Goal: Task Accomplishment & Management: Use online tool/utility

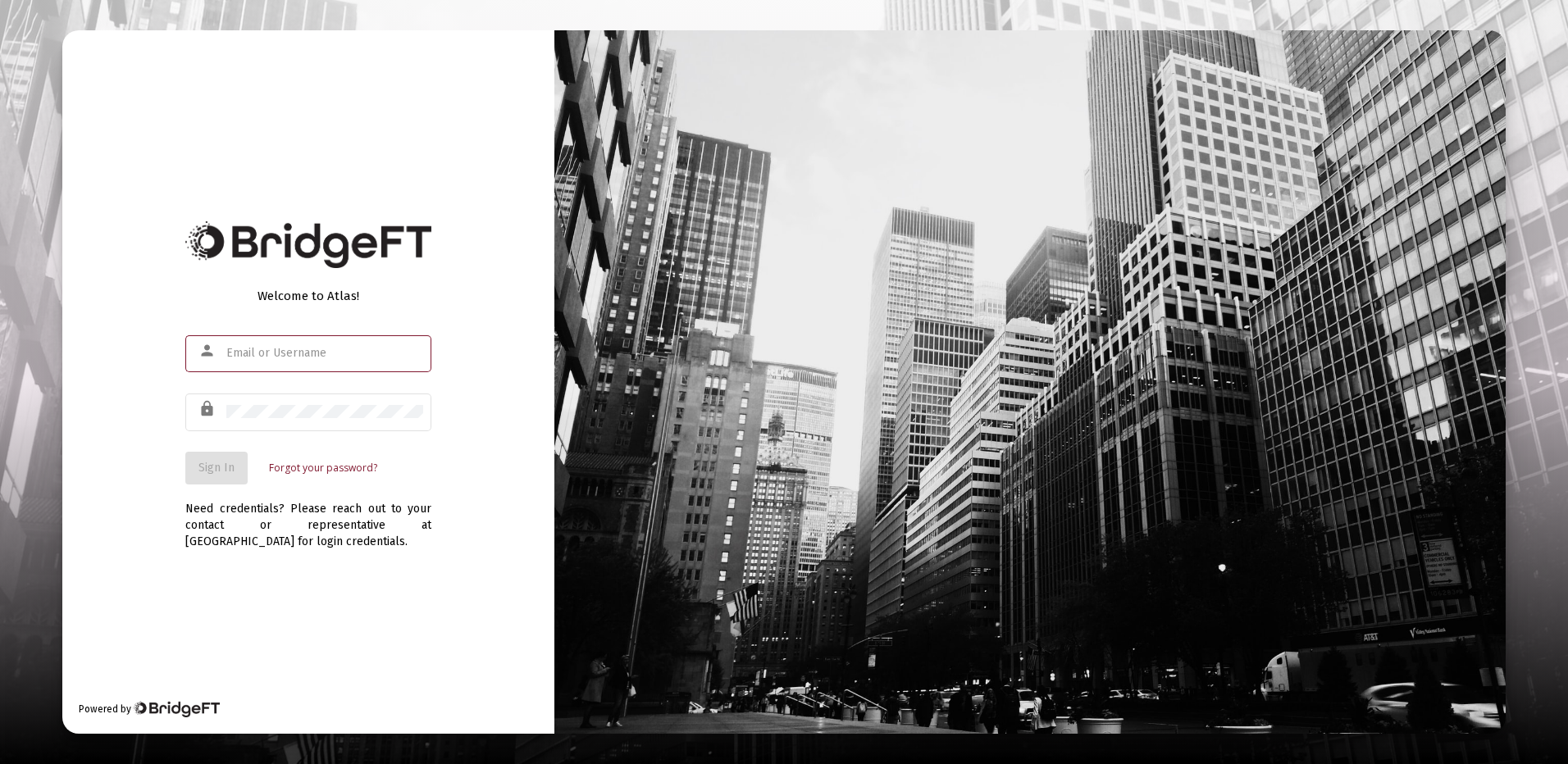
click at [262, 353] on input "text" at bounding box center [324, 353] width 196 height 13
type input "john.gira1041@yahoo.com"
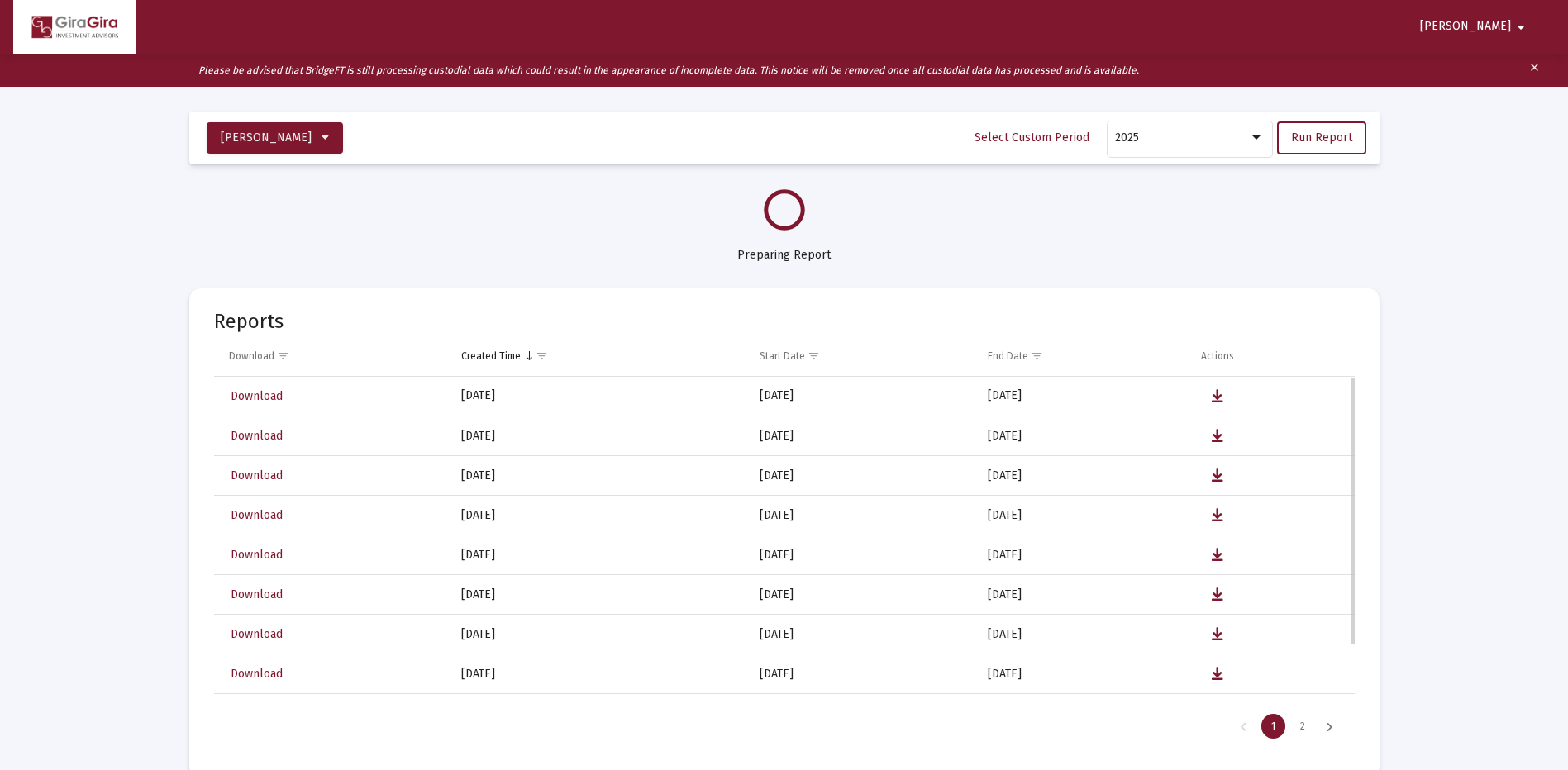
select select "View all"
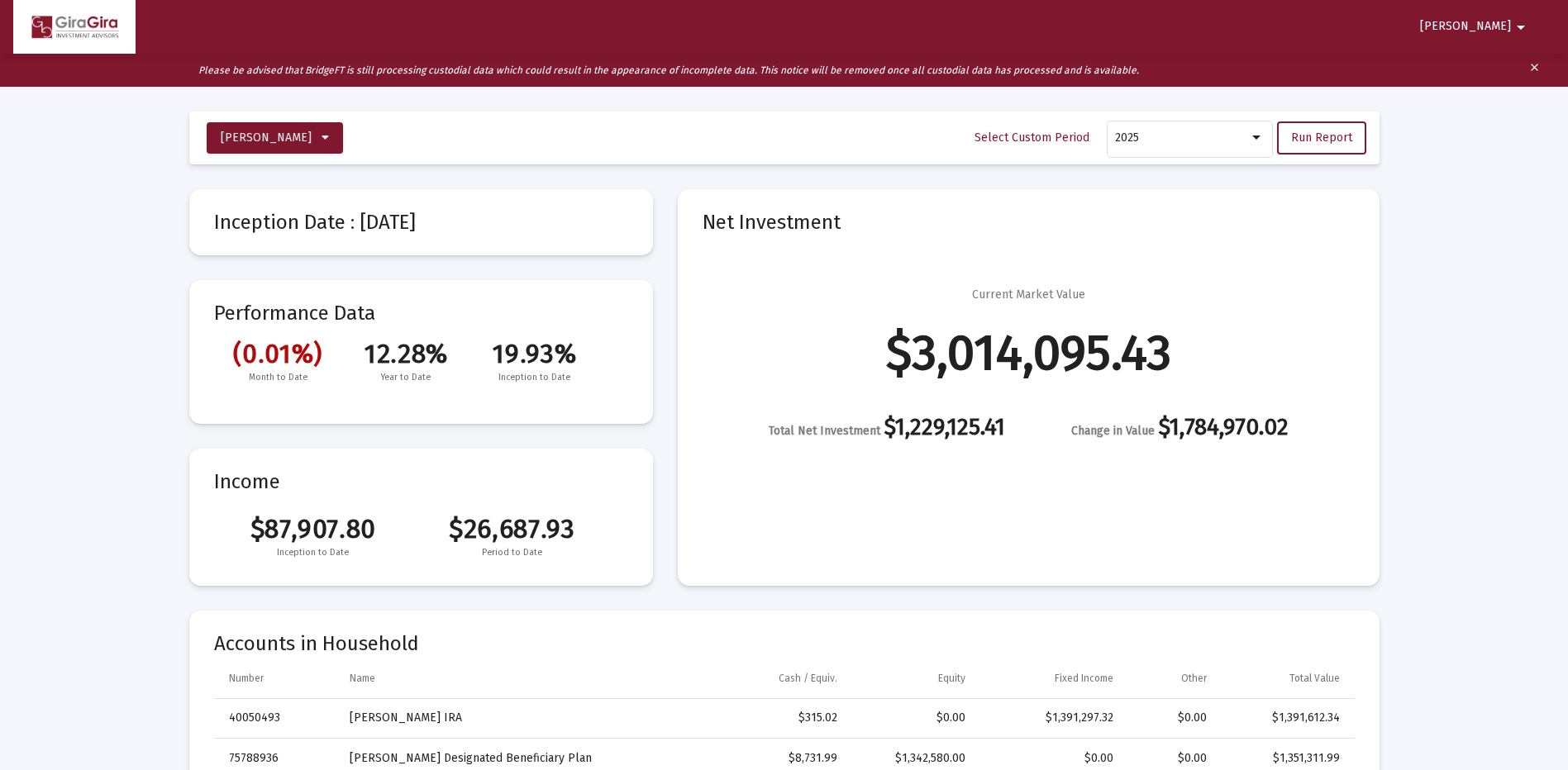
click at [1531, 67] on mat-icon "clear" at bounding box center [1534, 70] width 12 height 25
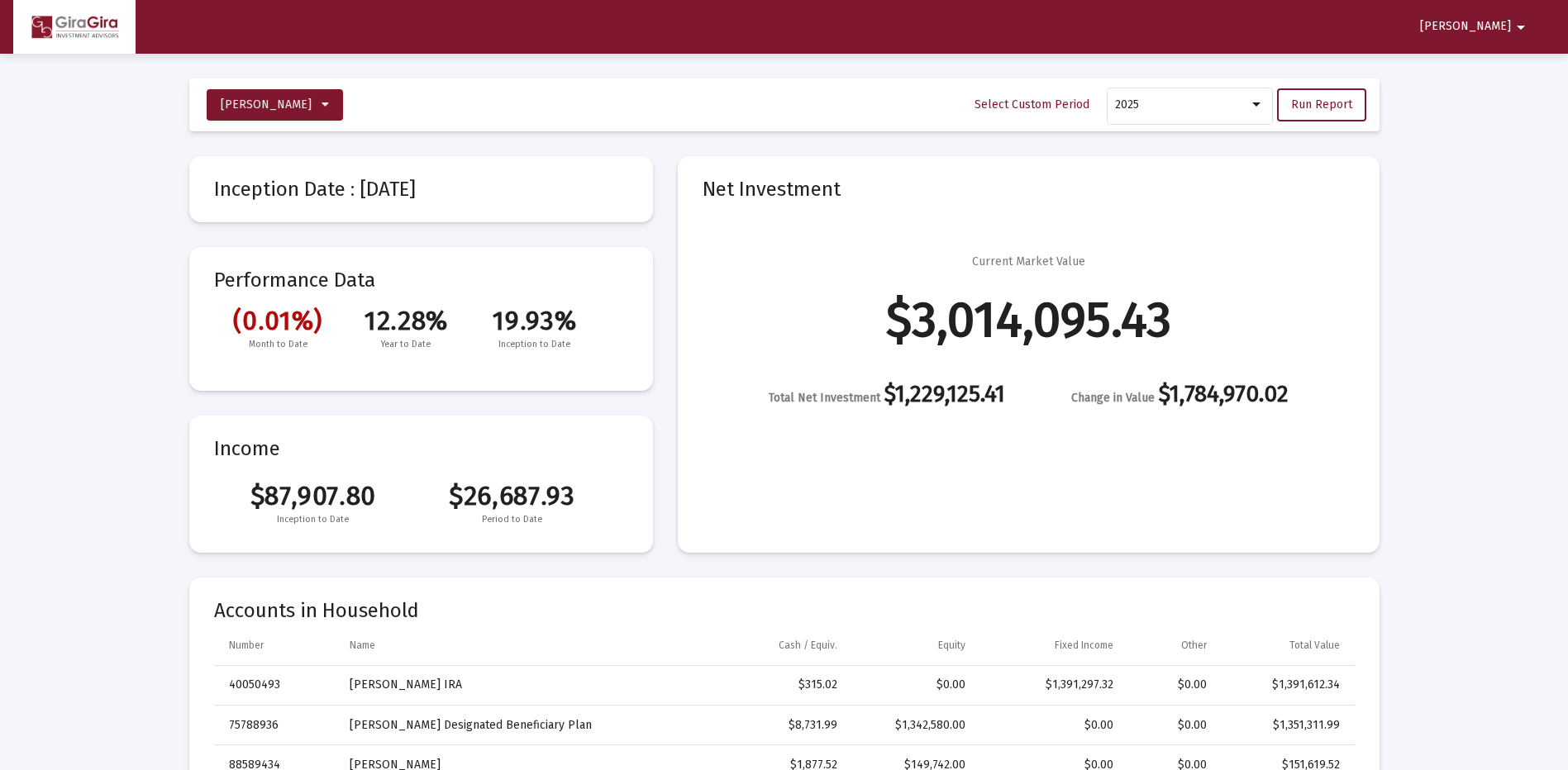
click at [1519, 23] on mat-icon "arrow_drop_down" at bounding box center [1520, 27] width 20 height 33
click at [1511, 69] on button "Logout" at bounding box center [1513, 70] width 92 height 39
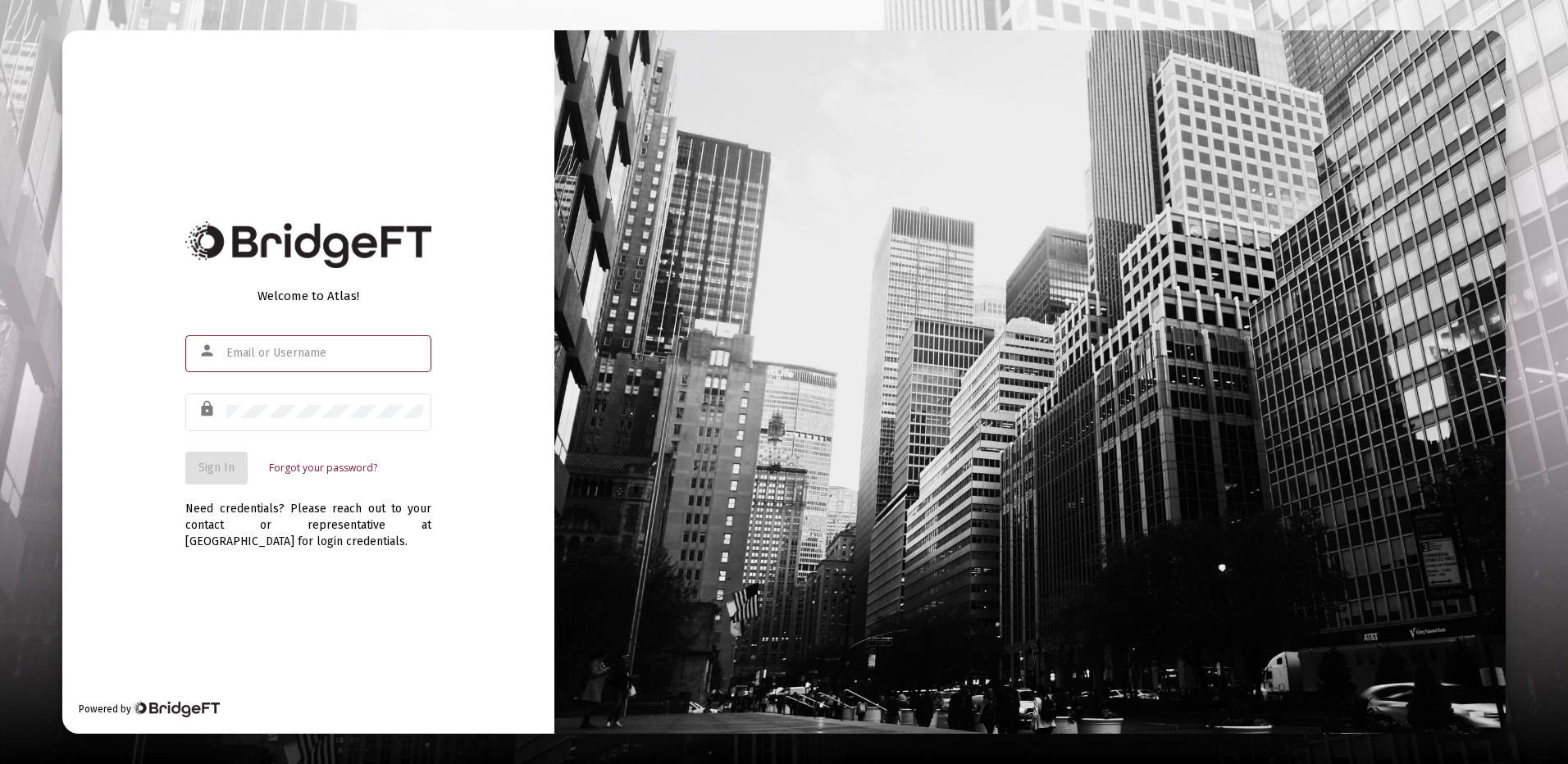
click at [284, 351] on input "text" at bounding box center [324, 353] width 196 height 13
type input "[PERSON_NAME][EMAIL_ADDRESS][DOMAIN_NAME]"
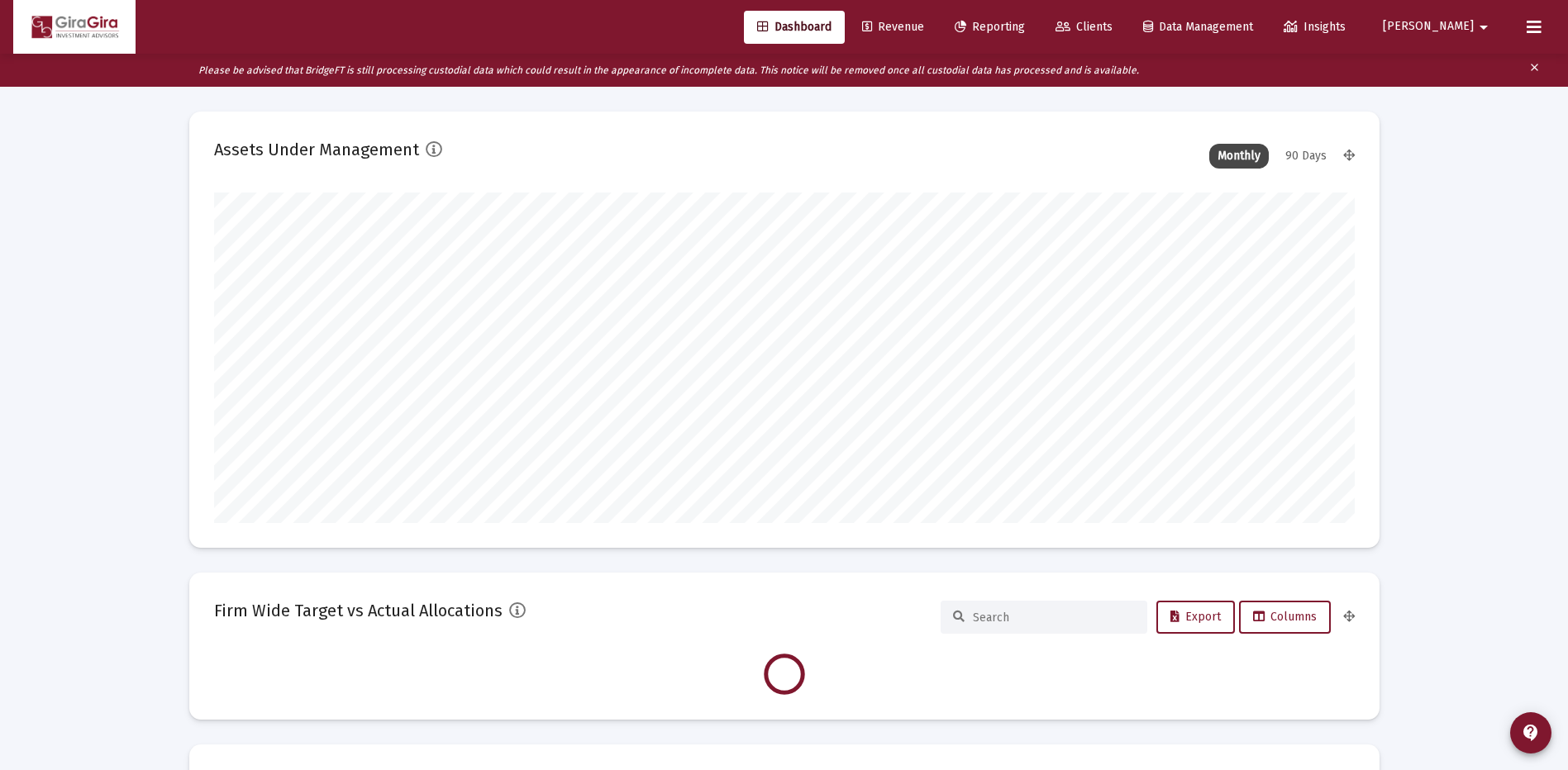
scroll to position [330, 1141]
type input "[DATE]"
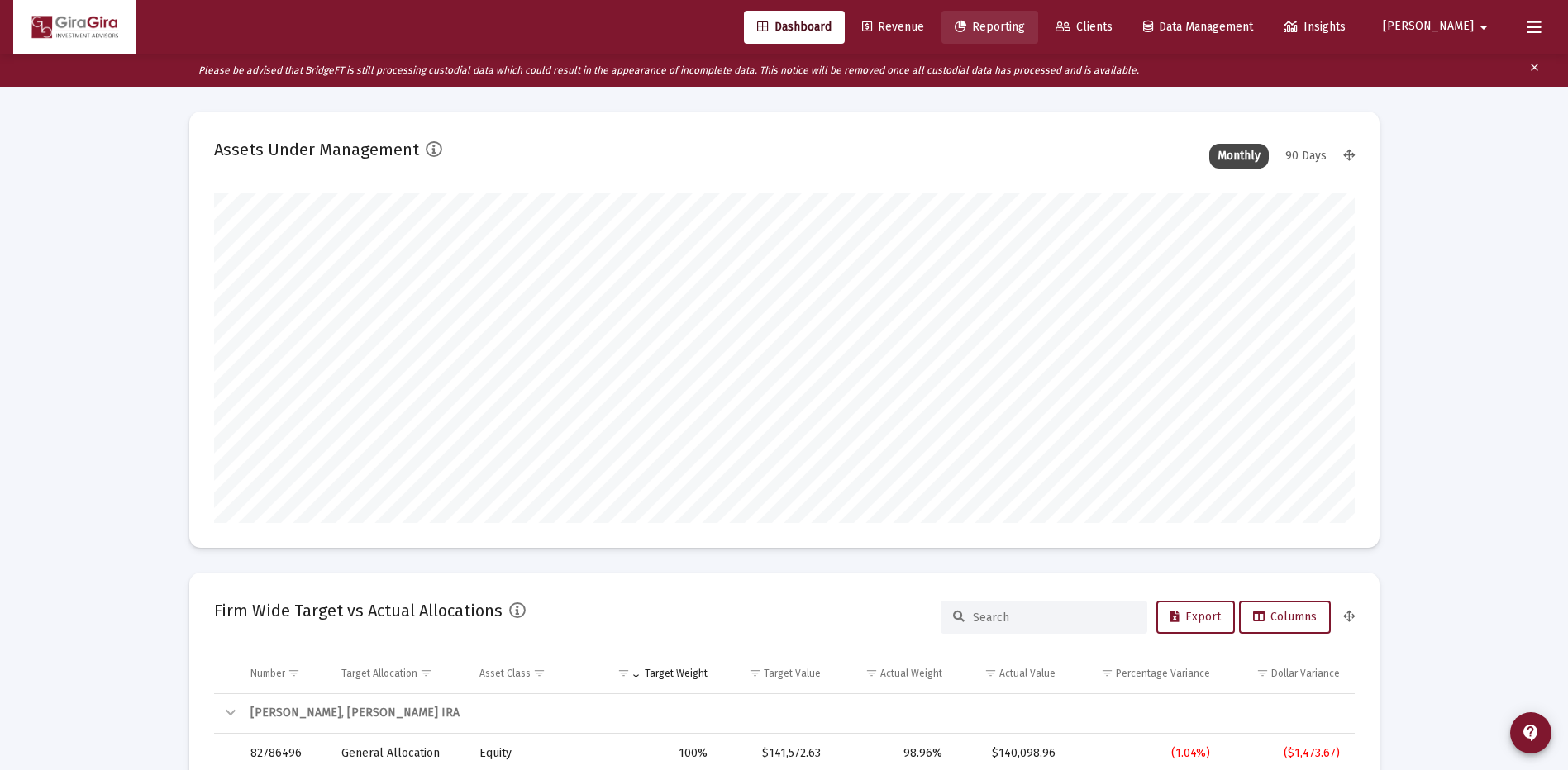
click at [1025, 26] on span "Reporting" at bounding box center [989, 26] width 70 height 14
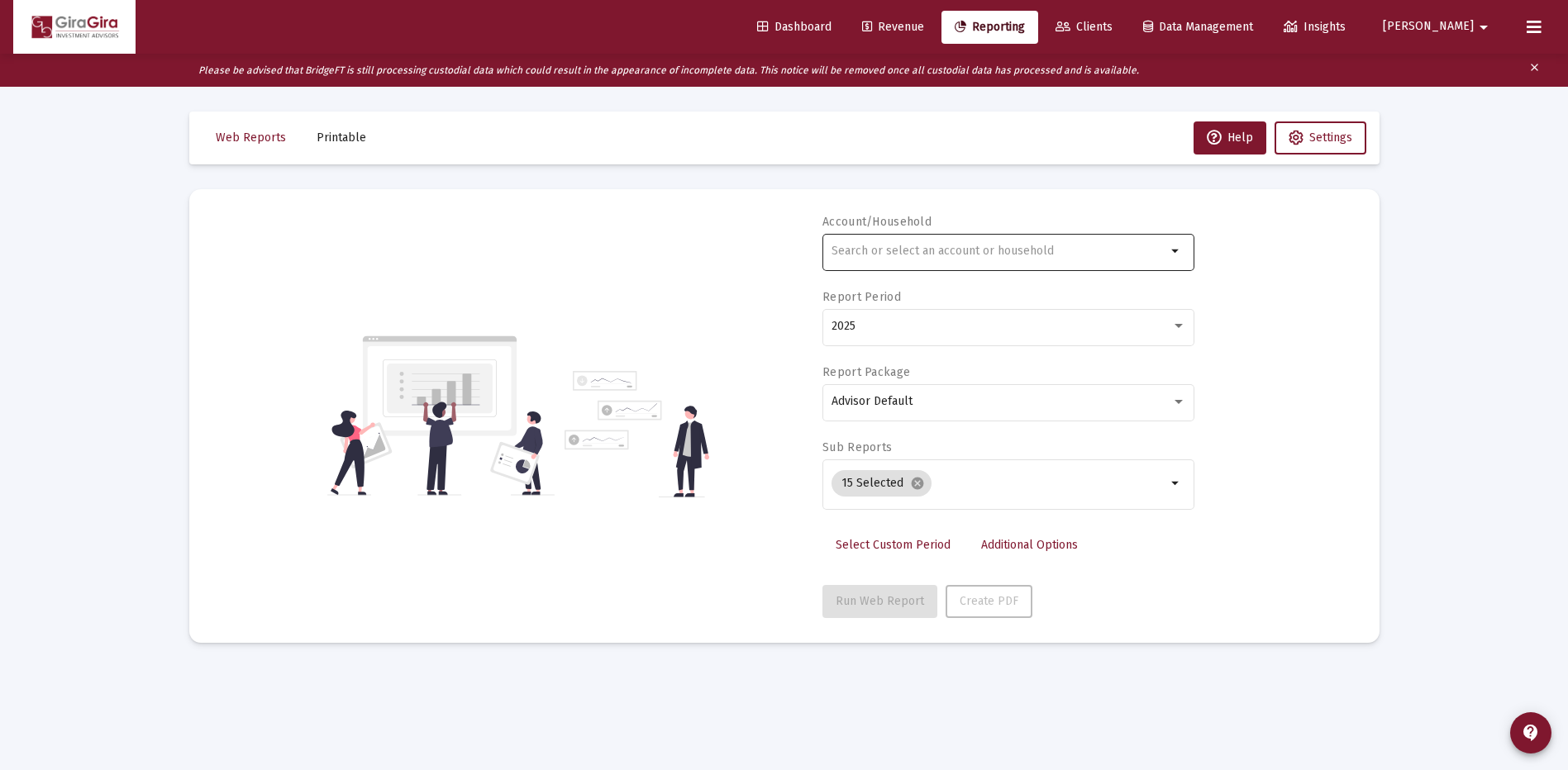
click at [881, 256] on input "text" at bounding box center [999, 251] width 335 height 13
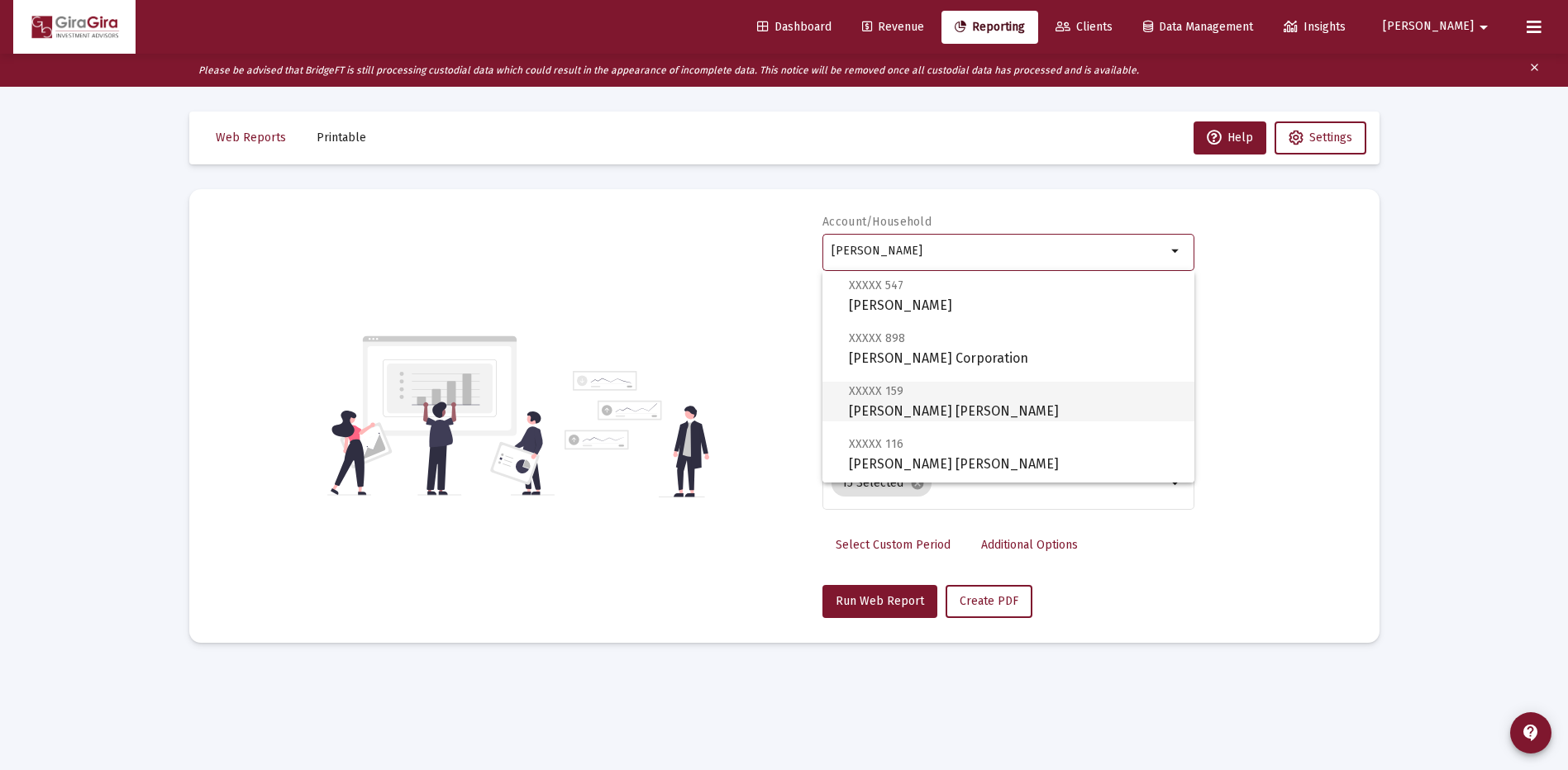
scroll to position [165, 0]
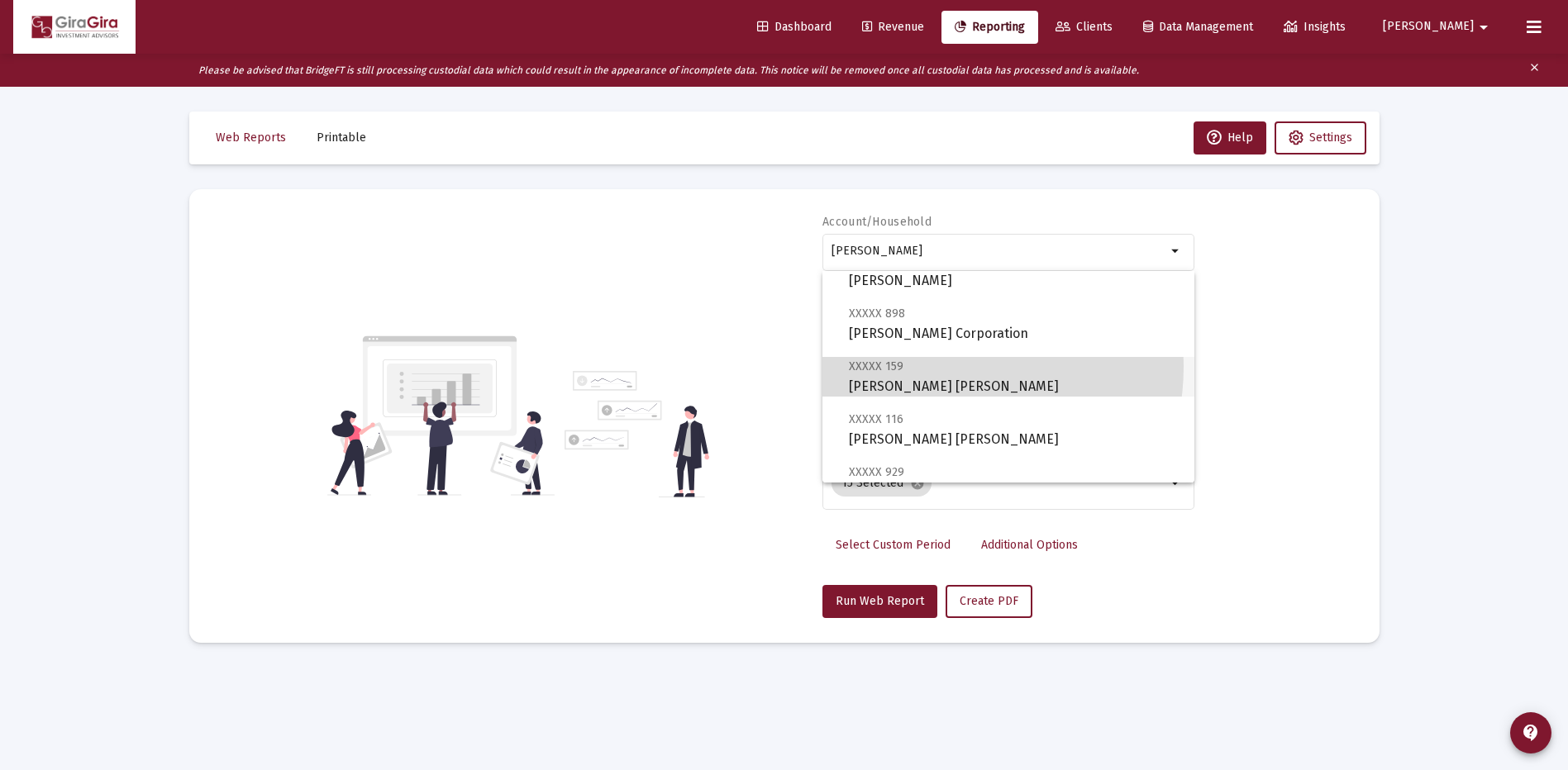
click at [918, 366] on span "XXXXX 159 [PERSON_NAME] [PERSON_NAME]" at bounding box center [1015, 376] width 332 height 40
type input "[PERSON_NAME] [PERSON_NAME]"
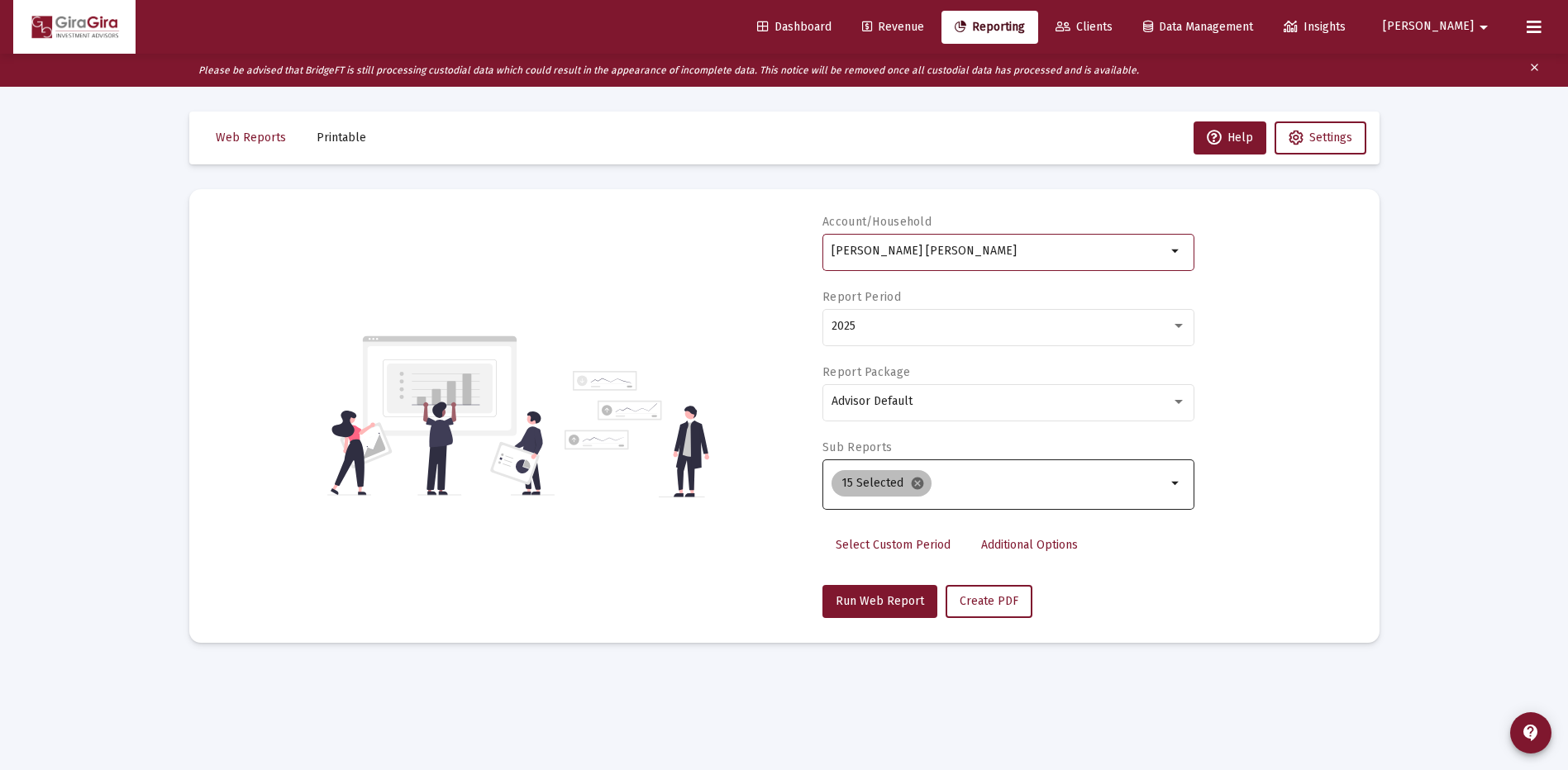
click at [919, 481] on mat-icon "cancel" at bounding box center [918, 483] width 15 height 15
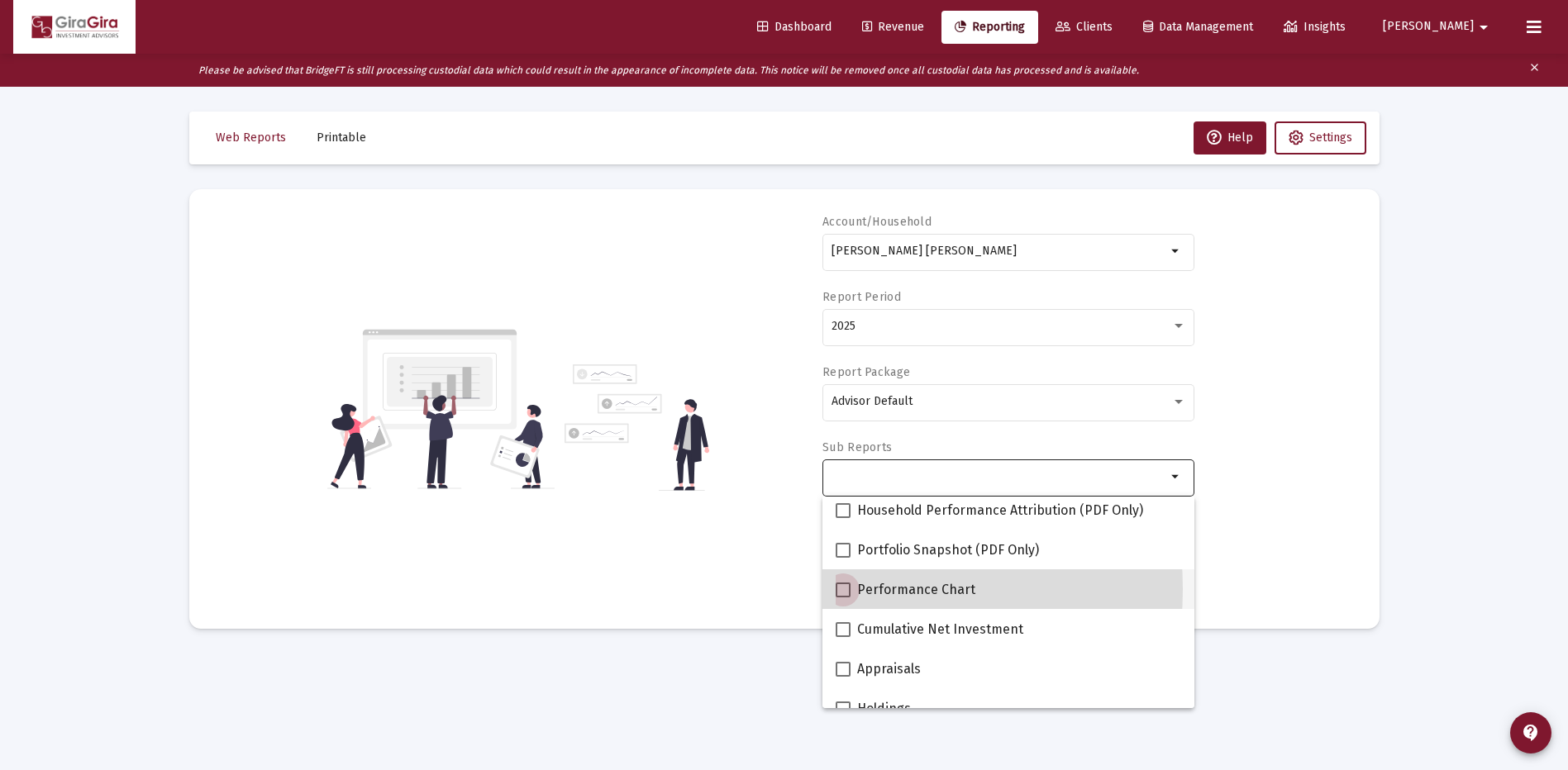
click at [843, 589] on span at bounding box center [843, 590] width 15 height 15
click at [843, 597] on input "Performance Chart" at bounding box center [842, 597] width 1 height 1
checkbox input "true"
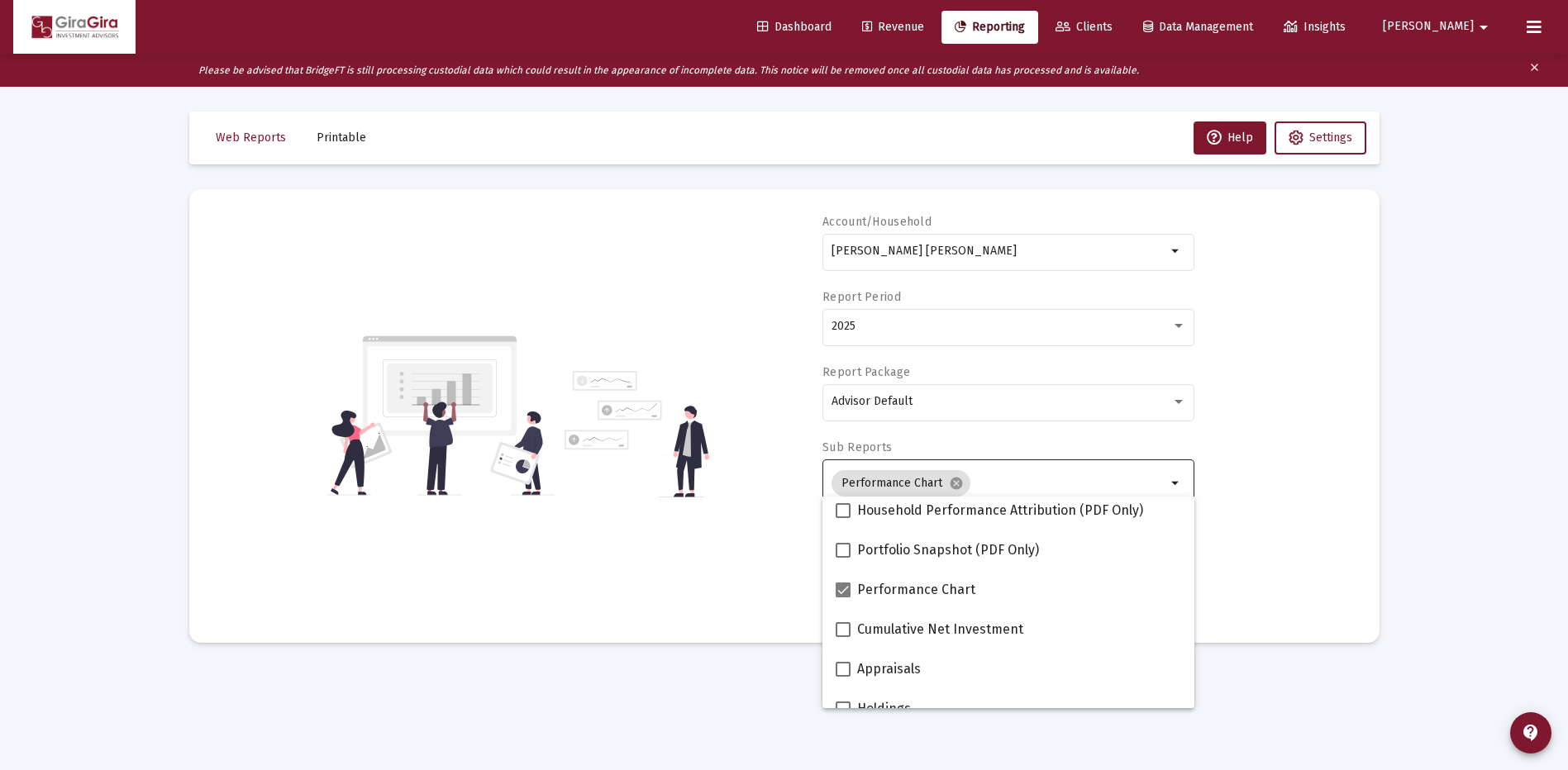
click at [1272, 548] on div "Account/Household [PERSON_NAME] [PERSON_NAME] arrow_drop_down Report Period 202…" at bounding box center [784, 415] width 1141 height 404
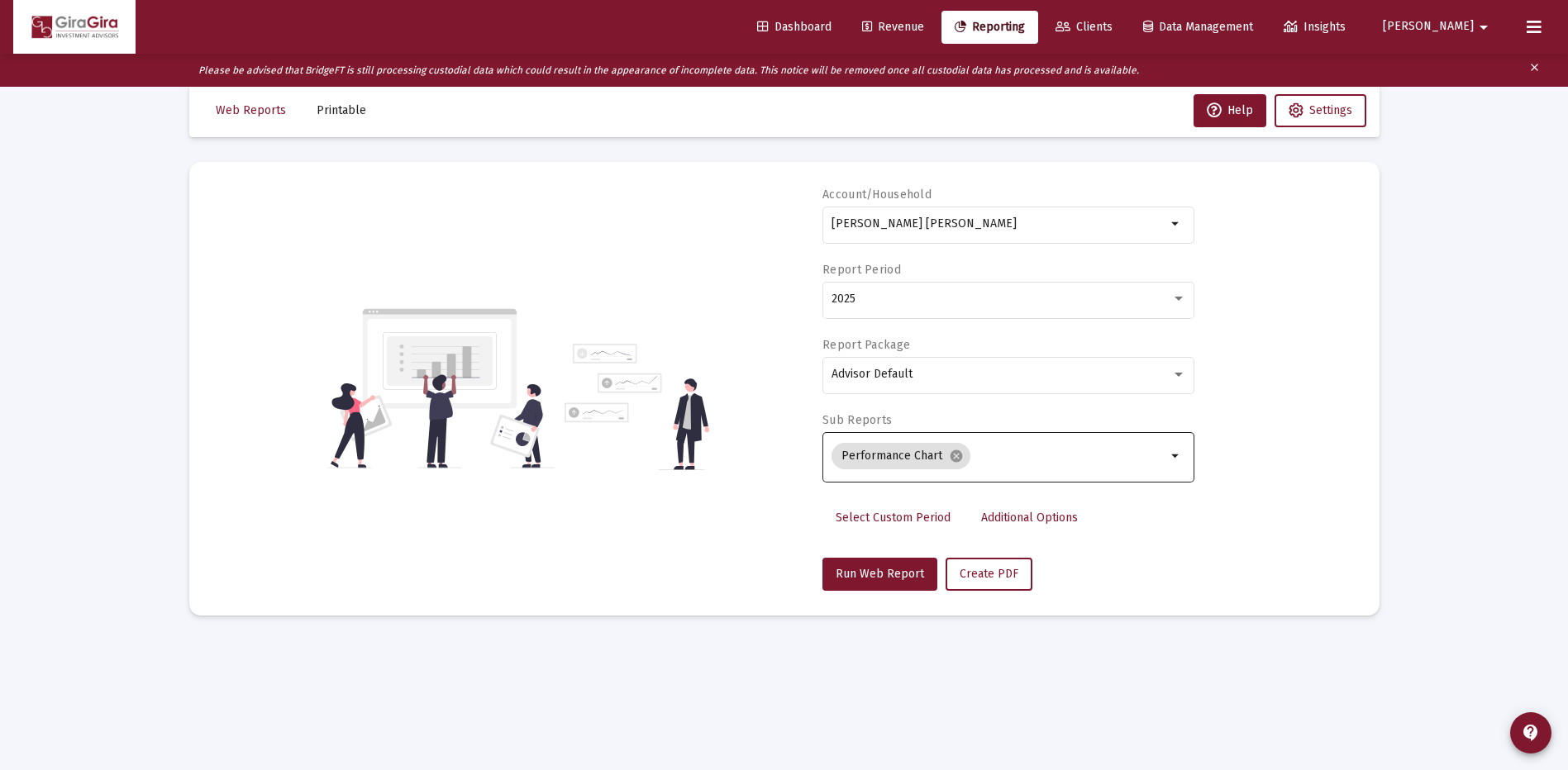
scroll to position [33, 0]
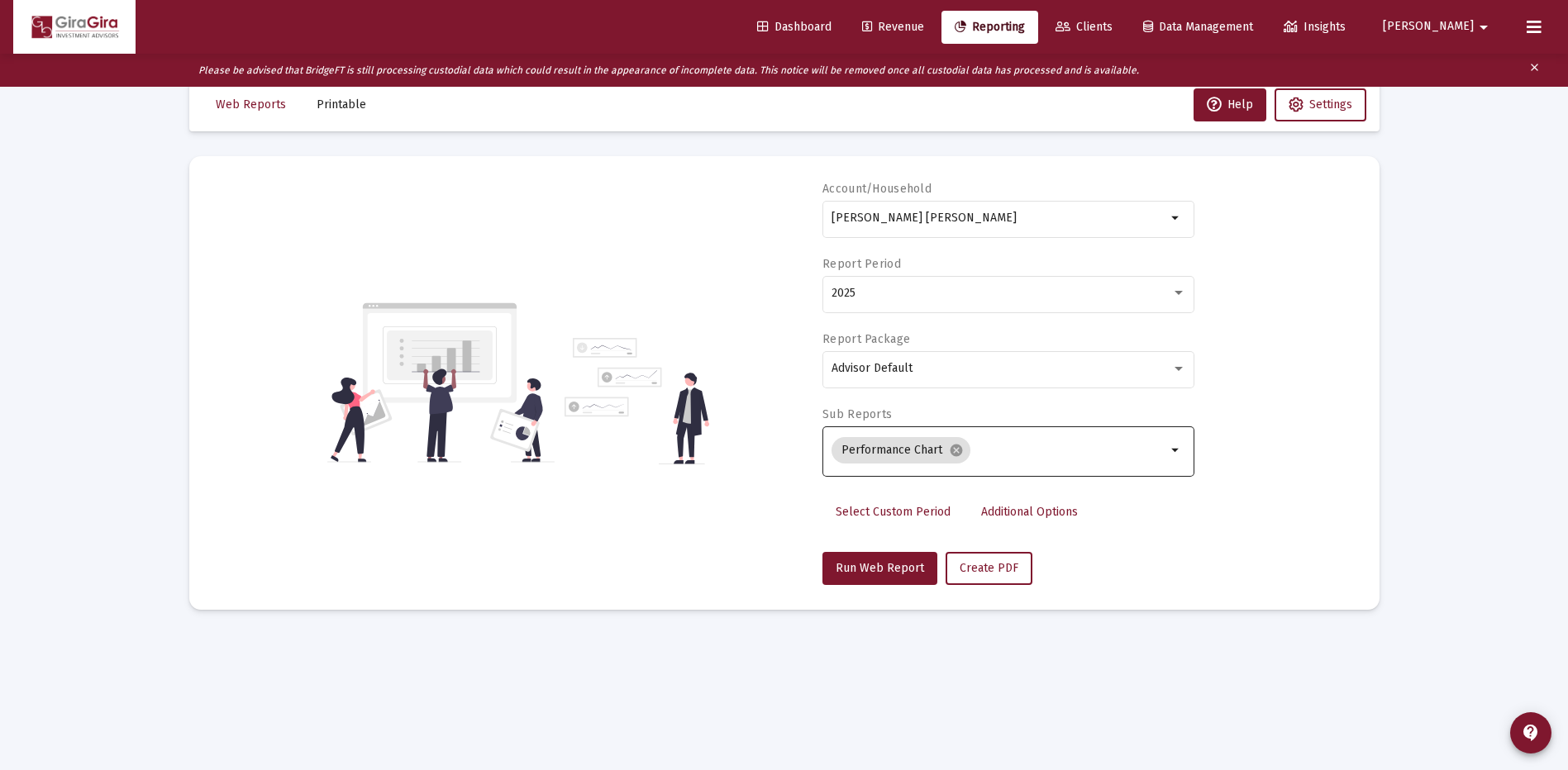
click at [1008, 509] on span "Additional Options" at bounding box center [1030, 511] width 97 height 14
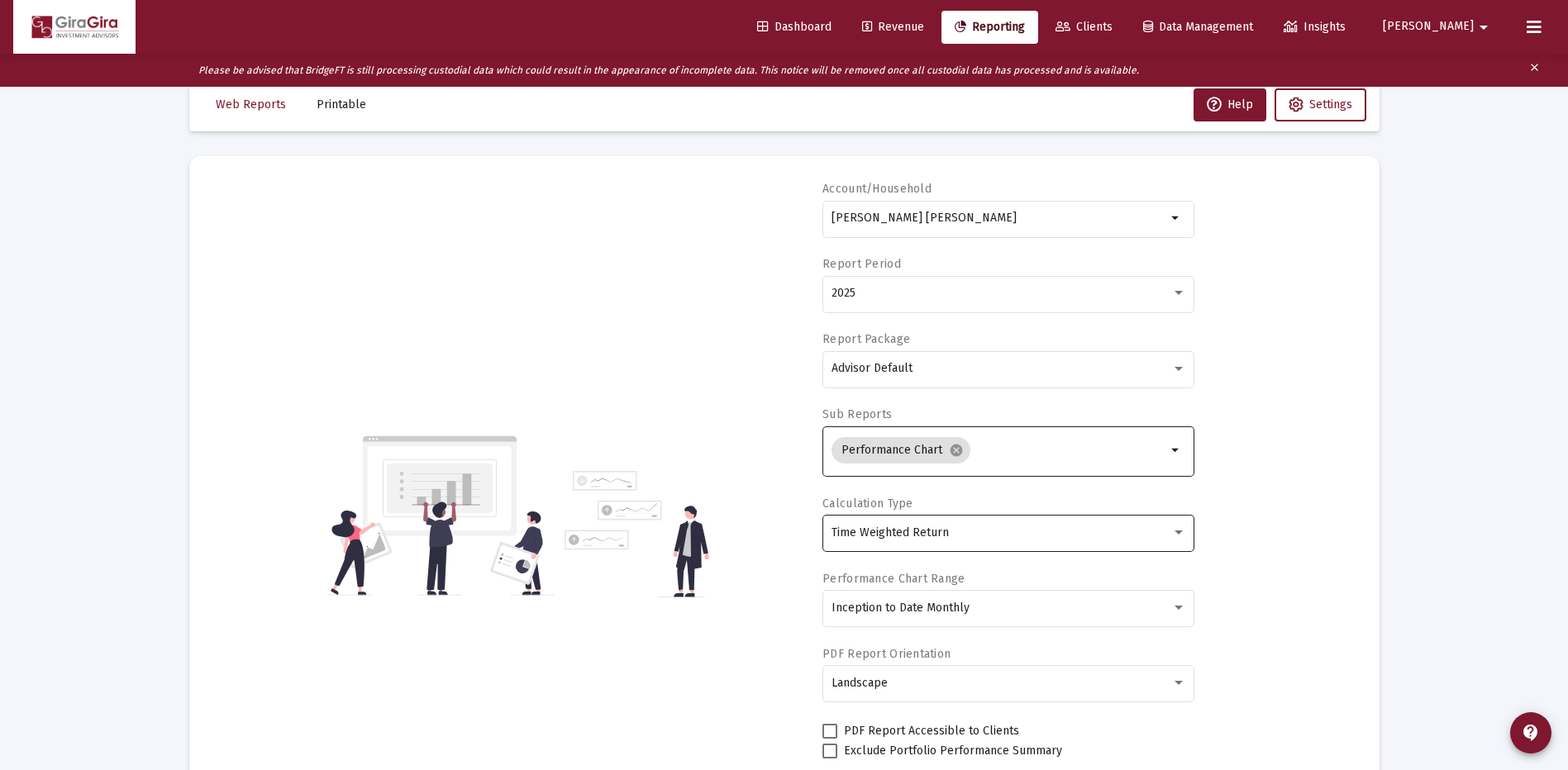
click at [940, 529] on span "Time Weighted Return" at bounding box center [891, 532] width 118 height 14
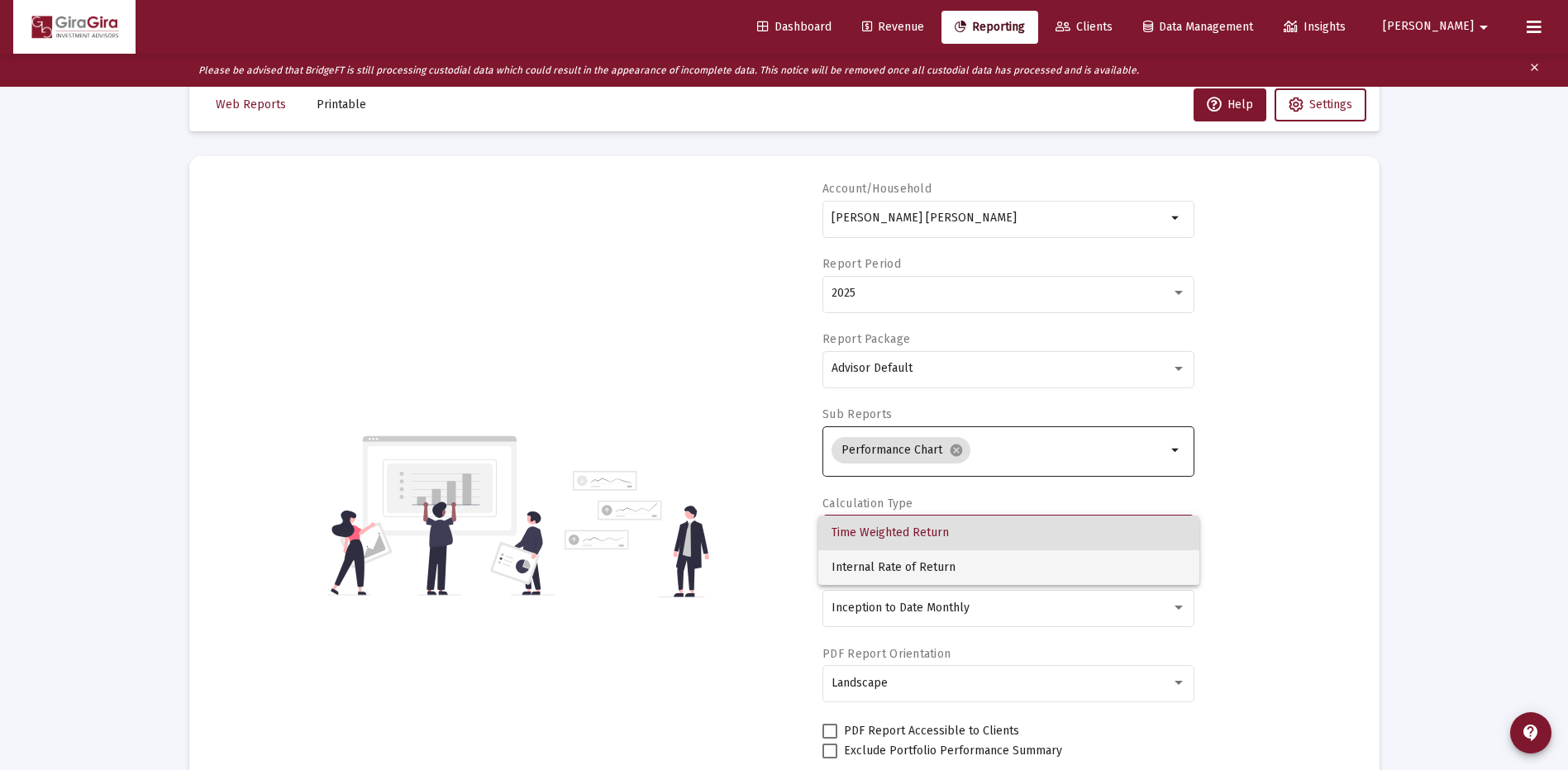
click at [927, 559] on span "Internal Rate of Return" at bounding box center [1010, 567] width 355 height 35
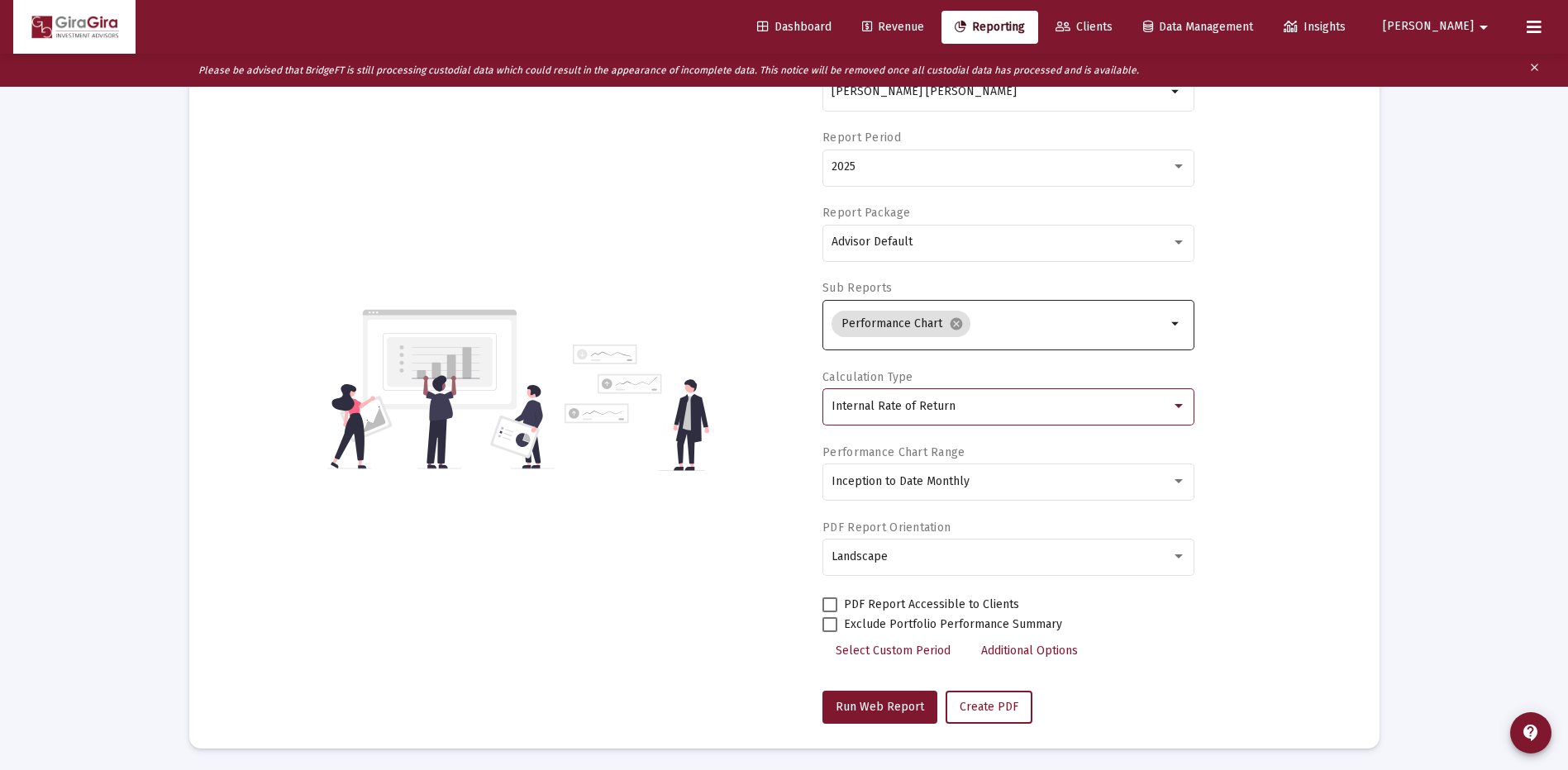
scroll to position [162, 0]
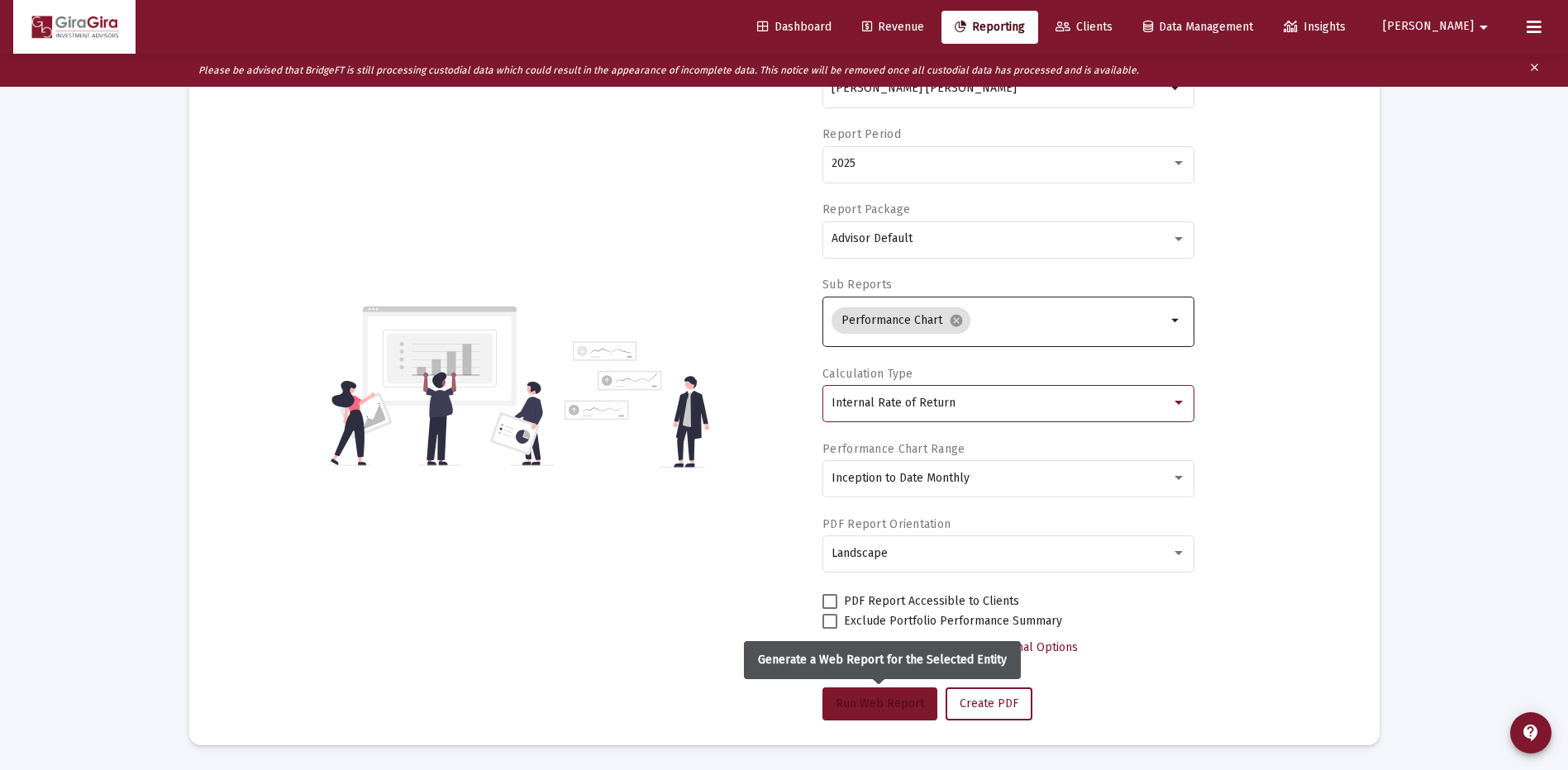
drag, startPoint x: 873, startPoint y: 702, endPoint x: 871, endPoint y: 681, distance: 21.1
click at [871, 703] on span "Run Web Report" at bounding box center [880, 703] width 89 height 14
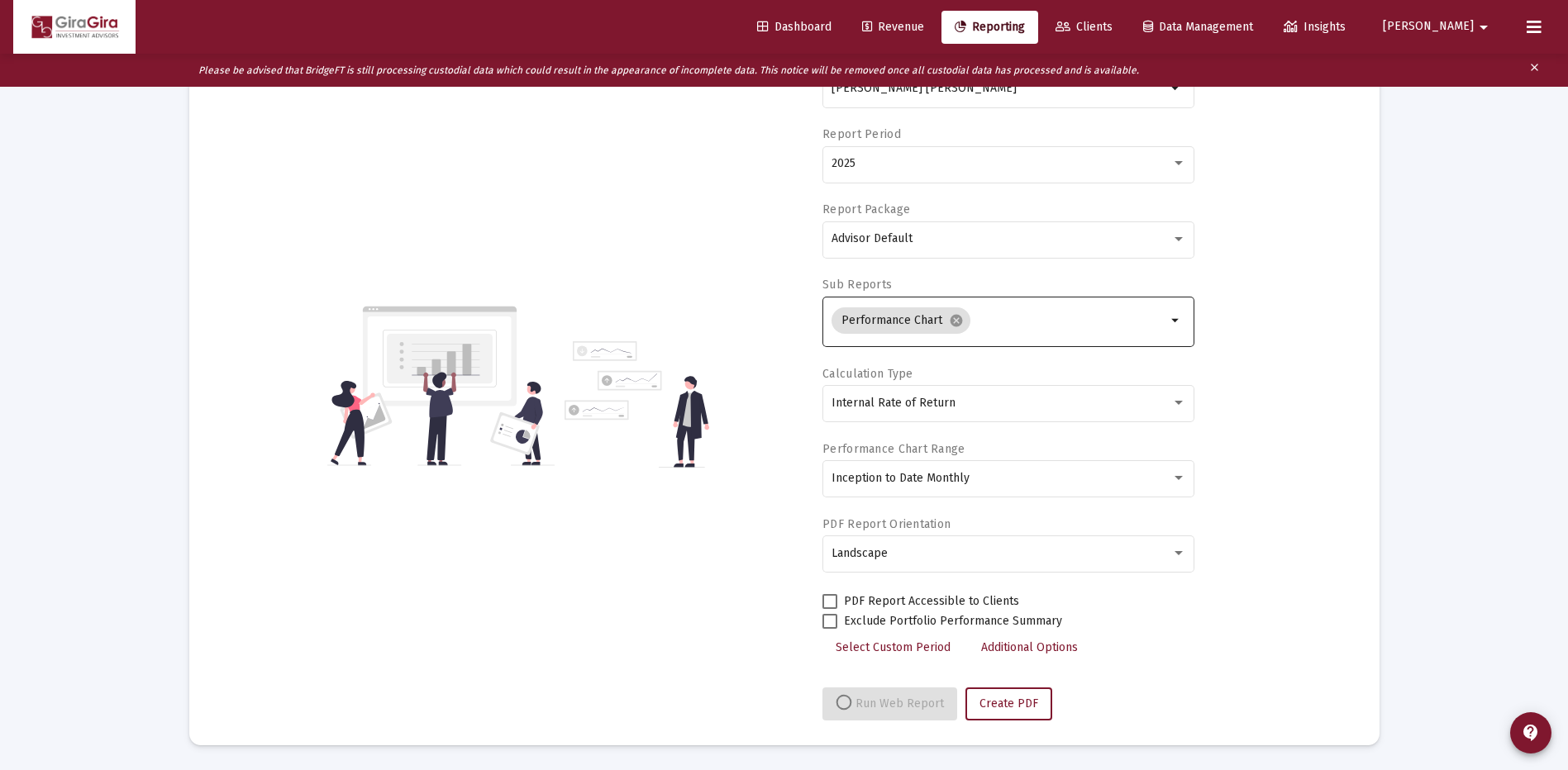
select select "View all"
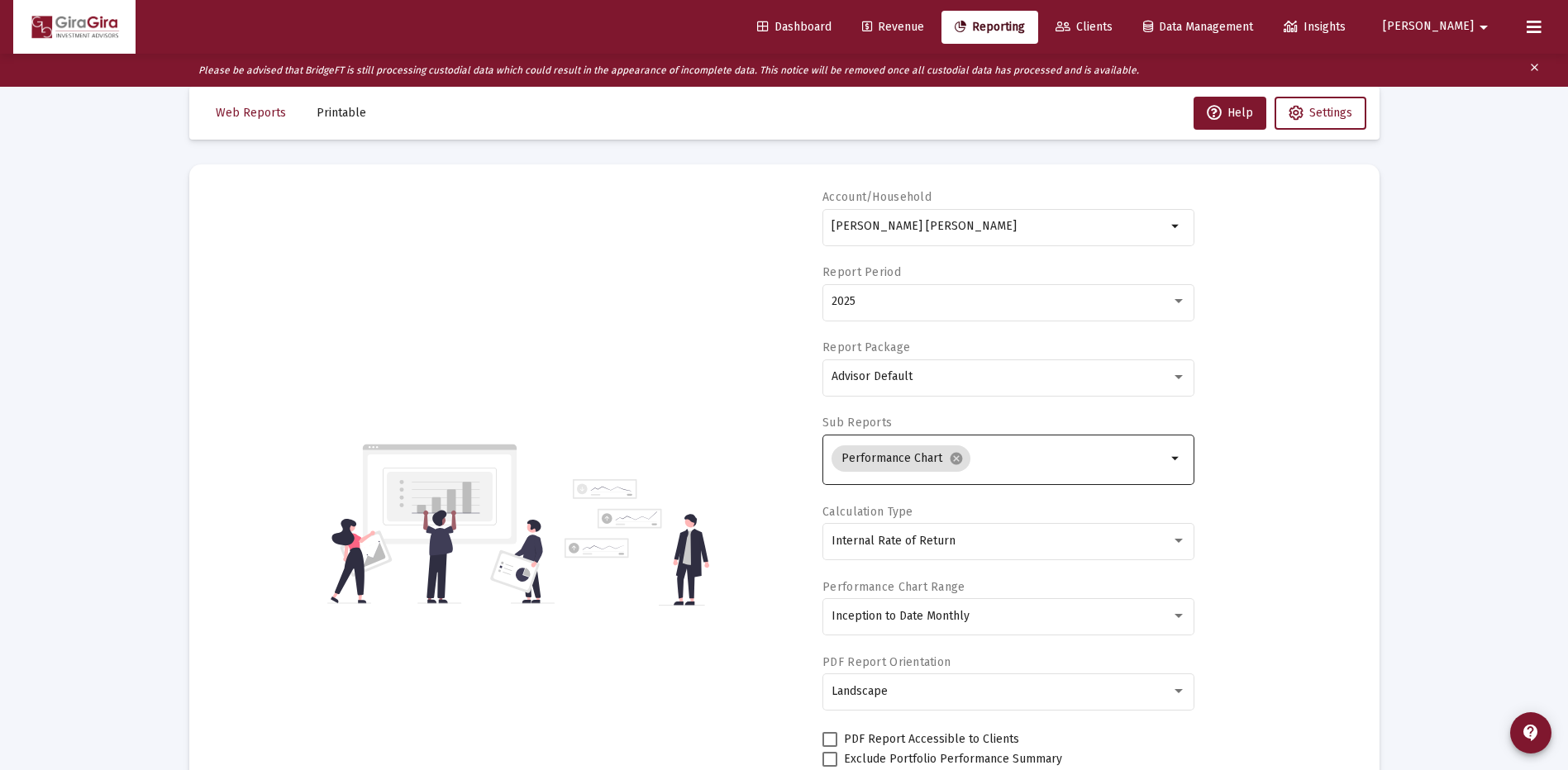
scroll to position [0, 0]
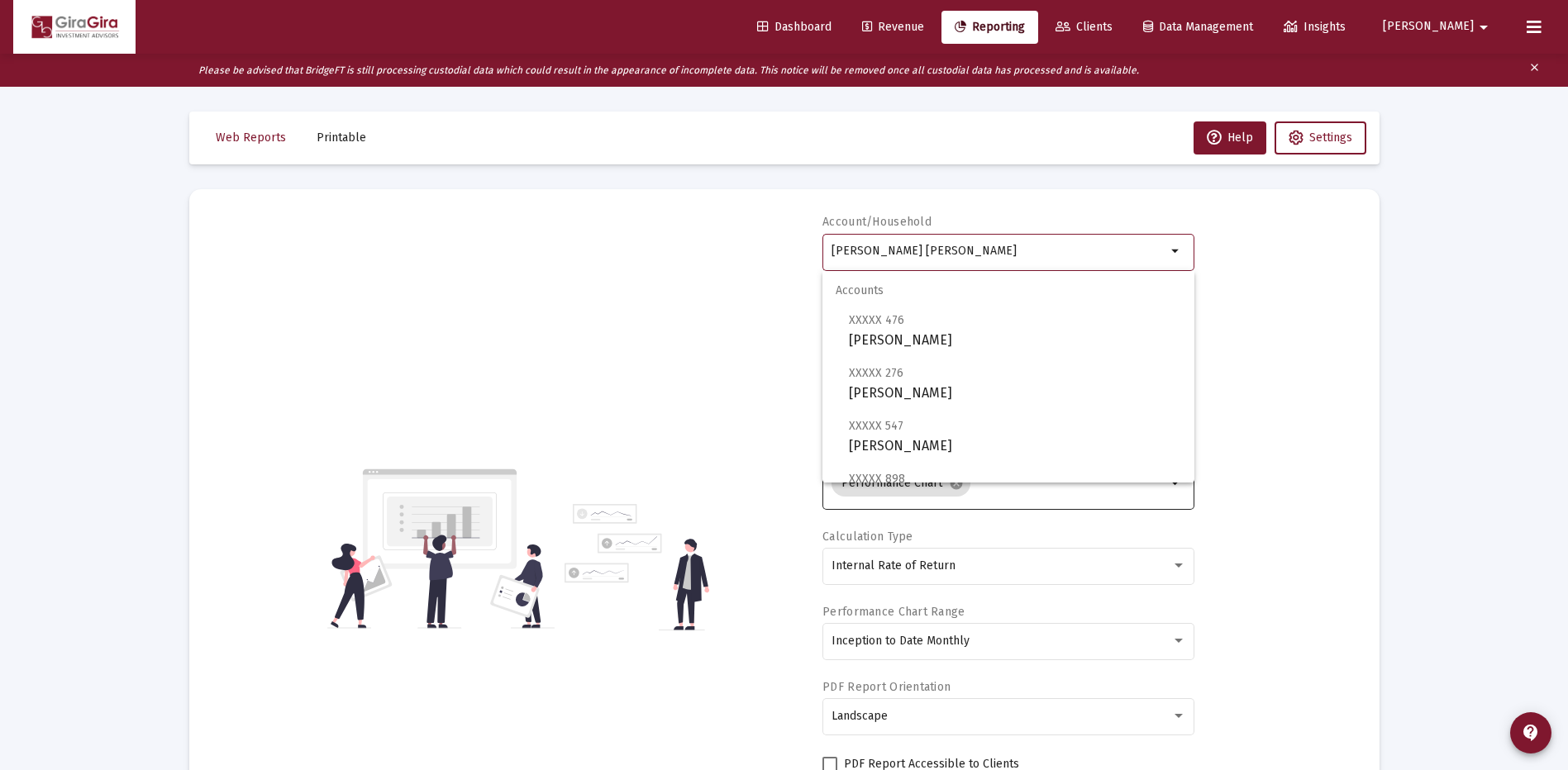
click at [901, 253] on input "[PERSON_NAME] [PERSON_NAME]" at bounding box center [999, 251] width 335 height 13
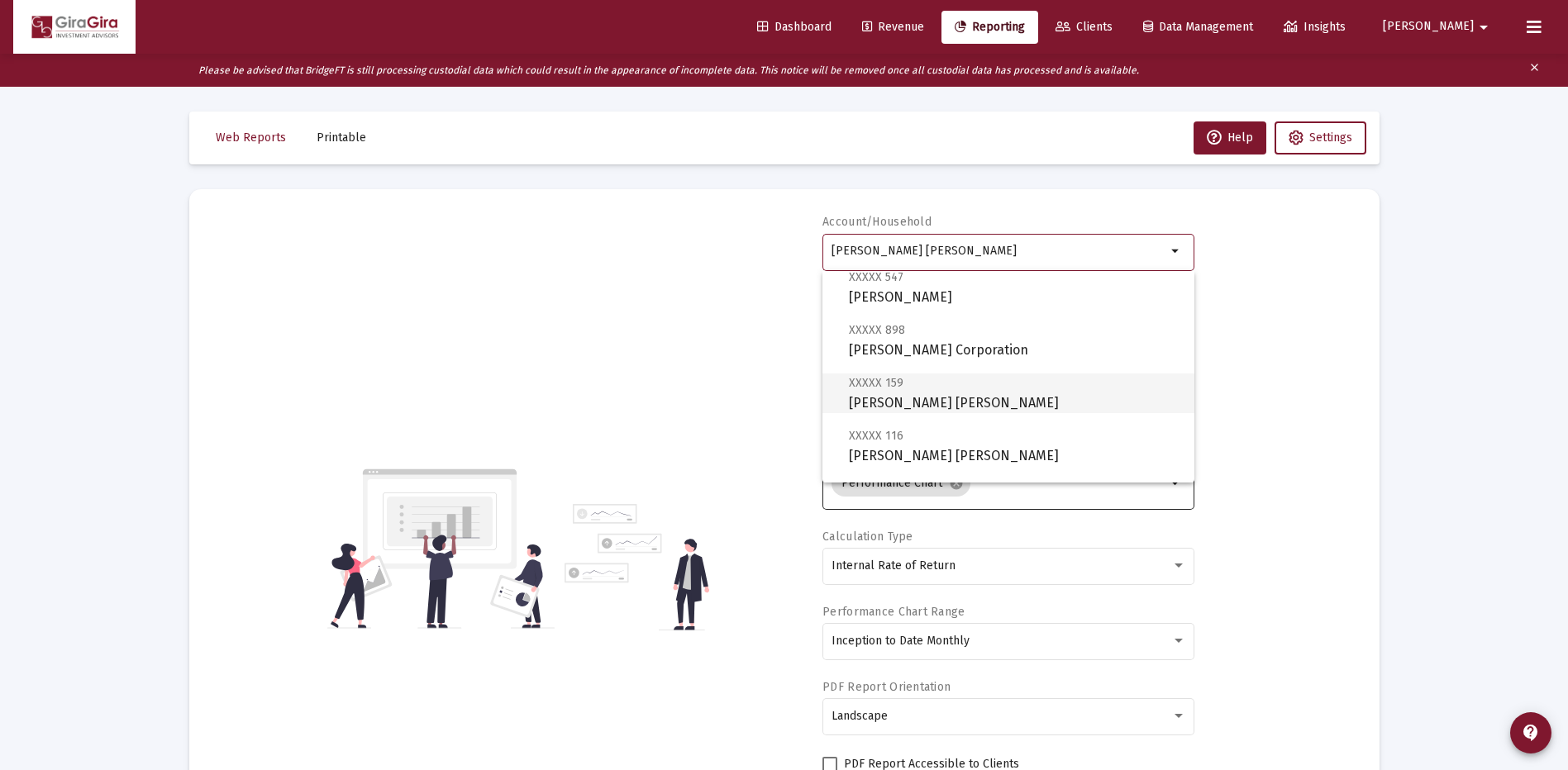
scroll to position [165, 0]
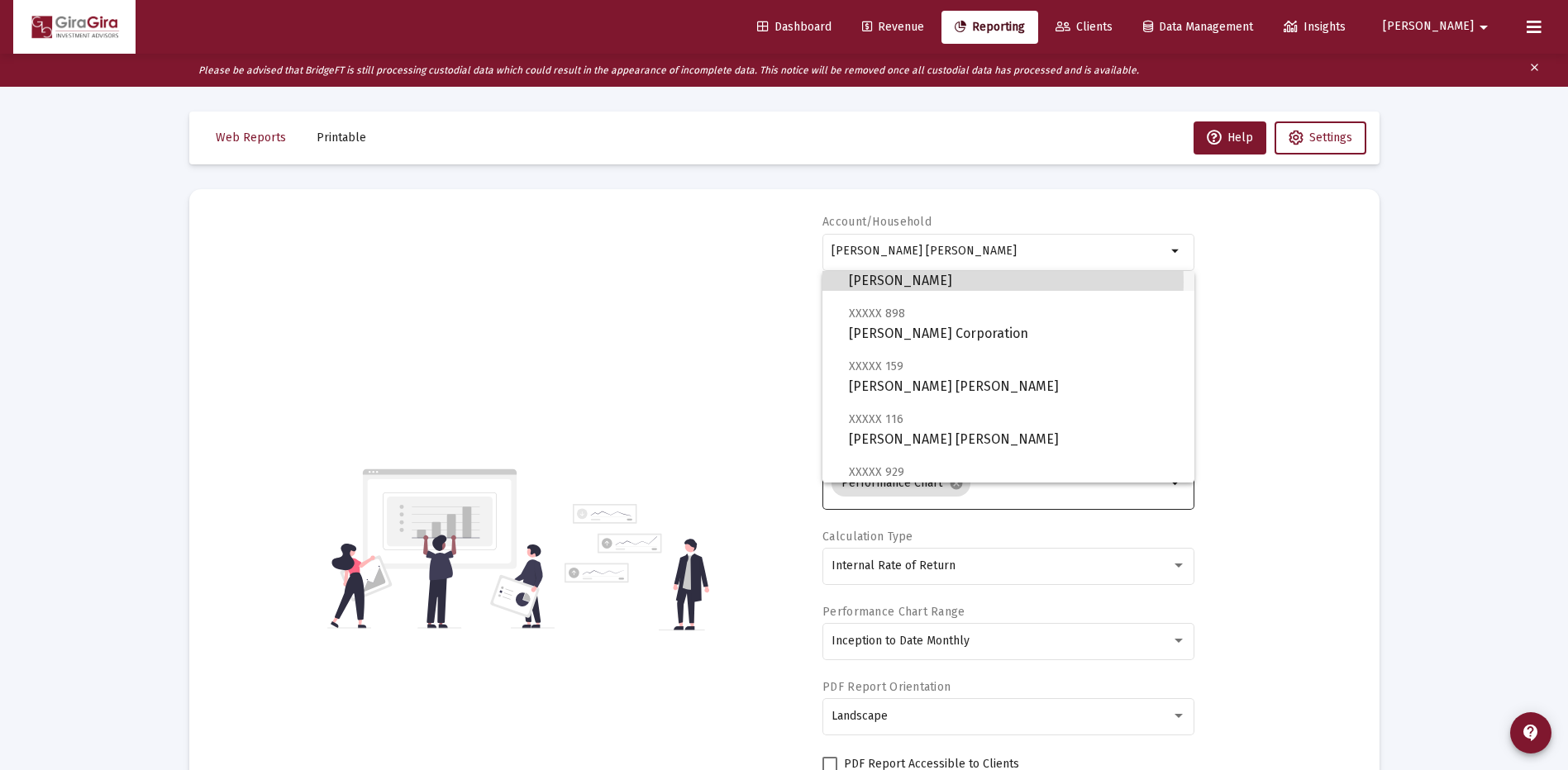
click at [897, 281] on span "XXXXX 547 [PERSON_NAME]" at bounding box center [1015, 270] width 332 height 40
type input "[PERSON_NAME]"
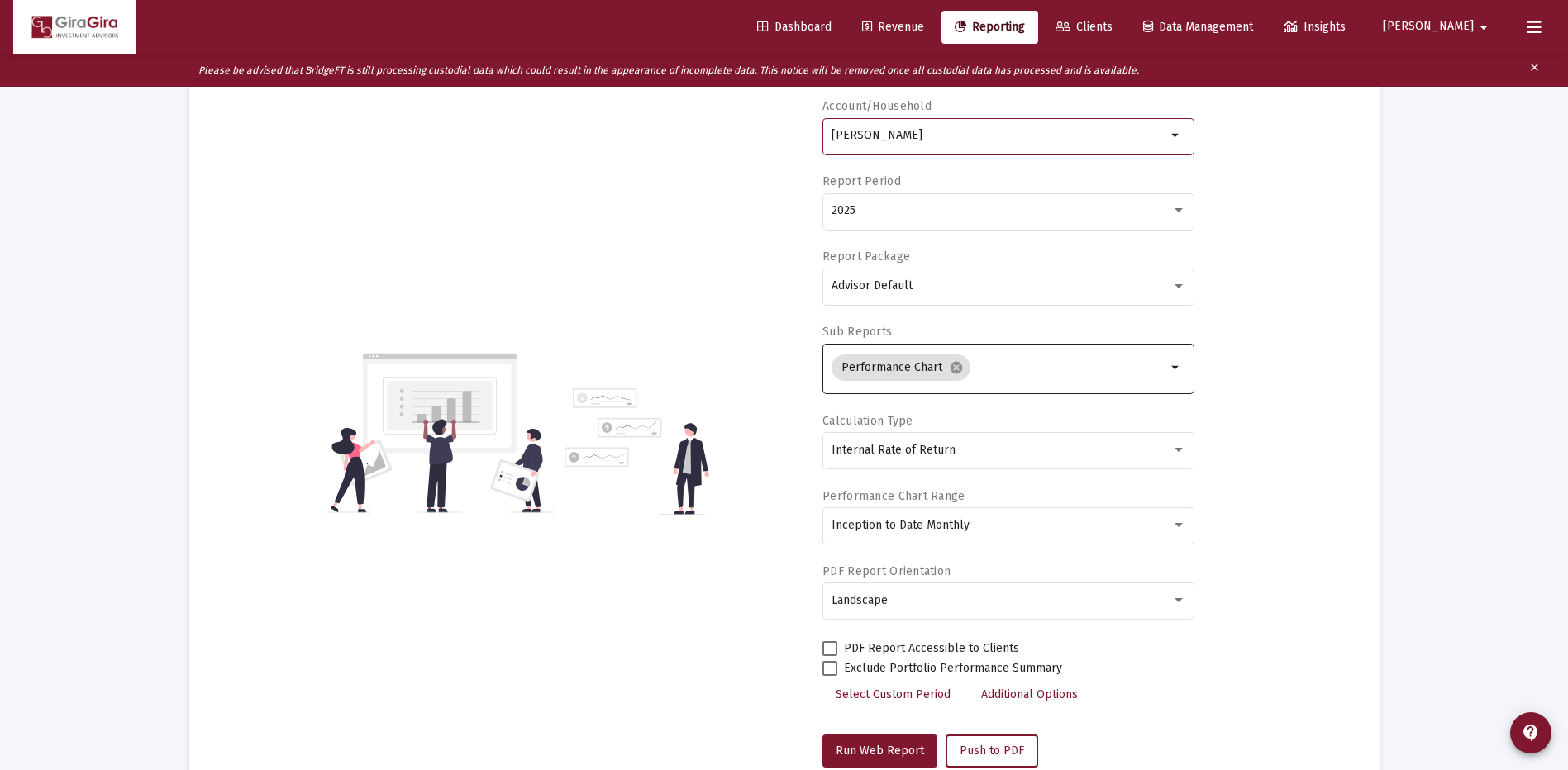
scroll to position [248, 0]
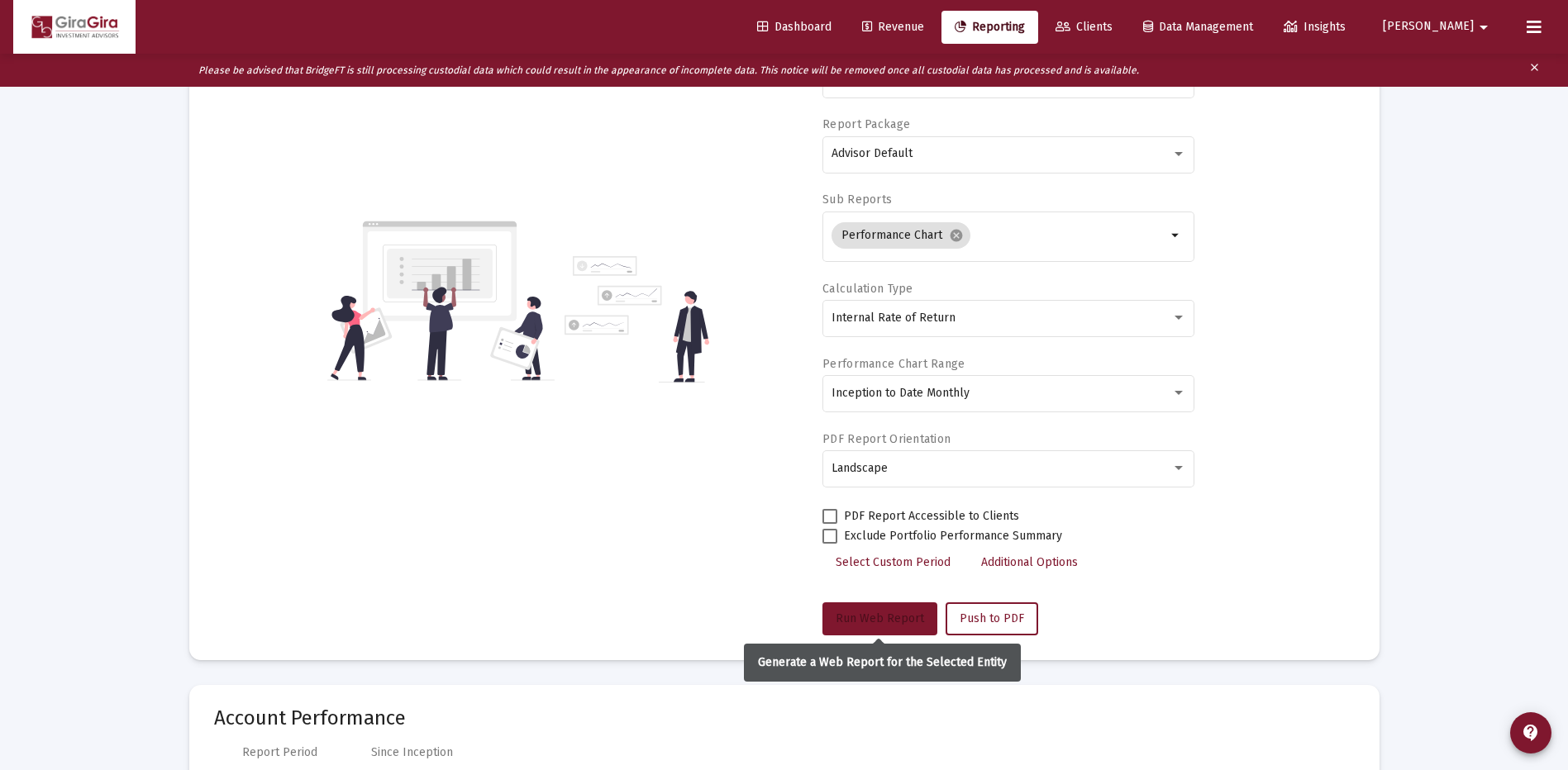
click at [891, 620] on span "Run Web Report" at bounding box center [880, 618] width 89 height 14
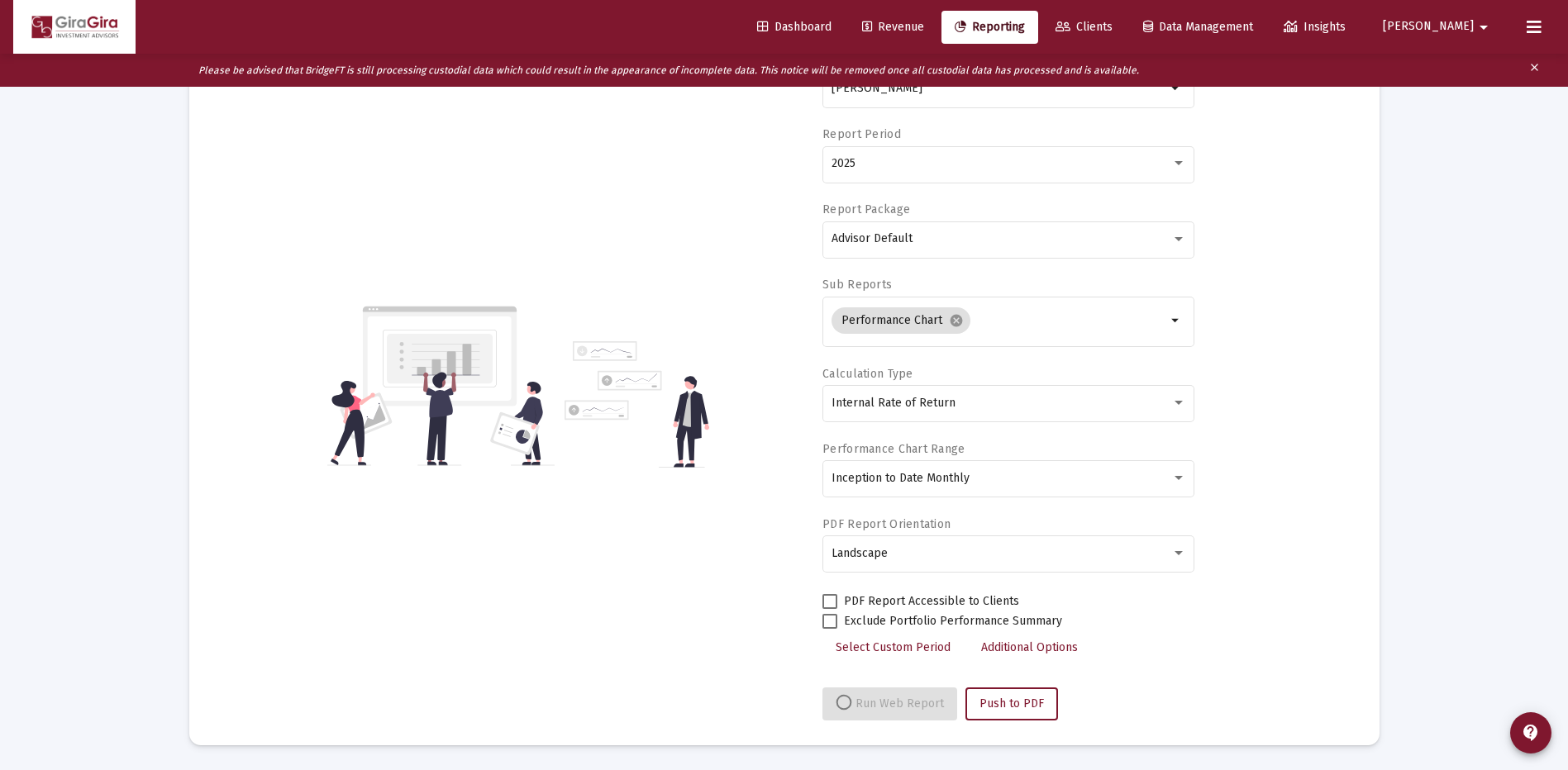
scroll to position [162, 0]
select select "View all"
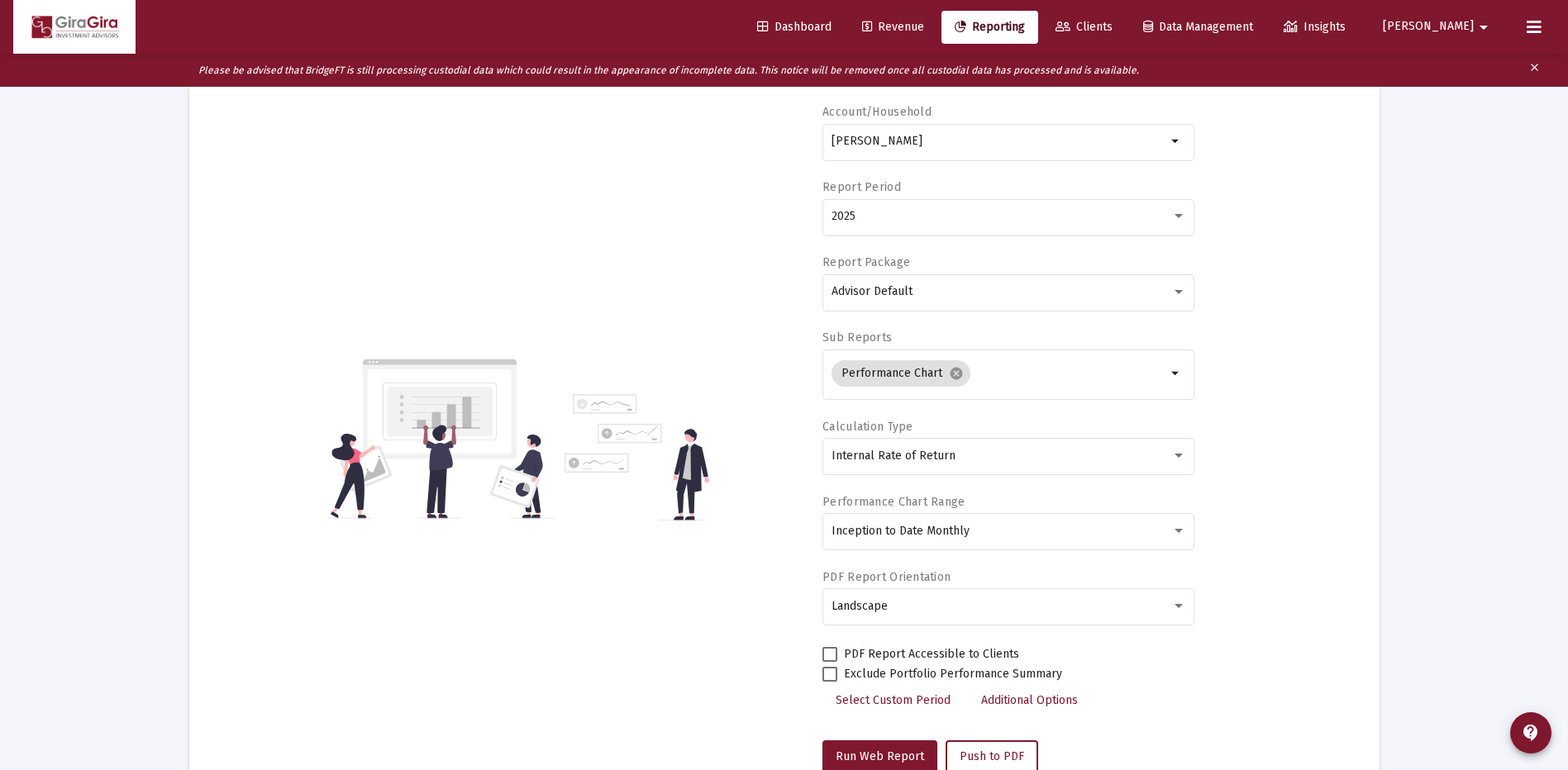
scroll to position [0, 0]
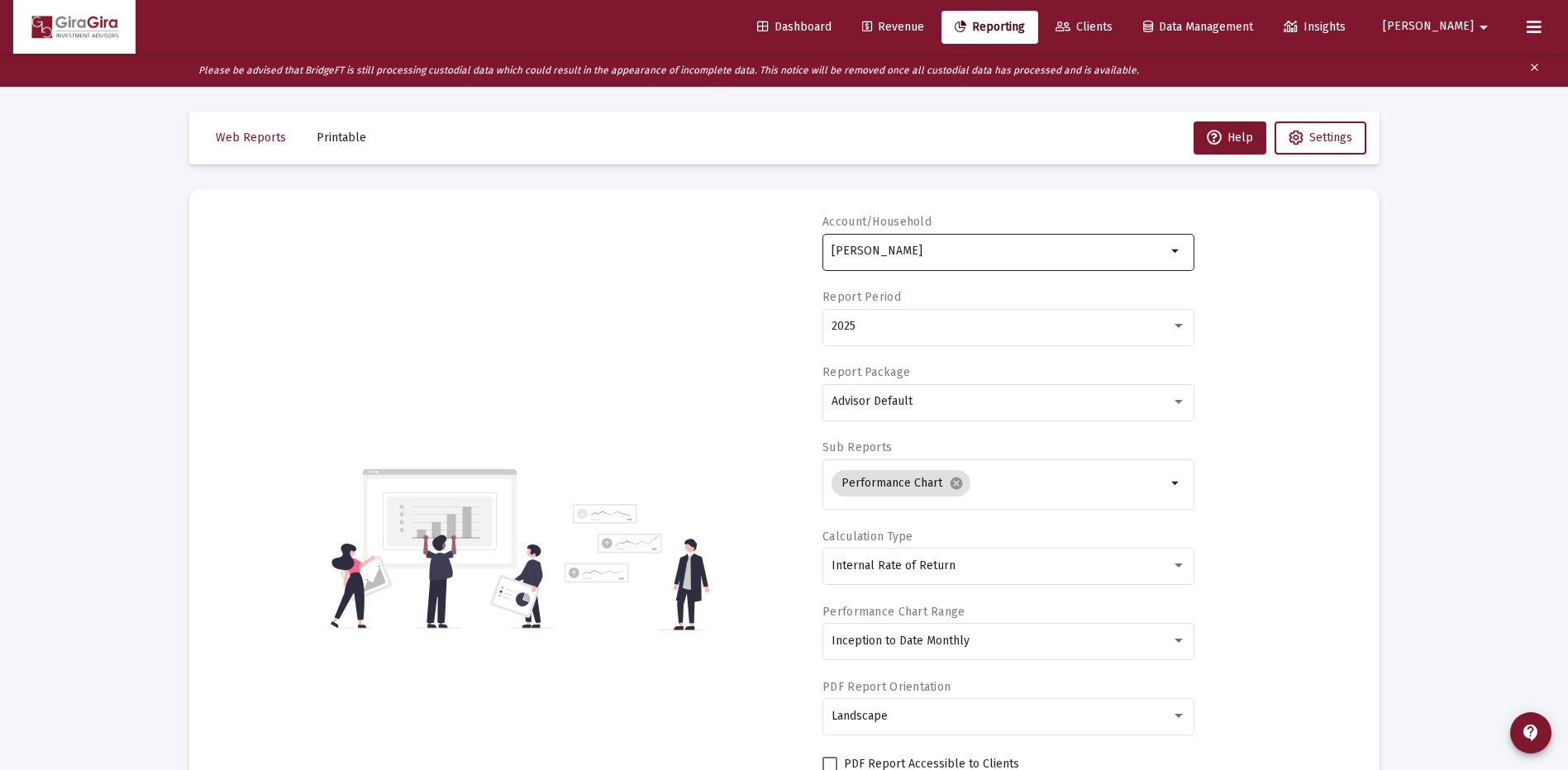
click at [874, 246] on input "[PERSON_NAME]" at bounding box center [999, 251] width 335 height 13
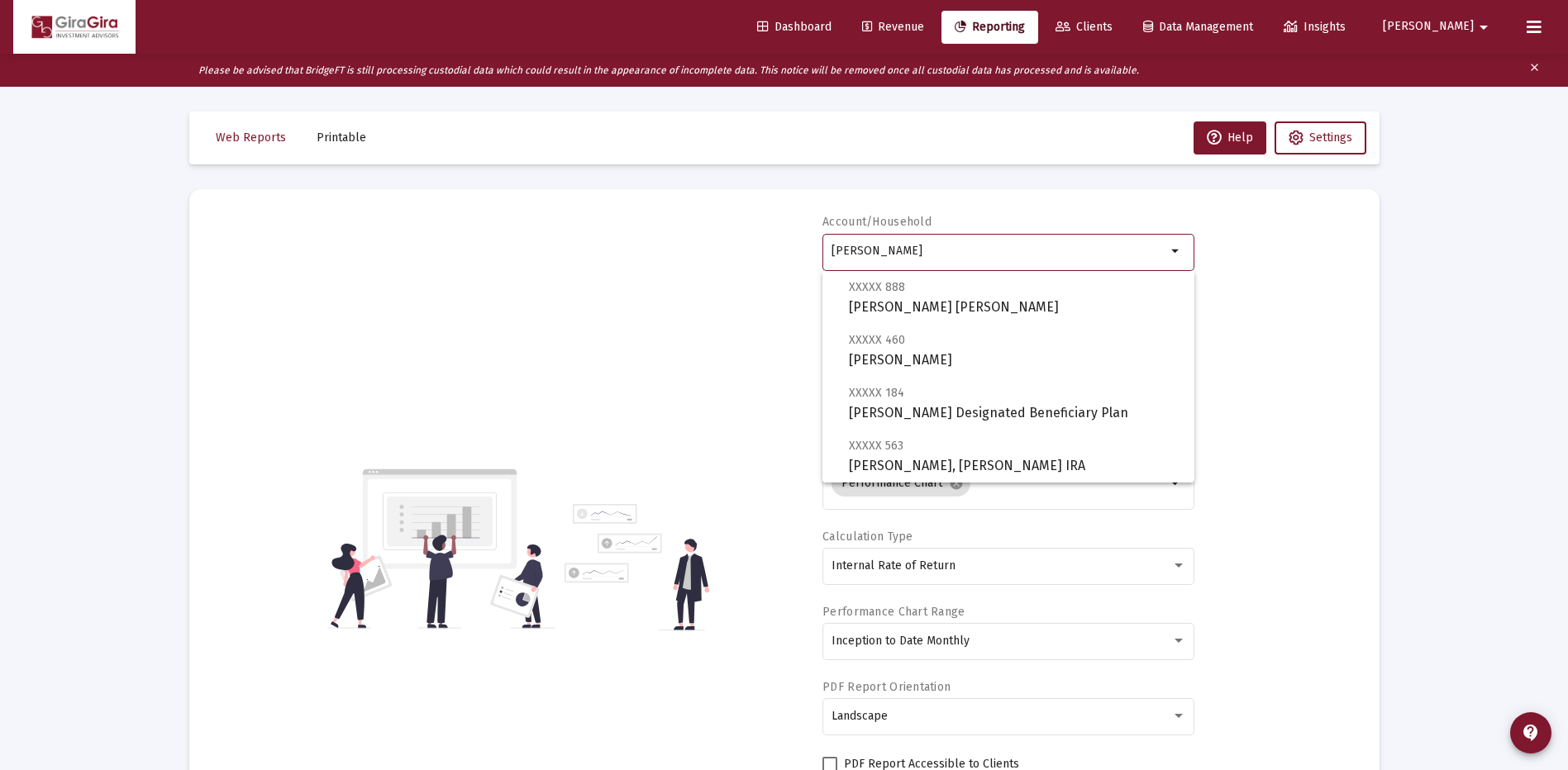
drag, startPoint x: 832, startPoint y: 248, endPoint x: 1235, endPoint y: 245, distance: 403.0
click at [1234, 245] on div "Account/Household [PERSON_NAME] arrow_drop_down Report Period 2025 Report Packa…" at bounding box center [784, 548] width 1141 height 669
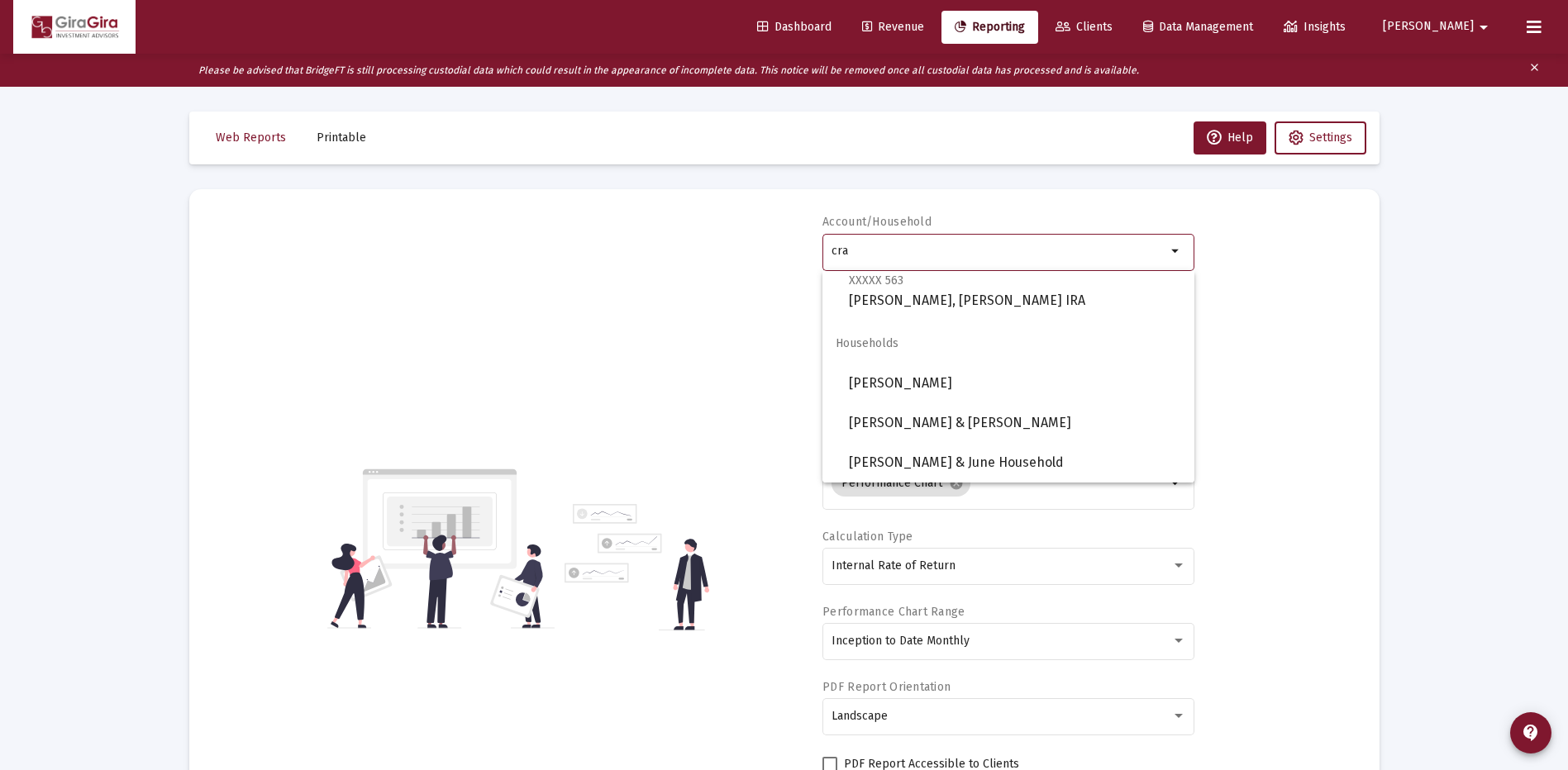
scroll to position [780, 0]
click at [922, 291] on span "XXXXX 563 [PERSON_NAME], [PERSON_NAME] IRA" at bounding box center [1015, 289] width 332 height 40
type input "[PERSON_NAME], [PERSON_NAME] IRA"
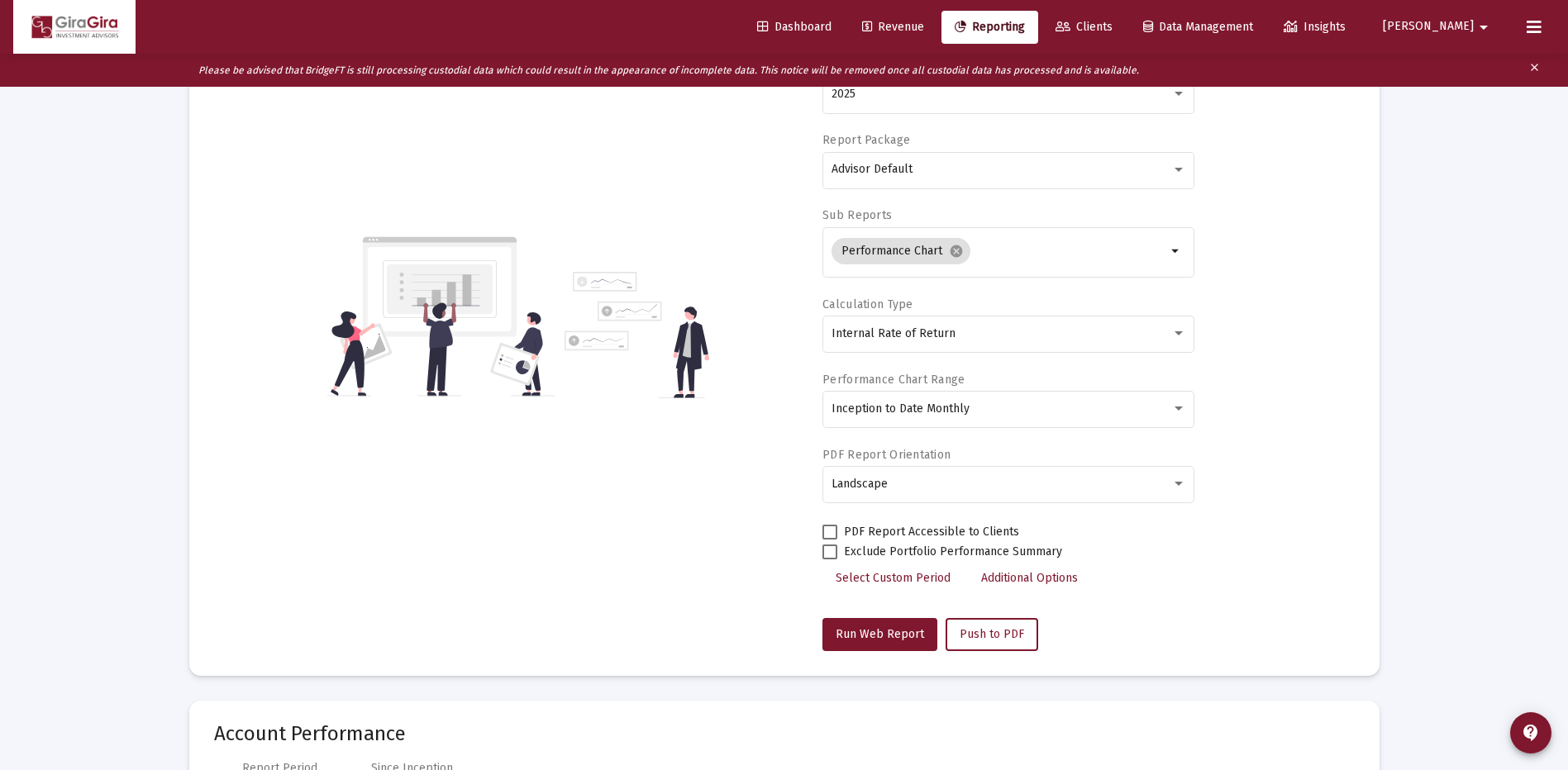
scroll to position [248, 0]
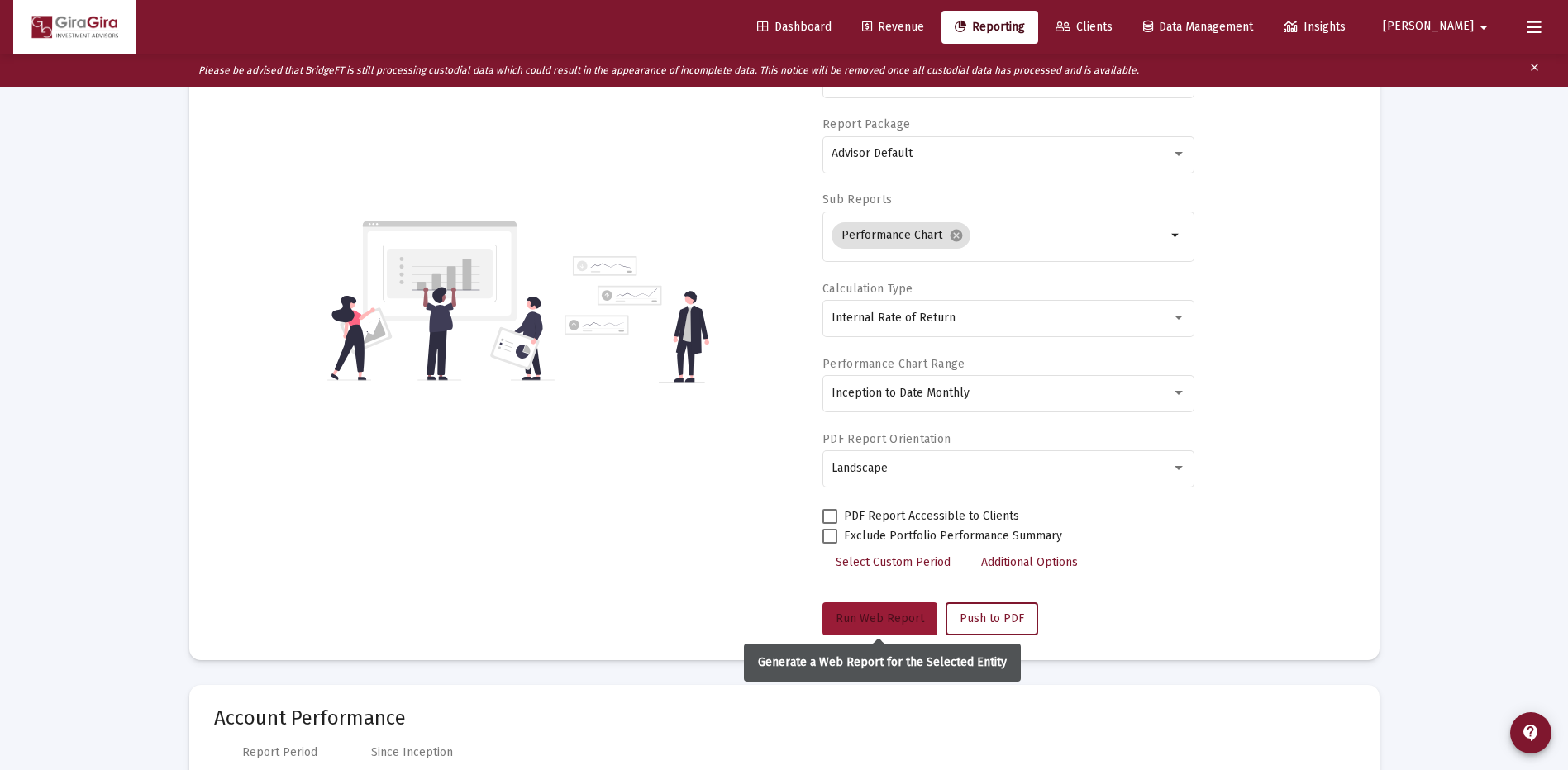
click at [875, 610] on button "Run Web Report" at bounding box center [880, 618] width 115 height 33
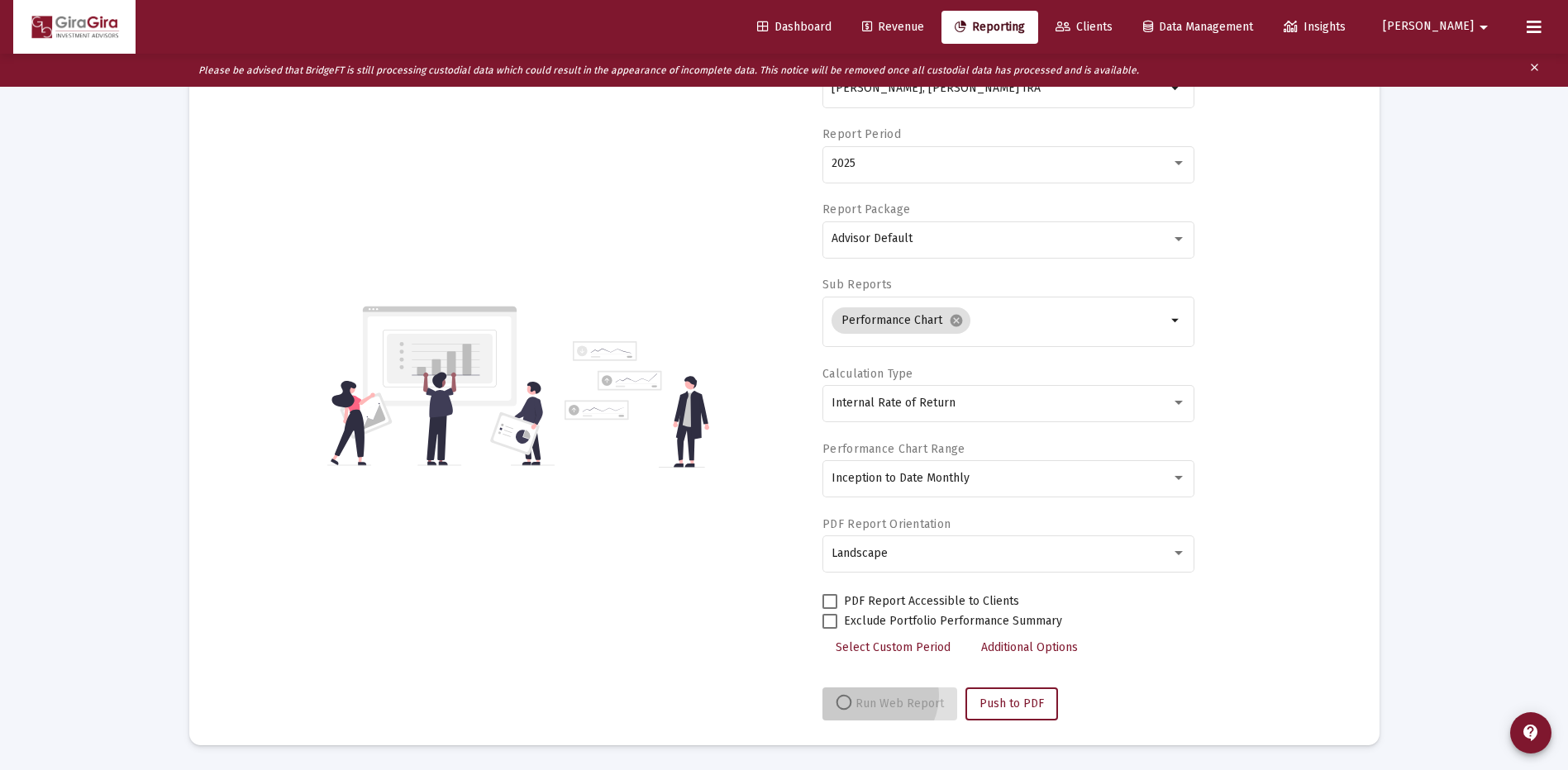
scroll to position [162, 0]
select select "View all"
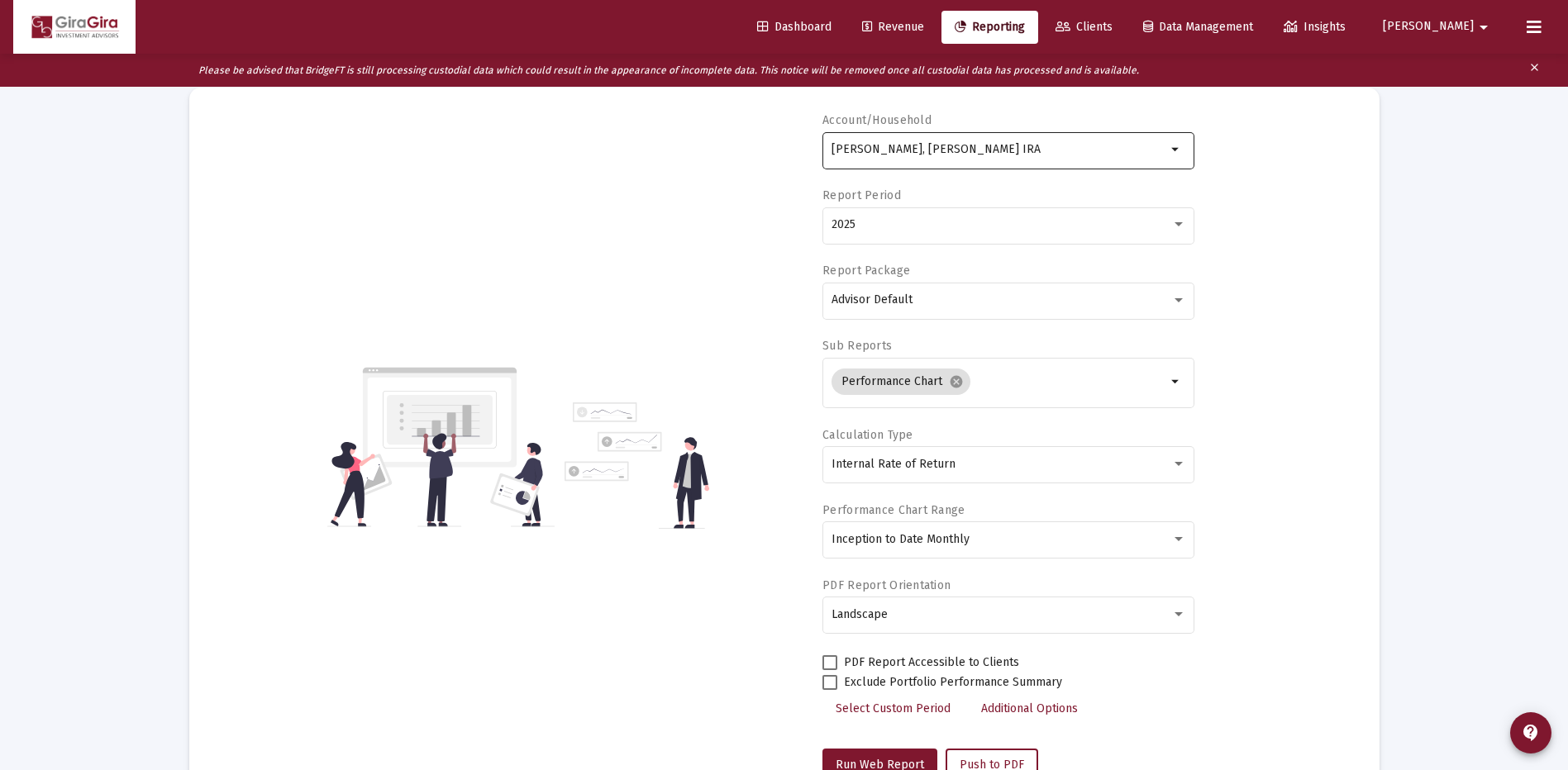
scroll to position [0, 0]
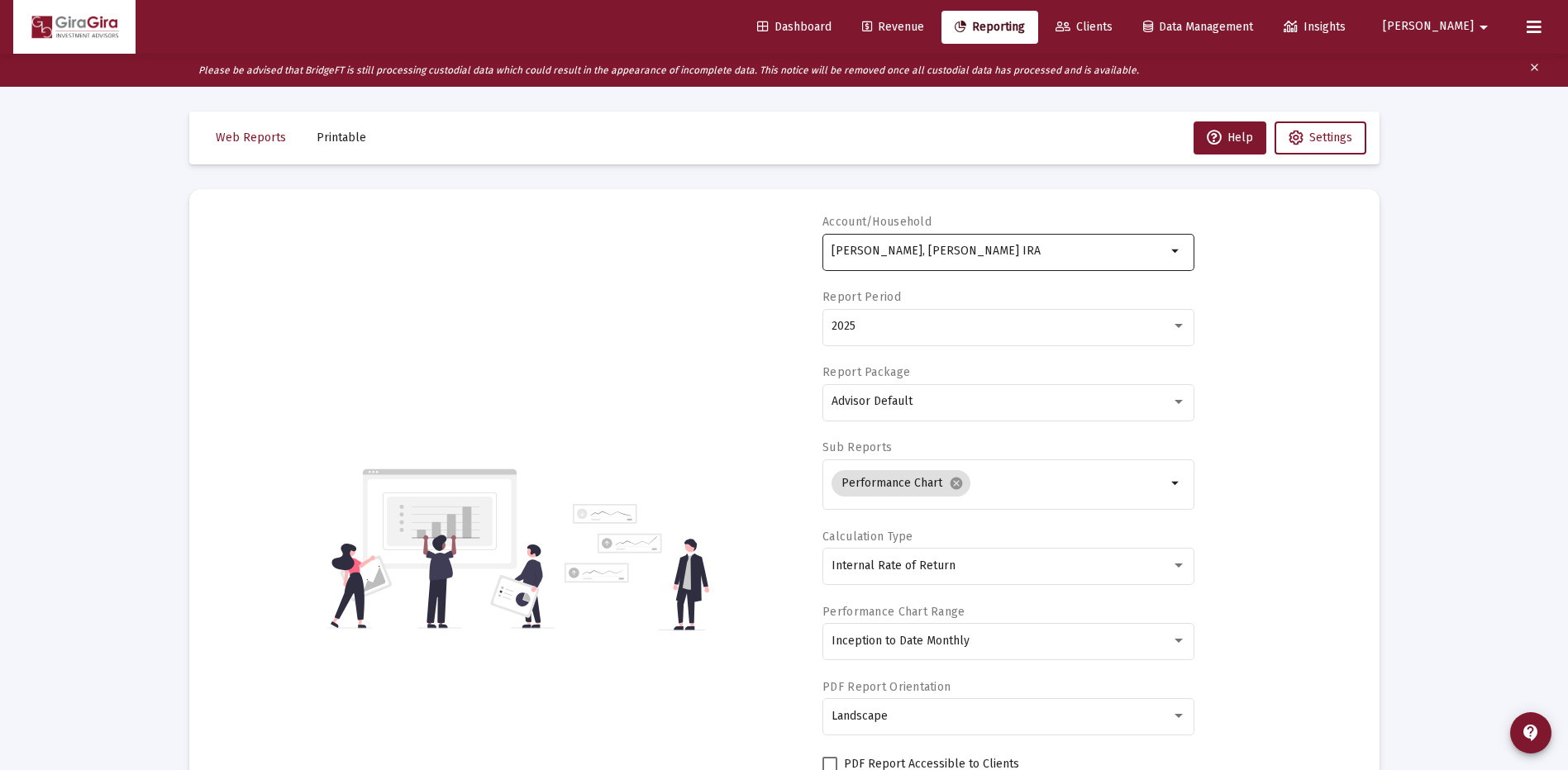
click at [915, 253] on input "[PERSON_NAME], [PERSON_NAME] IRA" at bounding box center [999, 251] width 335 height 13
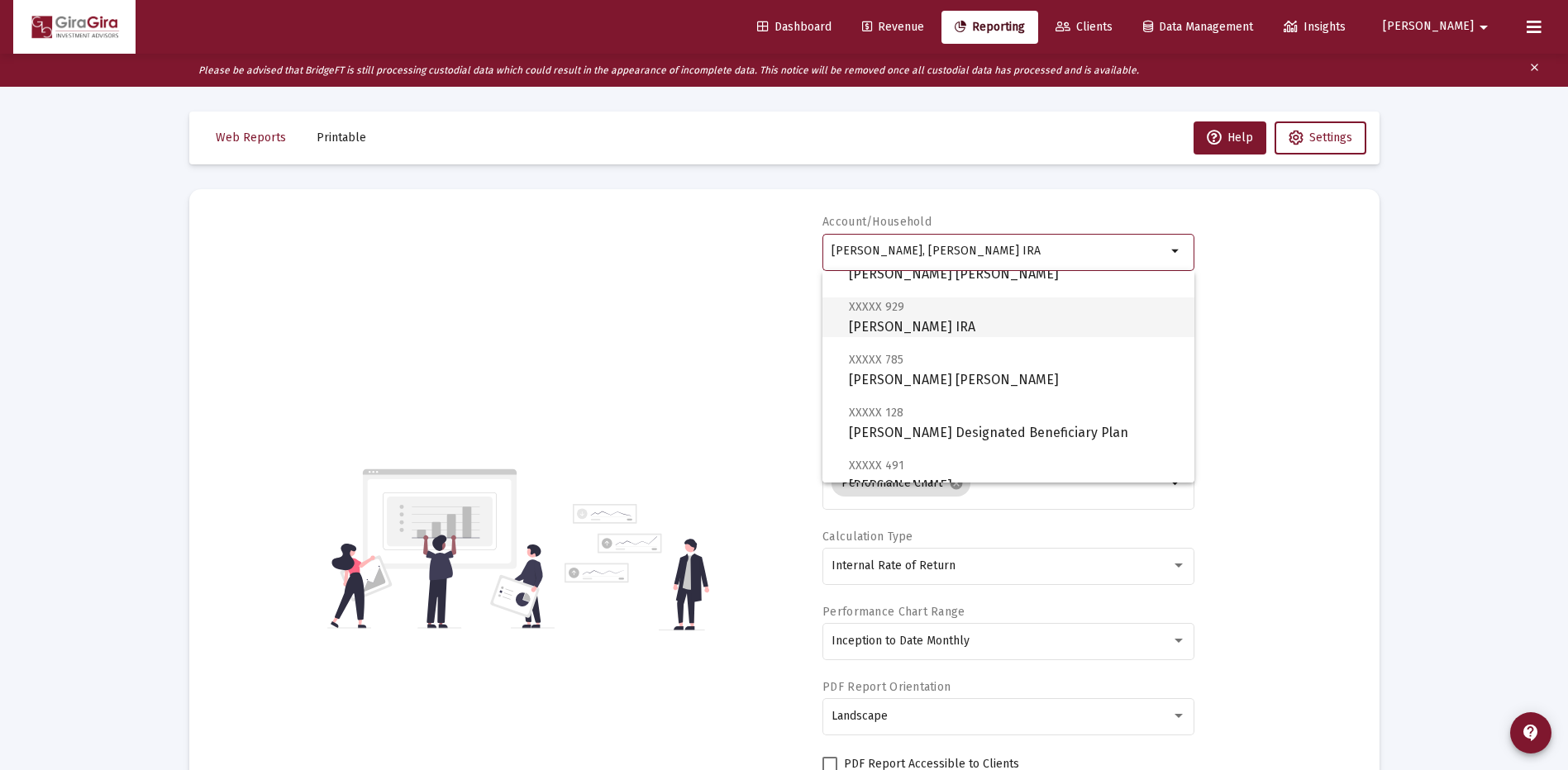
scroll to position [413, 0]
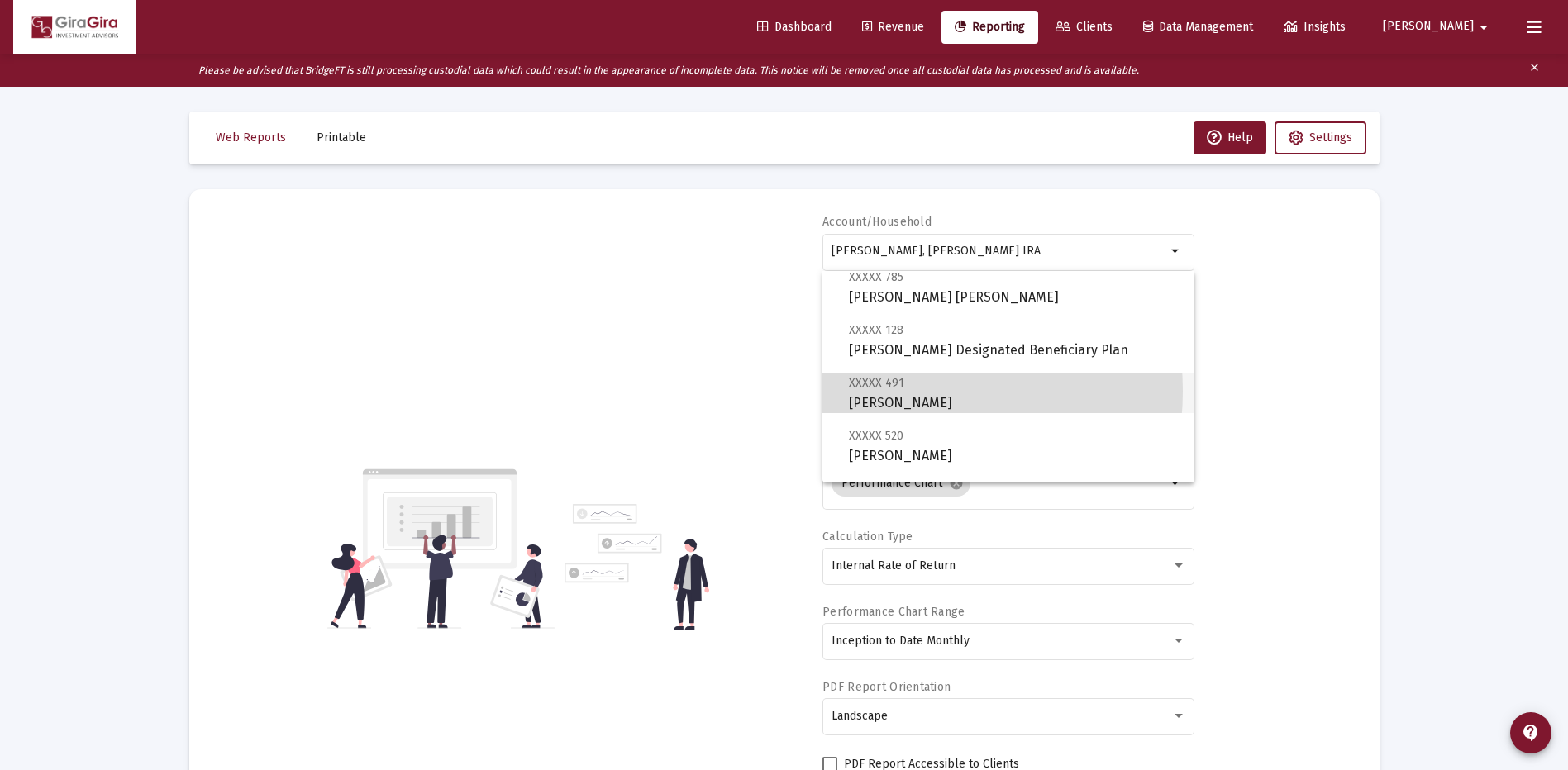
click at [888, 391] on span "XXXXX 491 [PERSON_NAME]" at bounding box center [1015, 392] width 332 height 40
type input "[PERSON_NAME]"
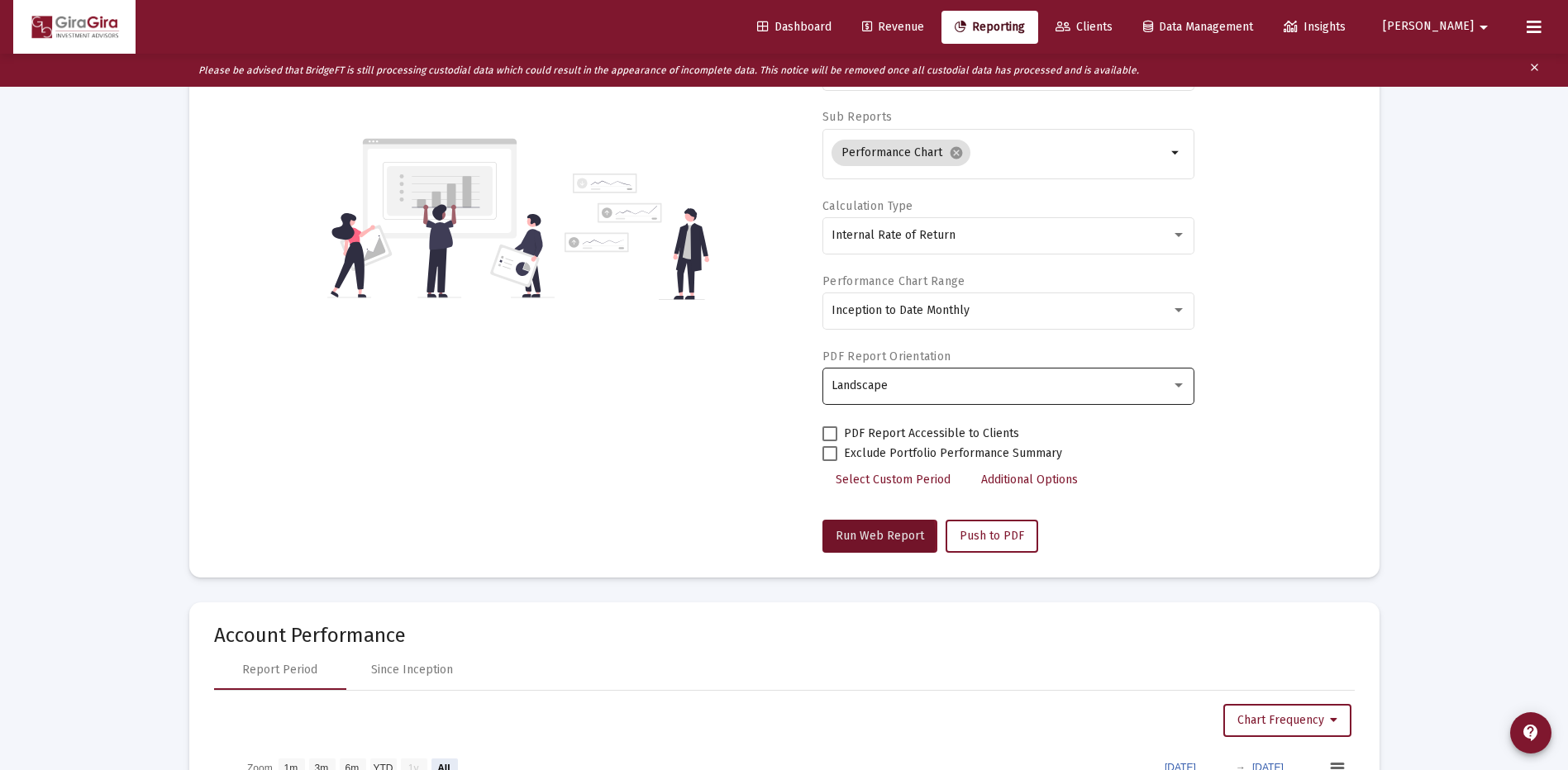
click at [861, 537] on span "Run Web Report" at bounding box center [880, 536] width 89 height 14
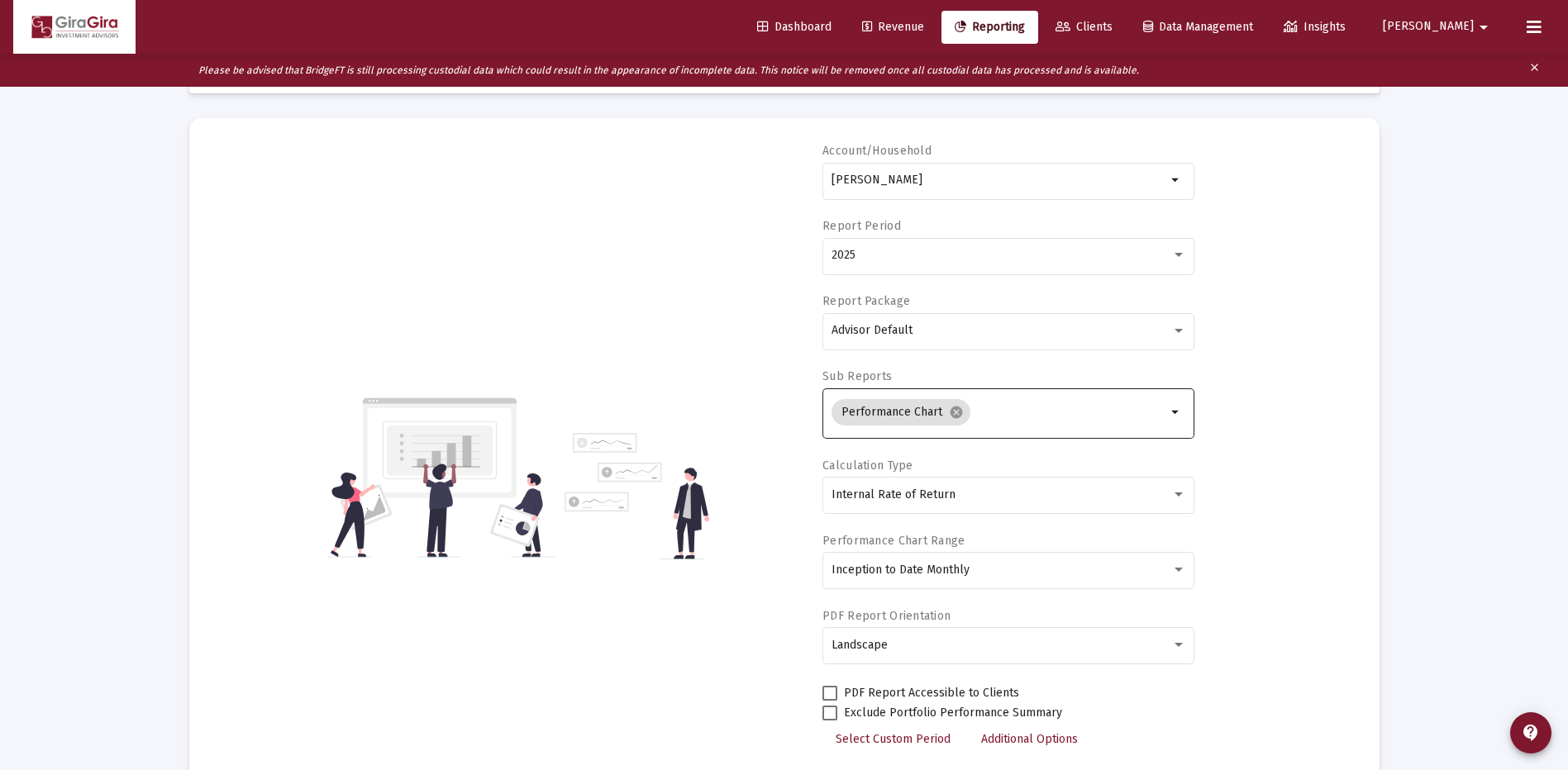
scroll to position [162, 0]
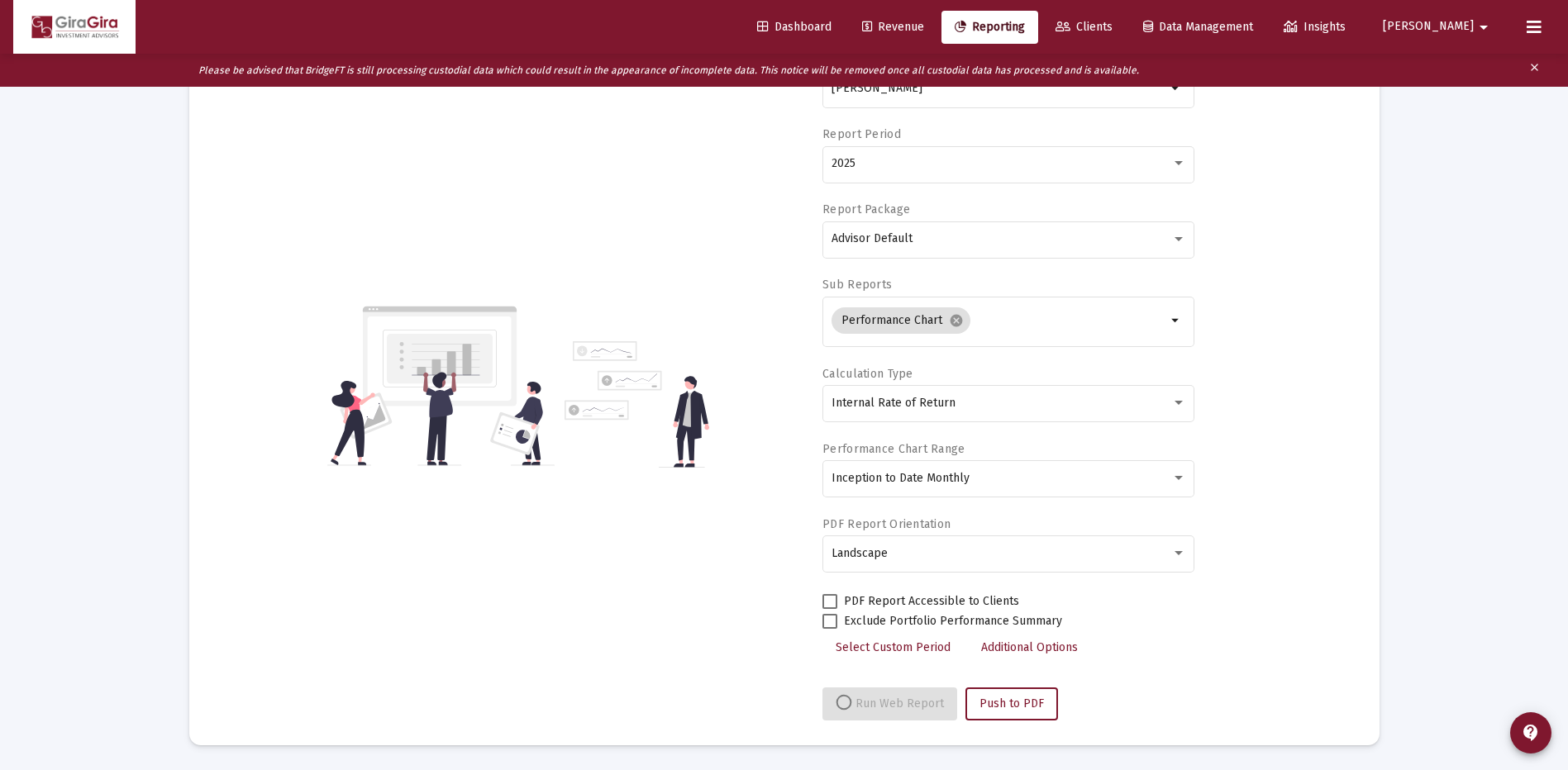
select select "View all"
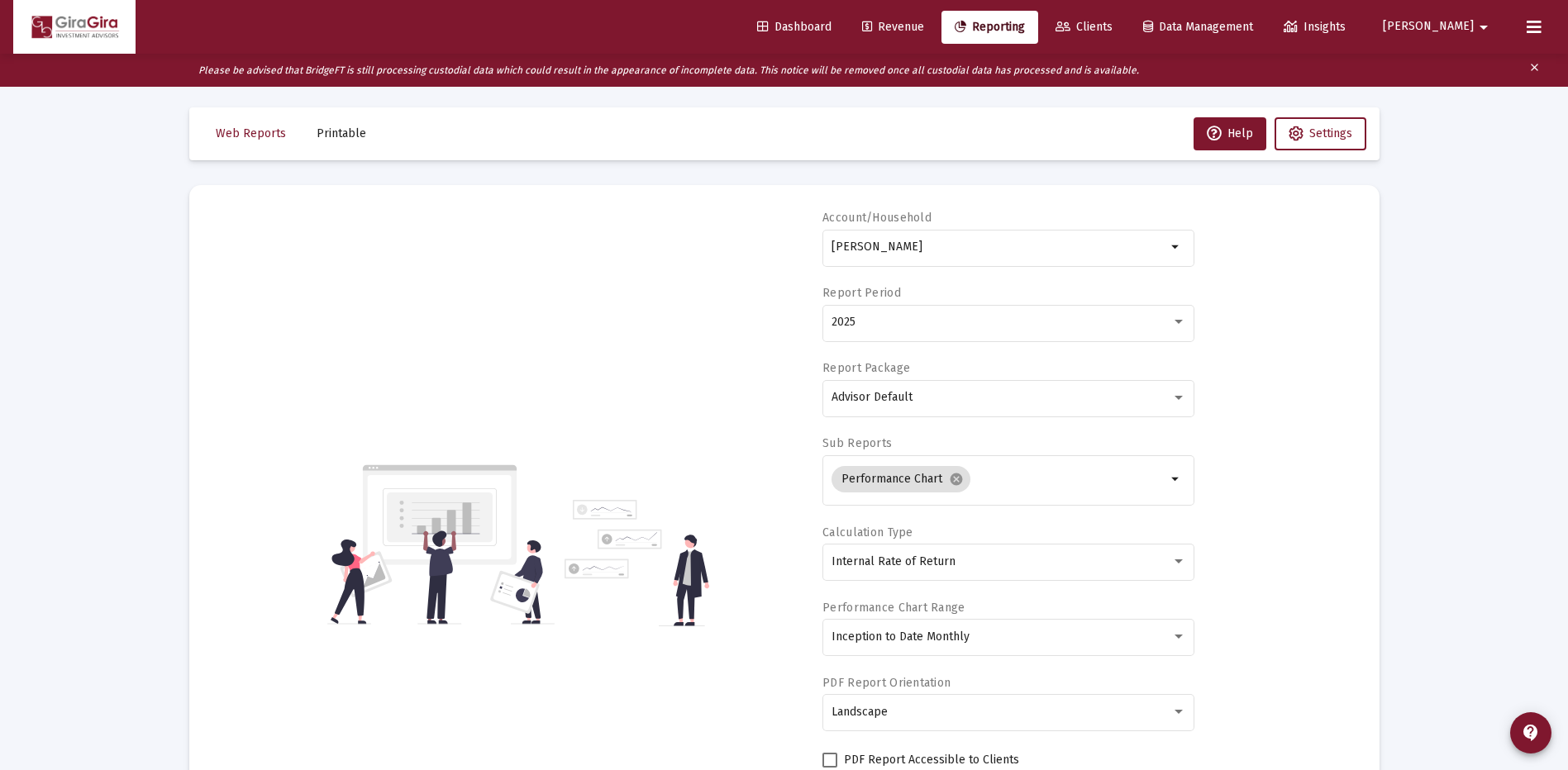
scroll to position [0, 0]
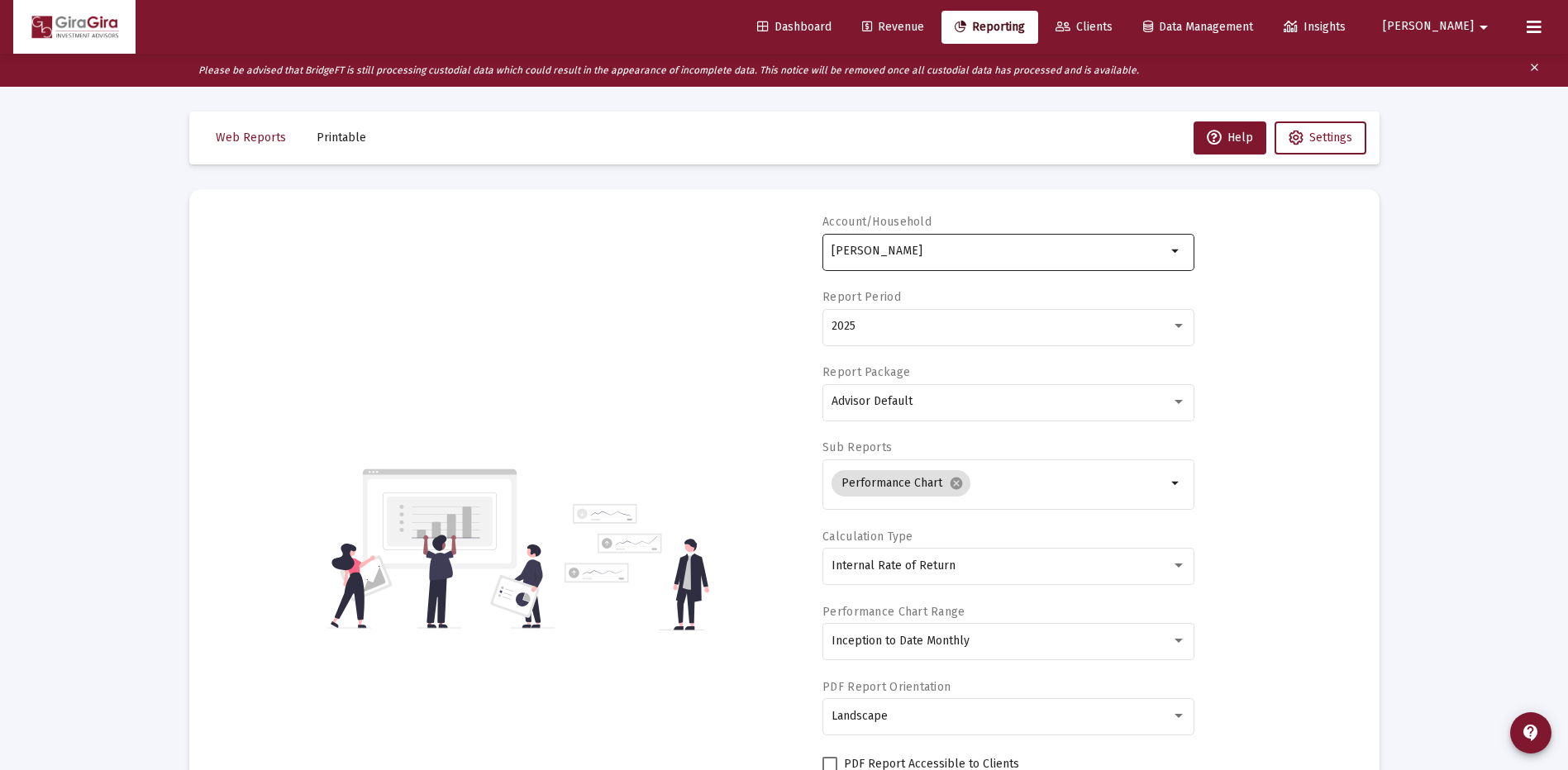
click at [838, 247] on input "[PERSON_NAME]" at bounding box center [999, 251] width 335 height 13
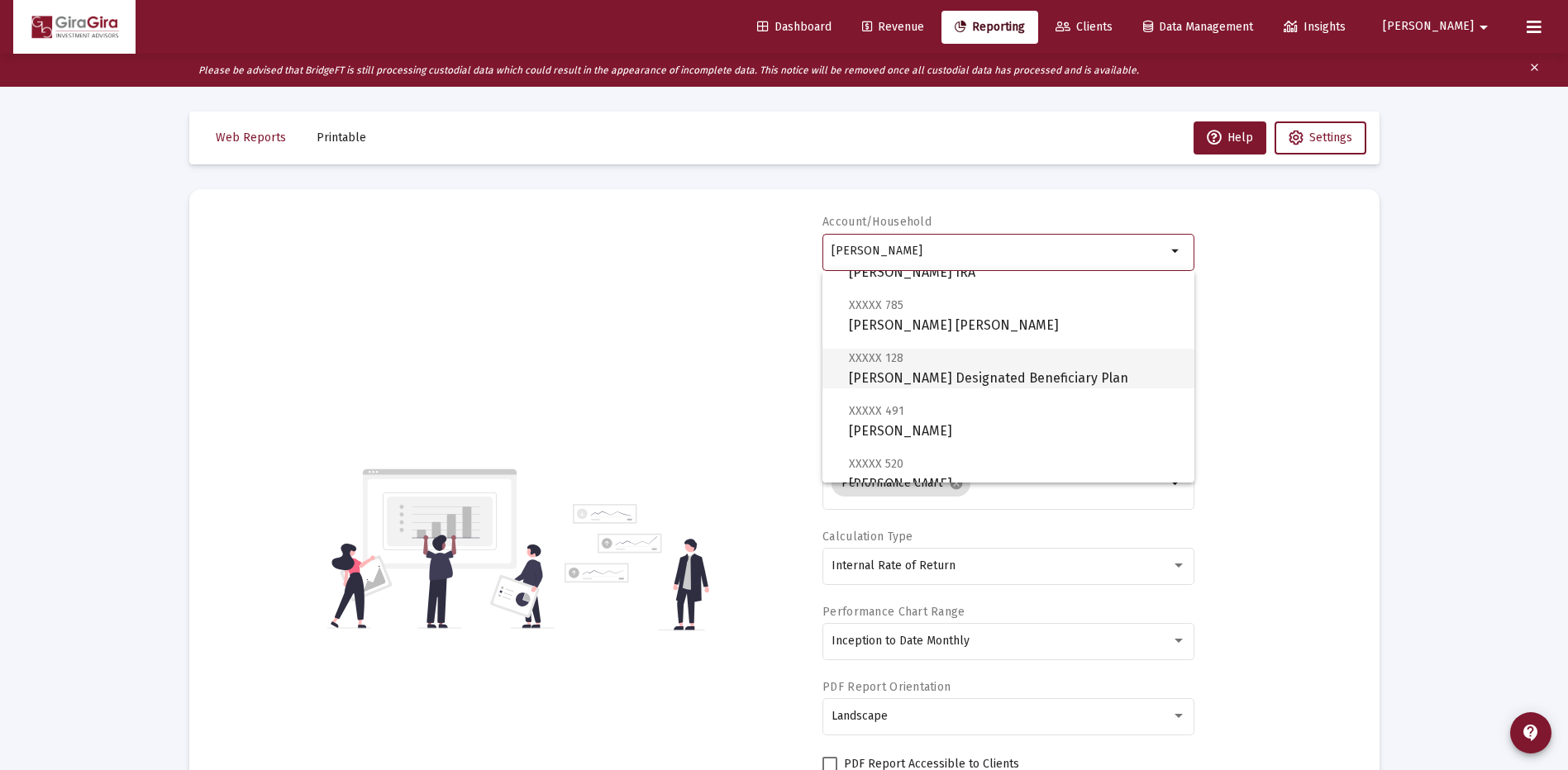
scroll to position [413, 0]
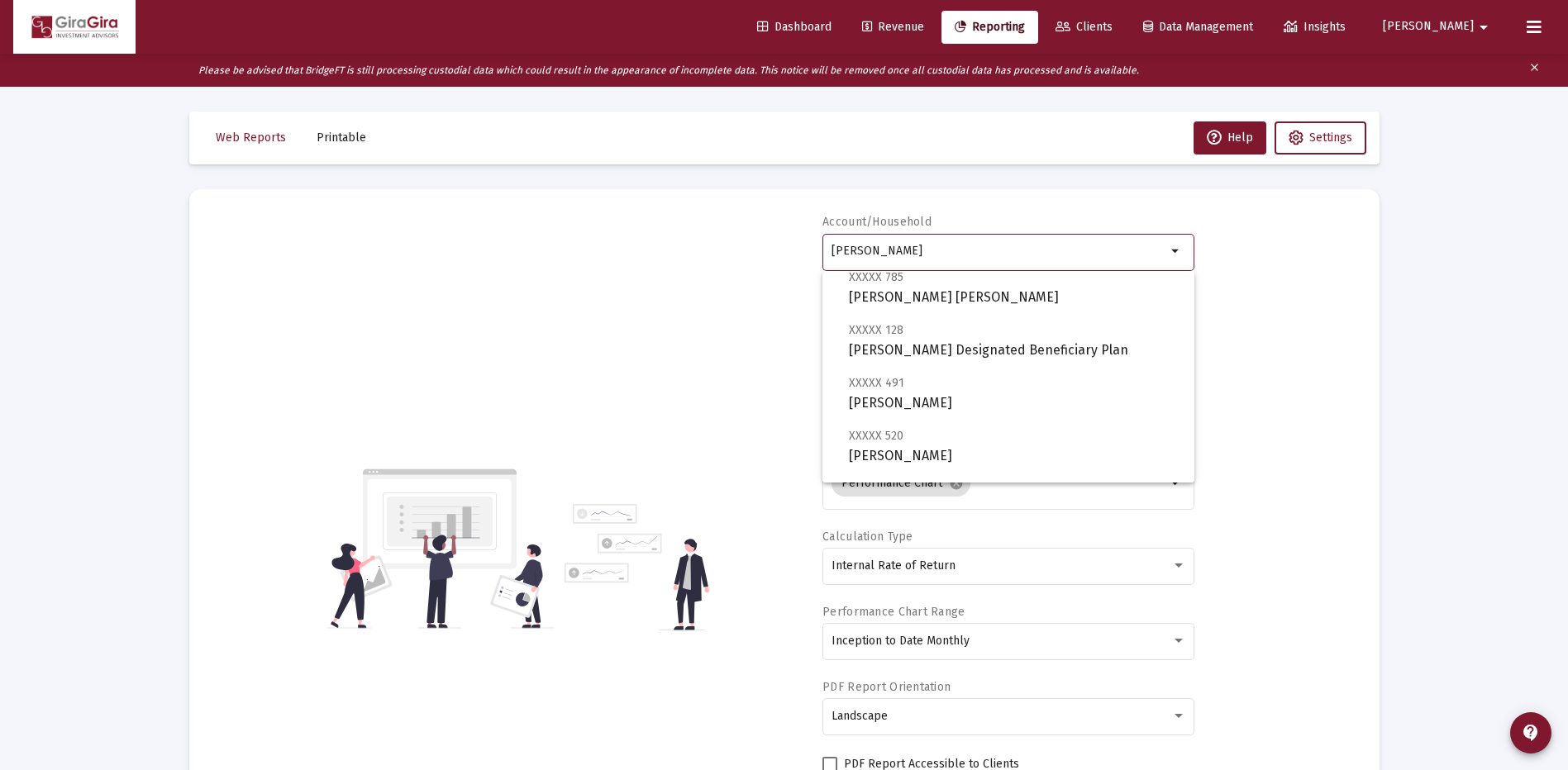
click at [908, 248] on input "[PERSON_NAME]" at bounding box center [999, 251] width 335 height 13
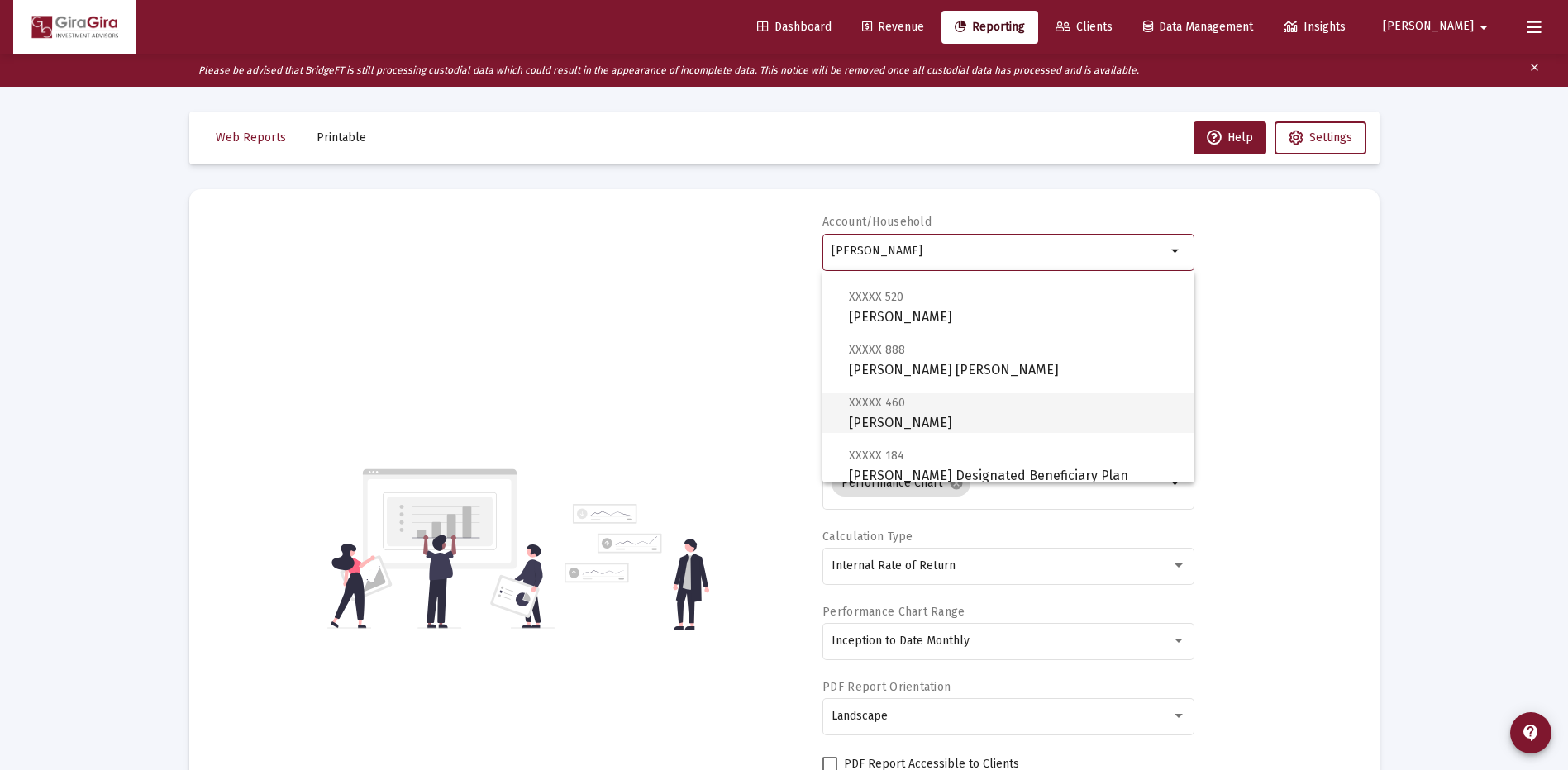
scroll to position [579, 0]
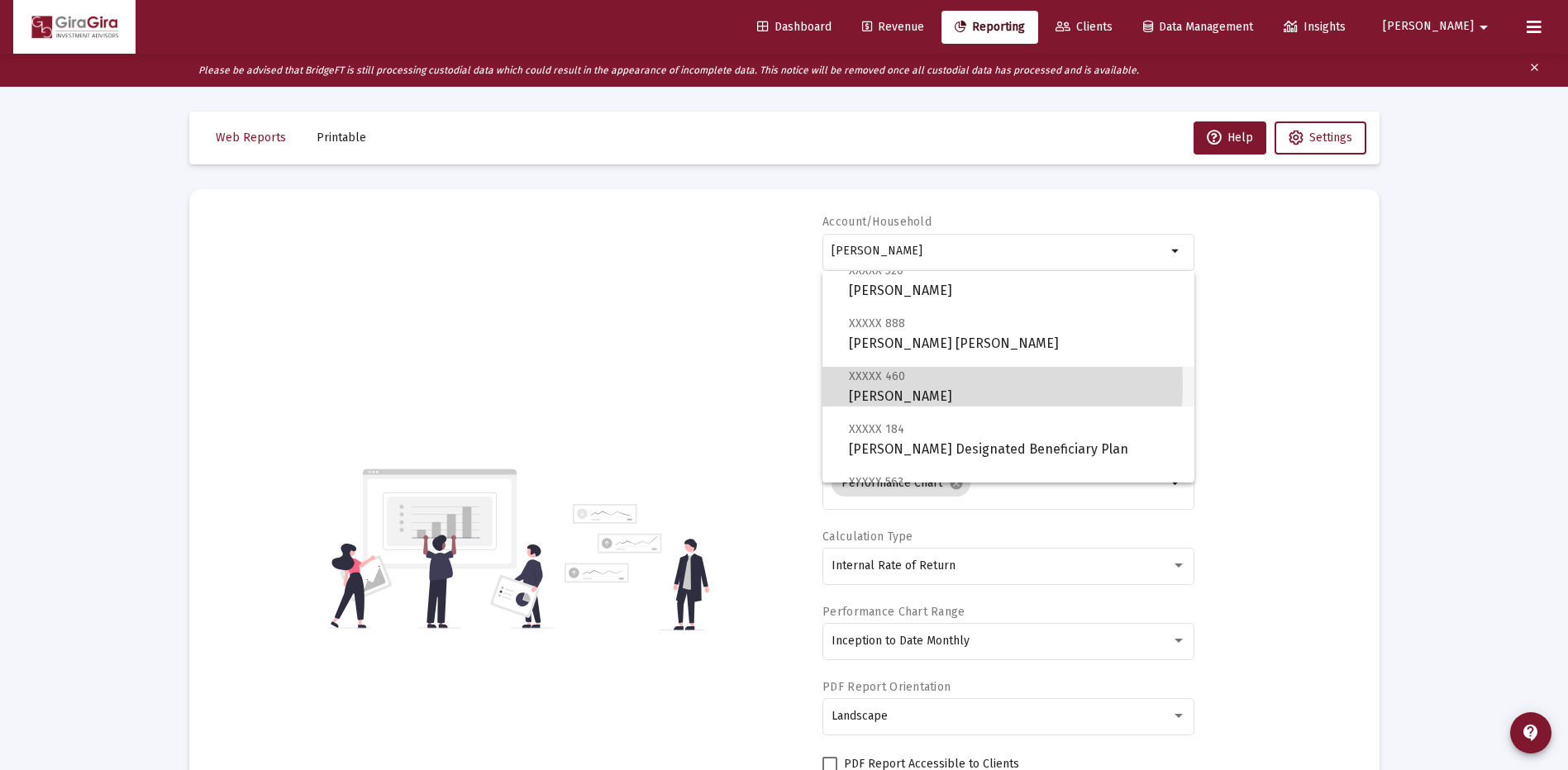
click at [882, 385] on span "XXXXX 460 [PERSON_NAME]" at bounding box center [1015, 385] width 332 height 40
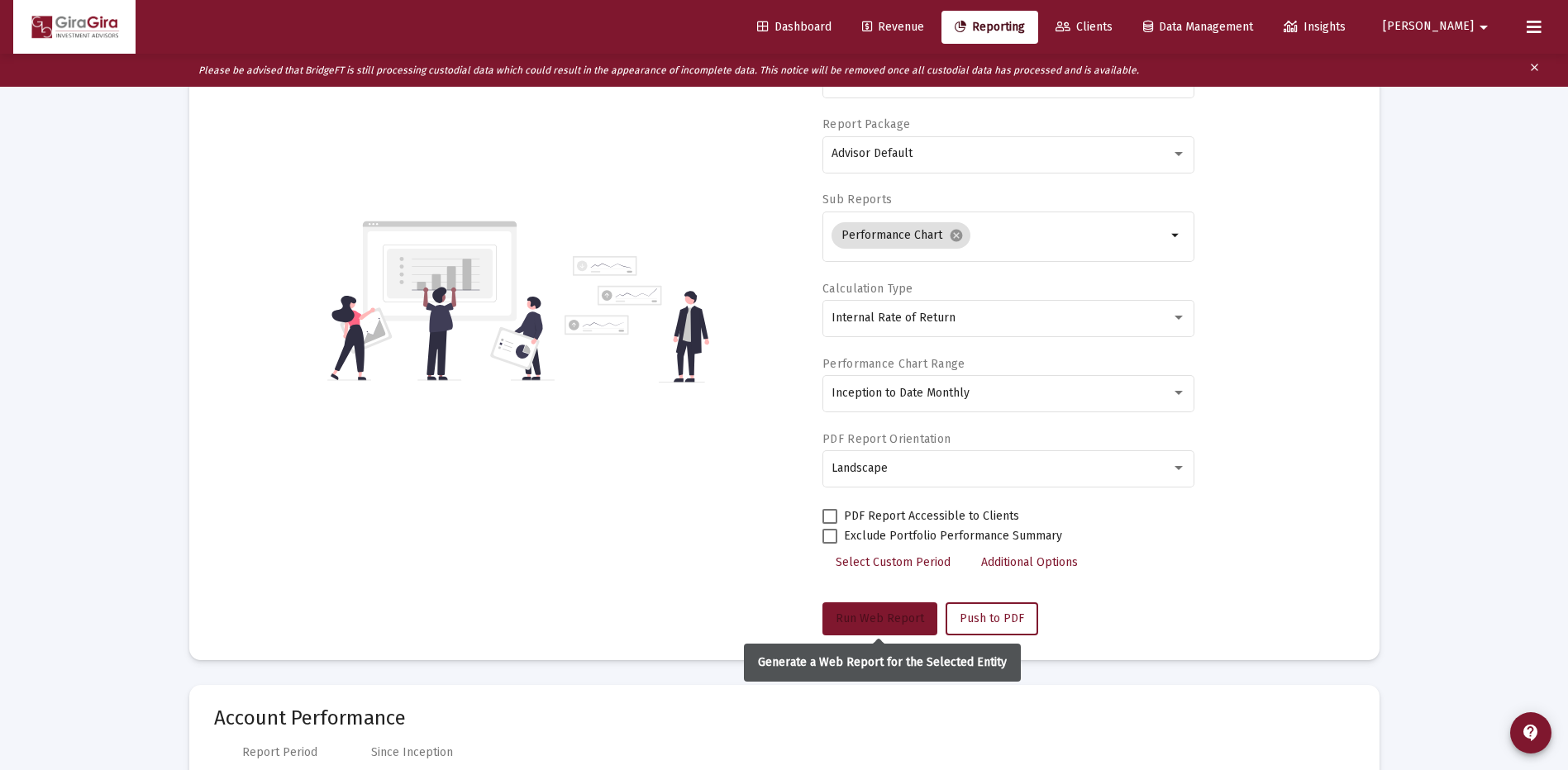
click at [888, 617] on span "Run Web Report" at bounding box center [880, 618] width 89 height 14
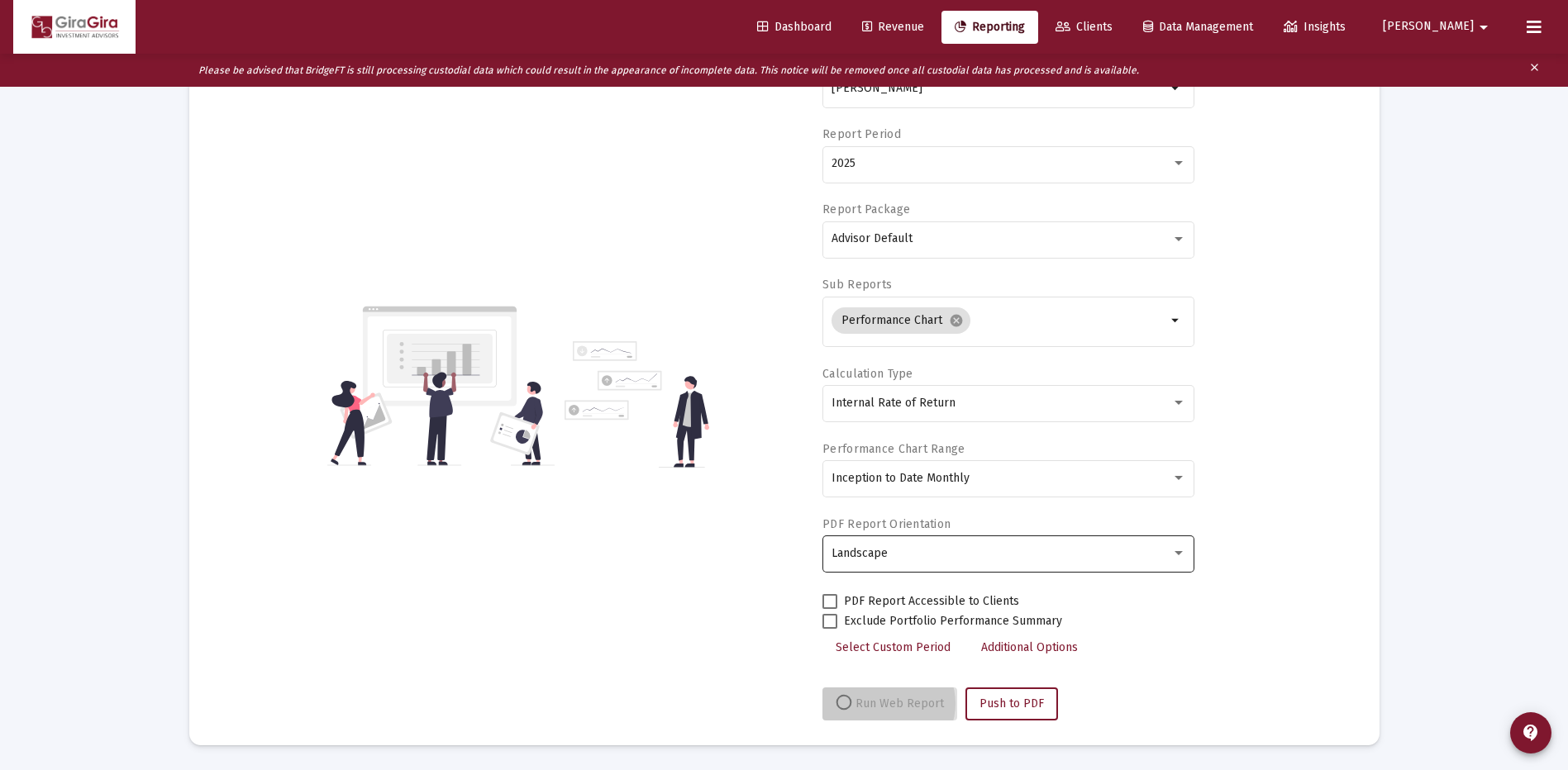
scroll to position [162, 0]
select select "View all"
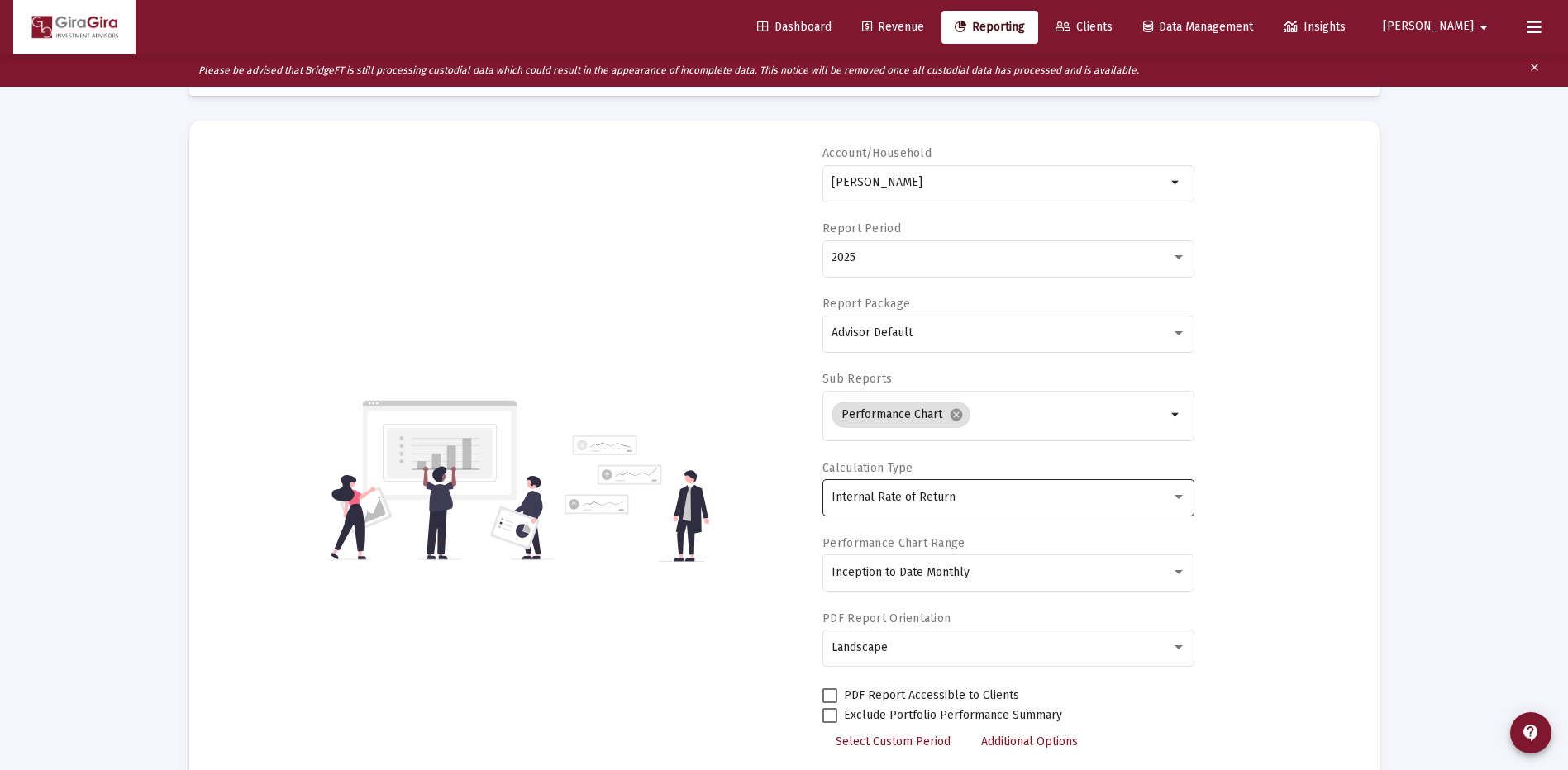
scroll to position [0, 0]
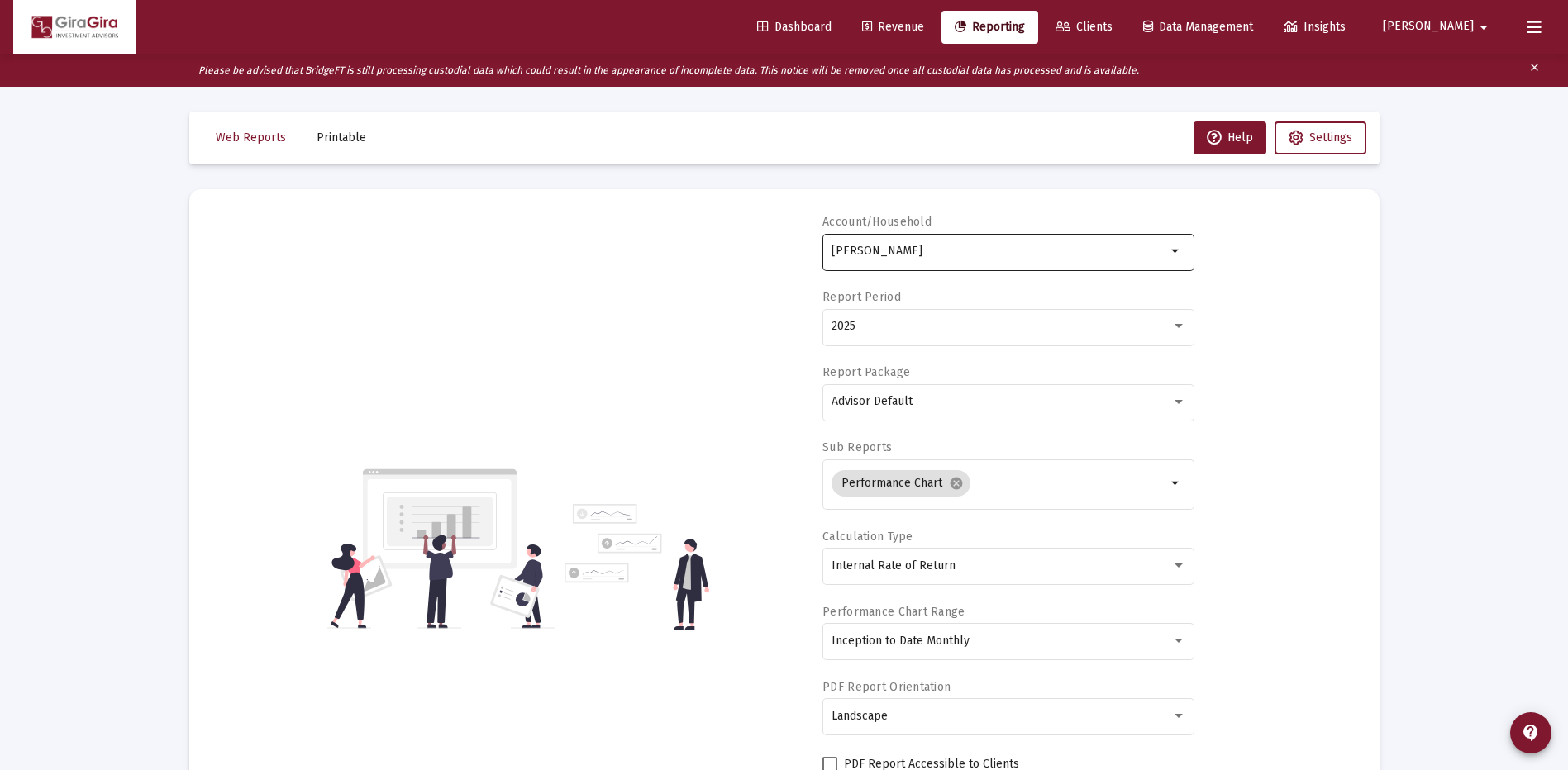
click at [860, 248] on input "[PERSON_NAME]" at bounding box center [999, 251] width 335 height 13
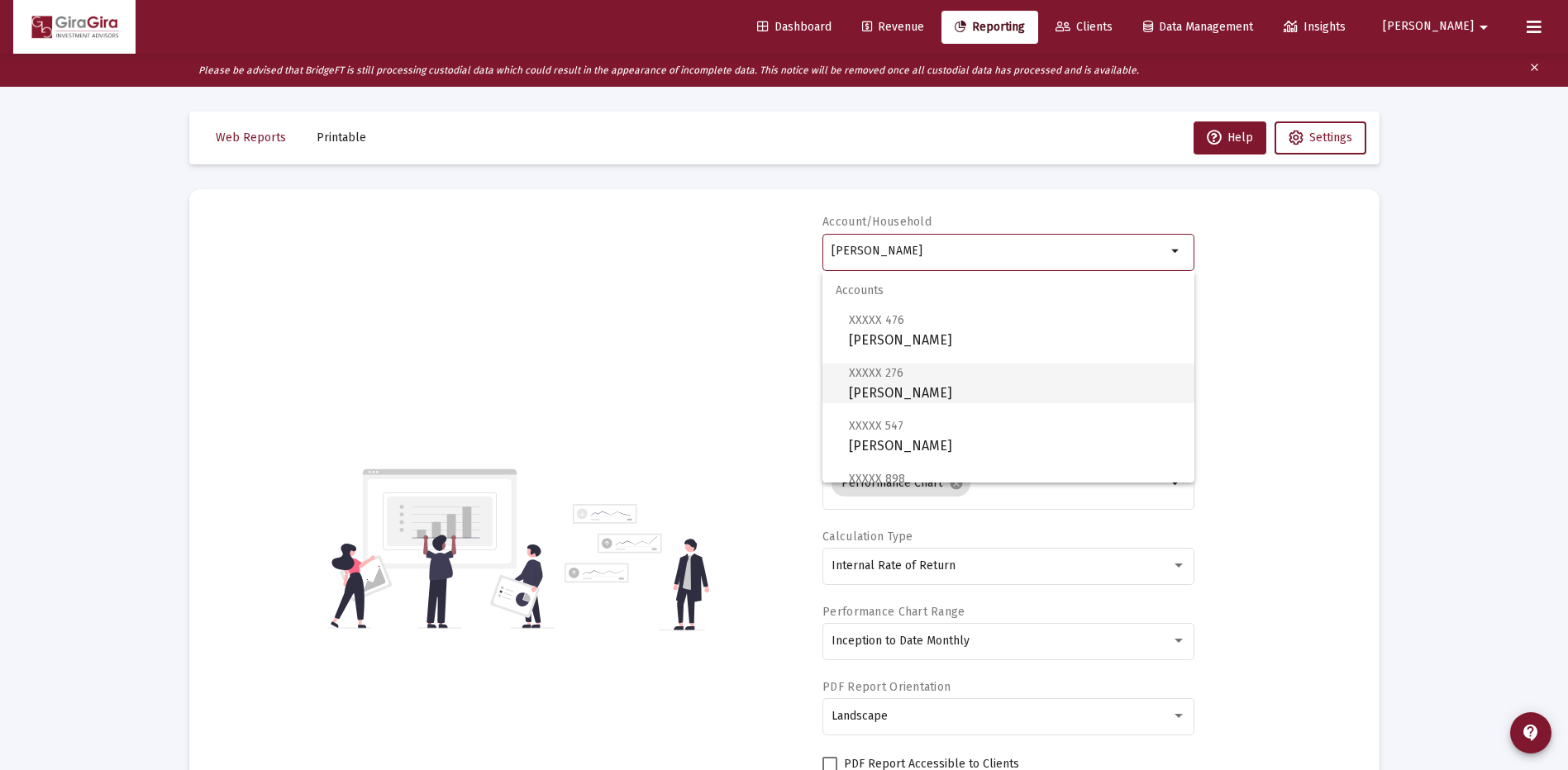
click at [883, 371] on span "XXXXX 276" at bounding box center [876, 372] width 54 height 14
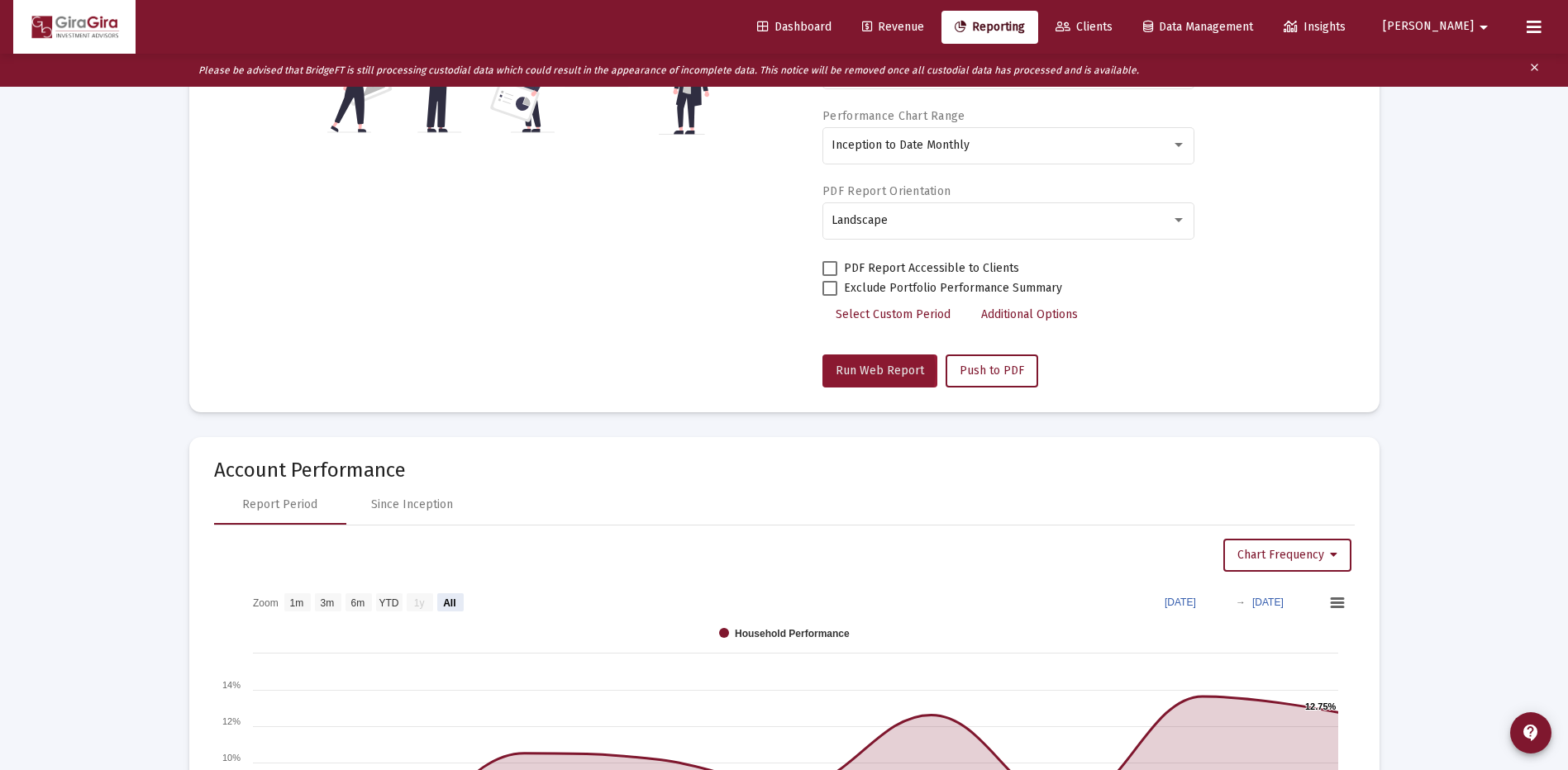
click at [875, 371] on span "Run Web Report" at bounding box center [880, 370] width 89 height 14
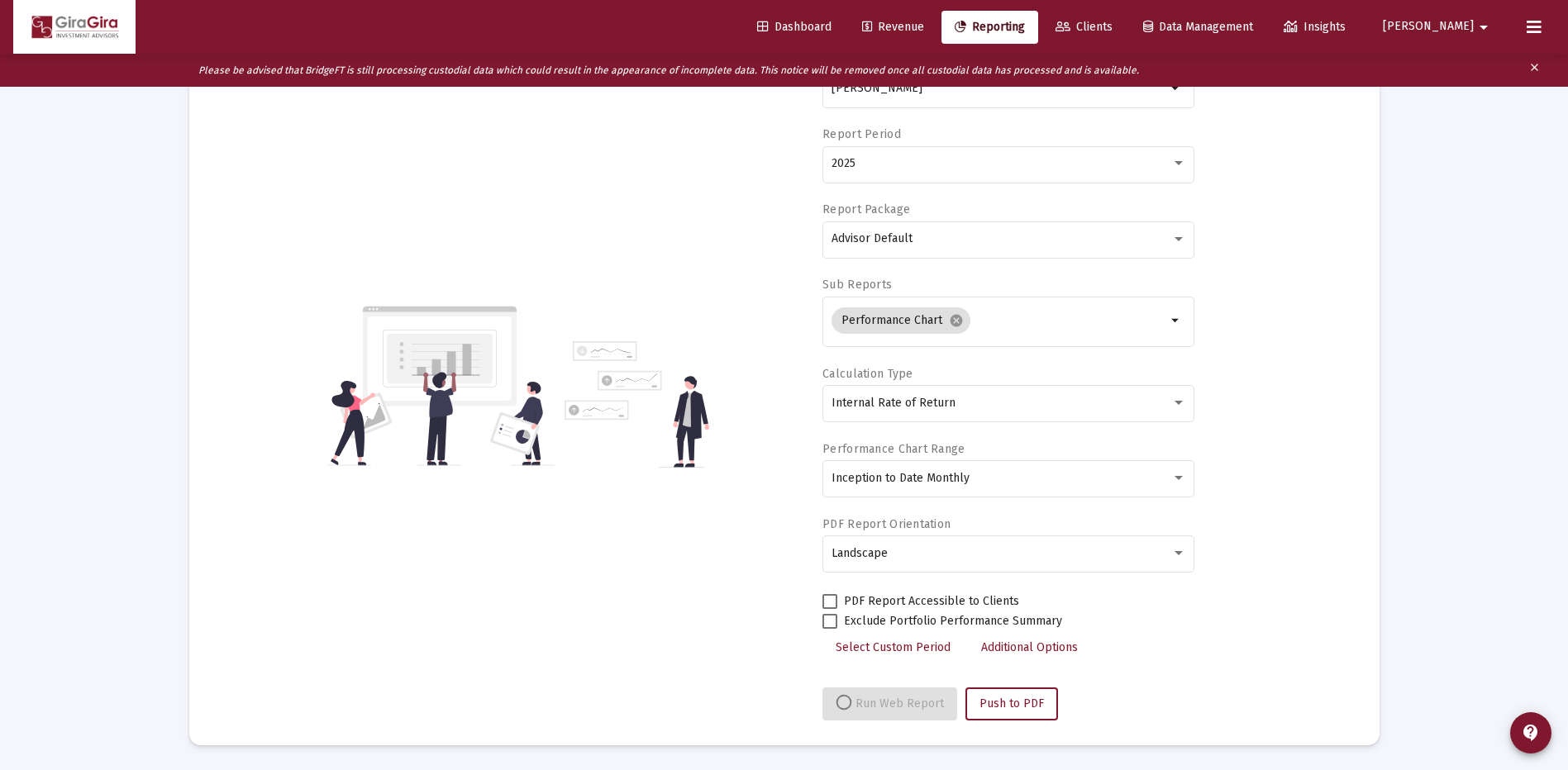
select select "View all"
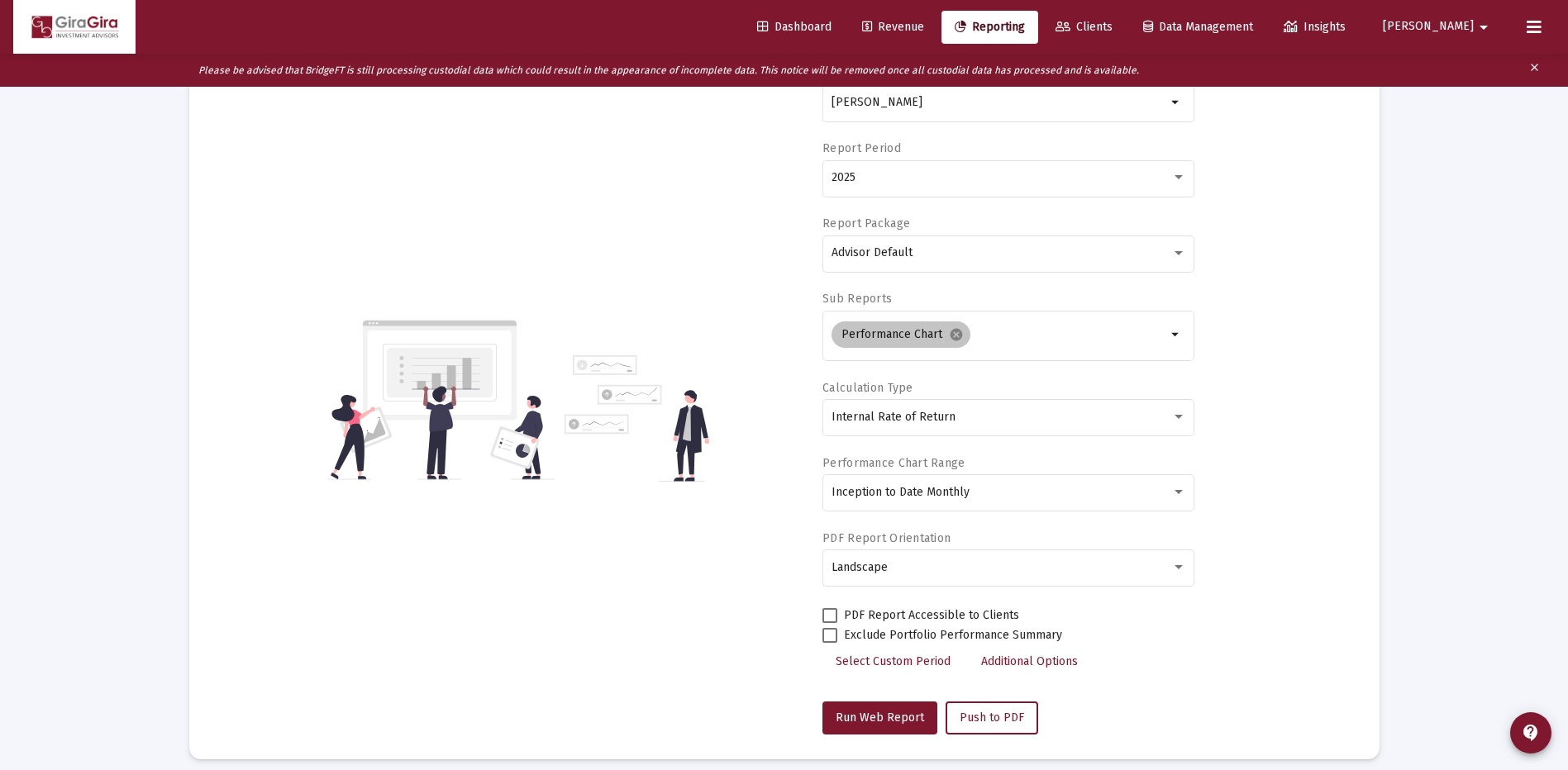
scroll to position [0, 0]
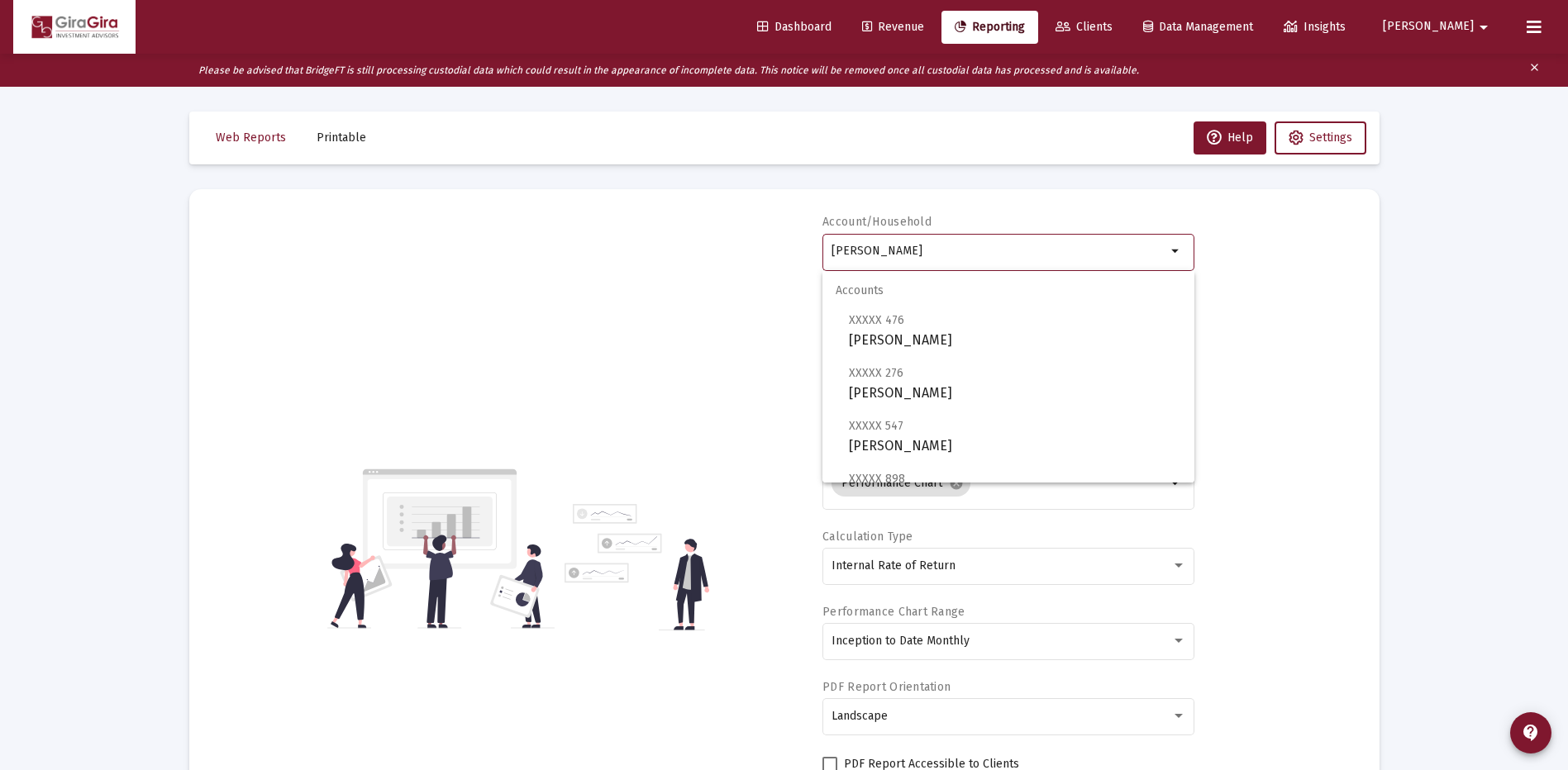
drag, startPoint x: 832, startPoint y: 247, endPoint x: 1580, endPoint y: 255, distance: 748.0
click at [1568, 254] on html "Dashboard Revenue Reporting Clients Data Management Insights [PERSON_NAME] Plea…" at bounding box center [784, 385] width 1568 height 770
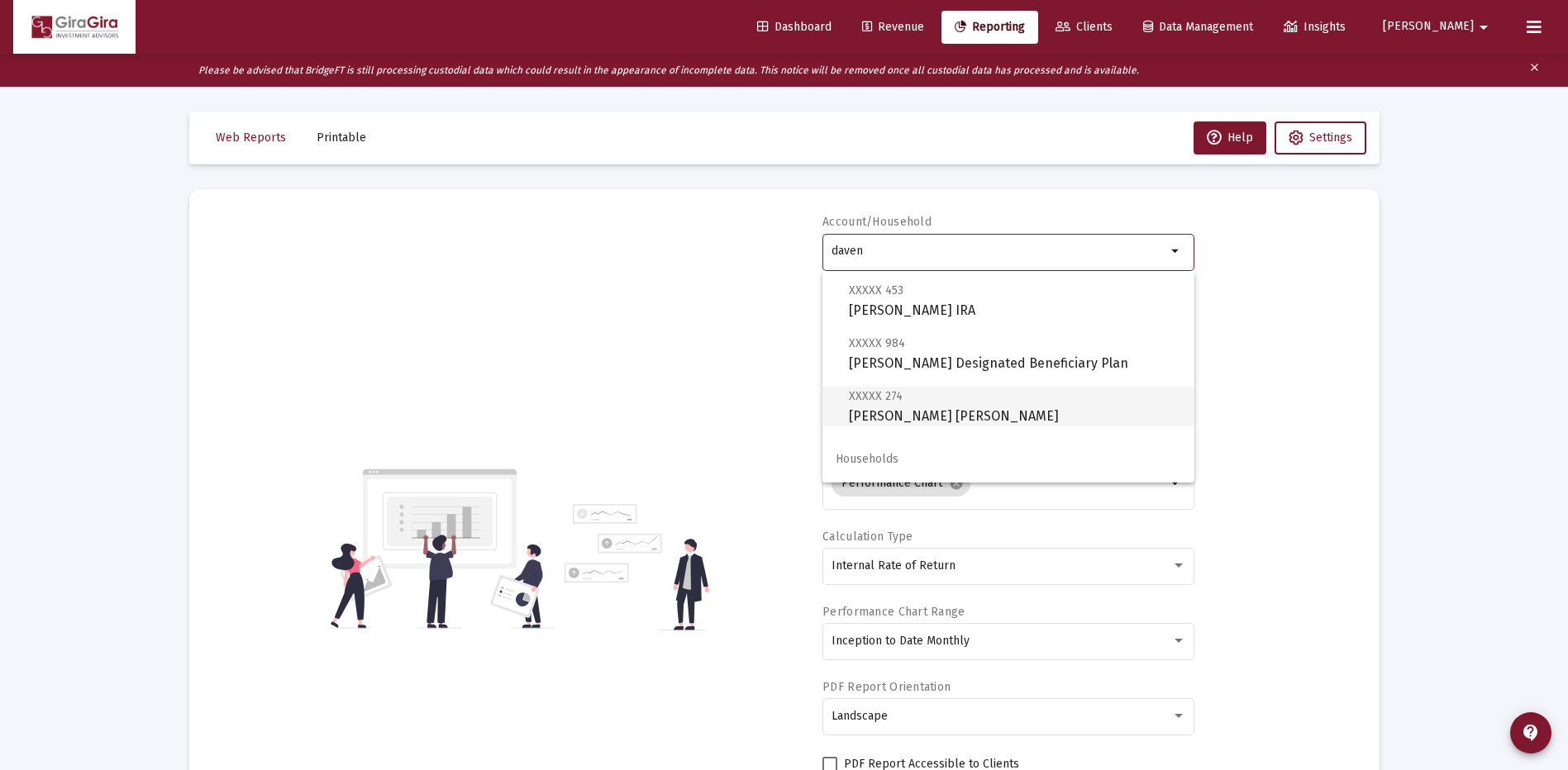
click at [963, 408] on span "XXXXX 274 [PERSON_NAME] [PERSON_NAME]" at bounding box center [1015, 405] width 332 height 40
type input "[PERSON_NAME] [PERSON_NAME]"
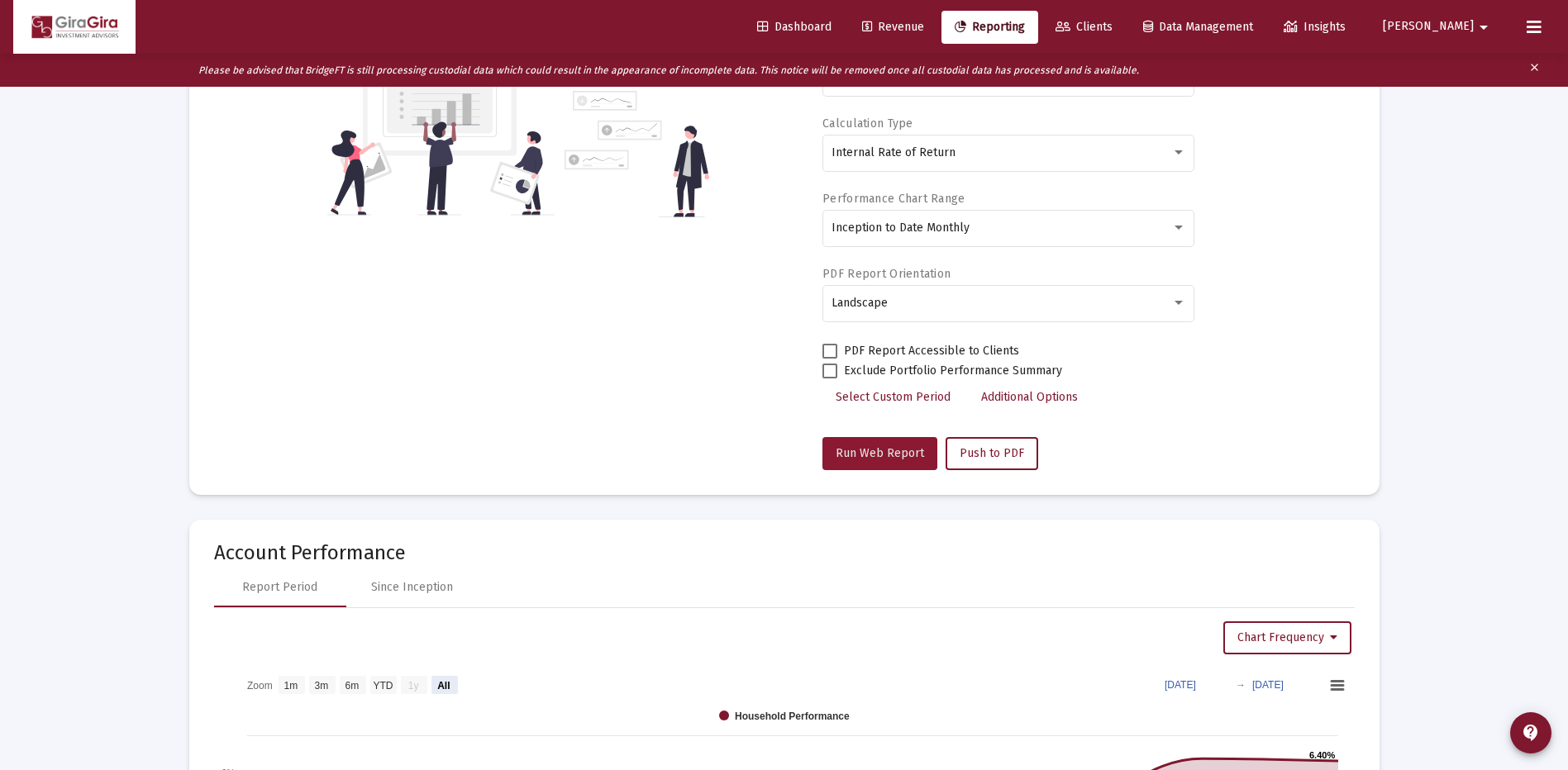
click at [882, 455] on span "Run Web Report" at bounding box center [880, 453] width 89 height 14
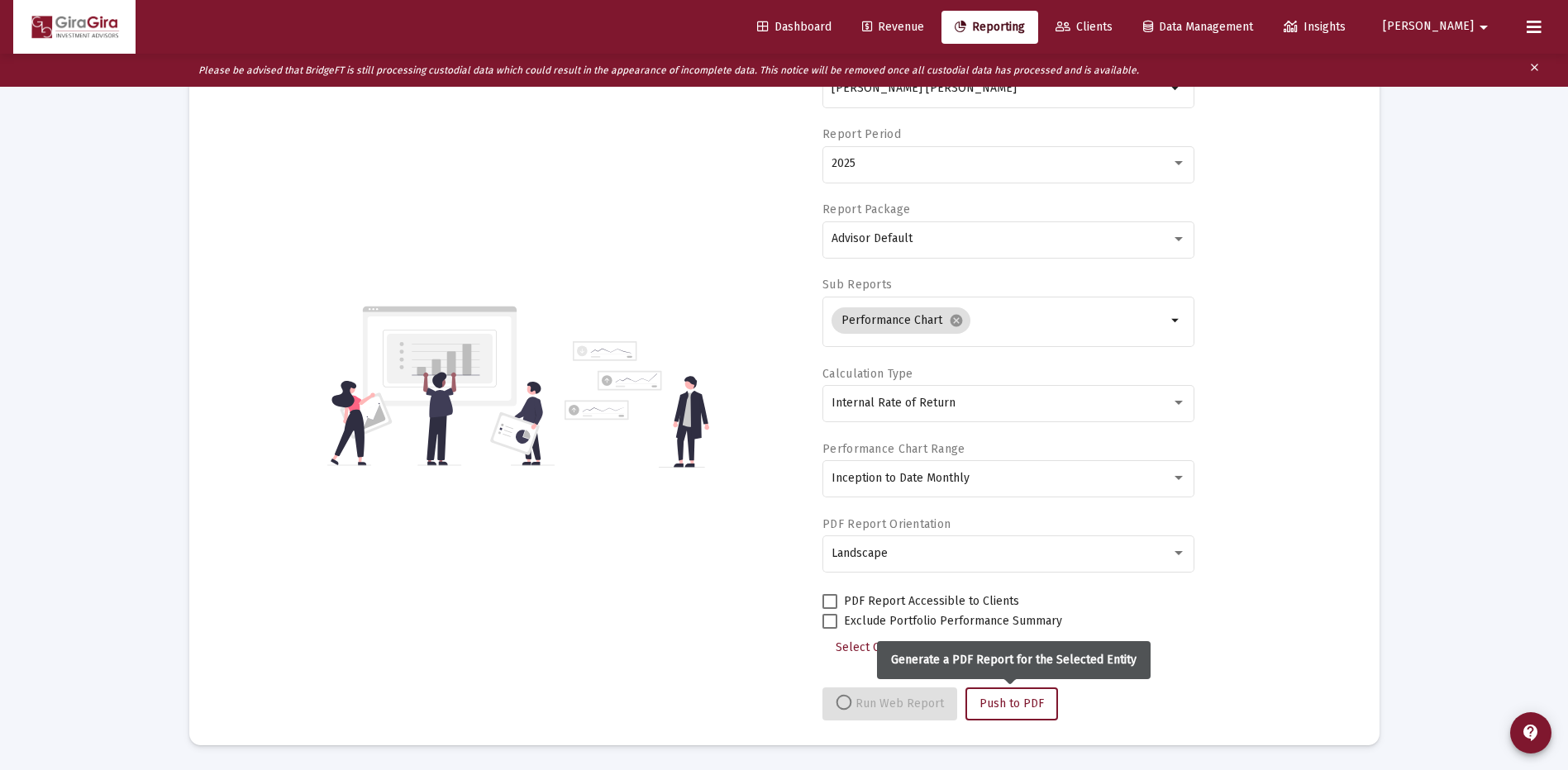
select select "View all"
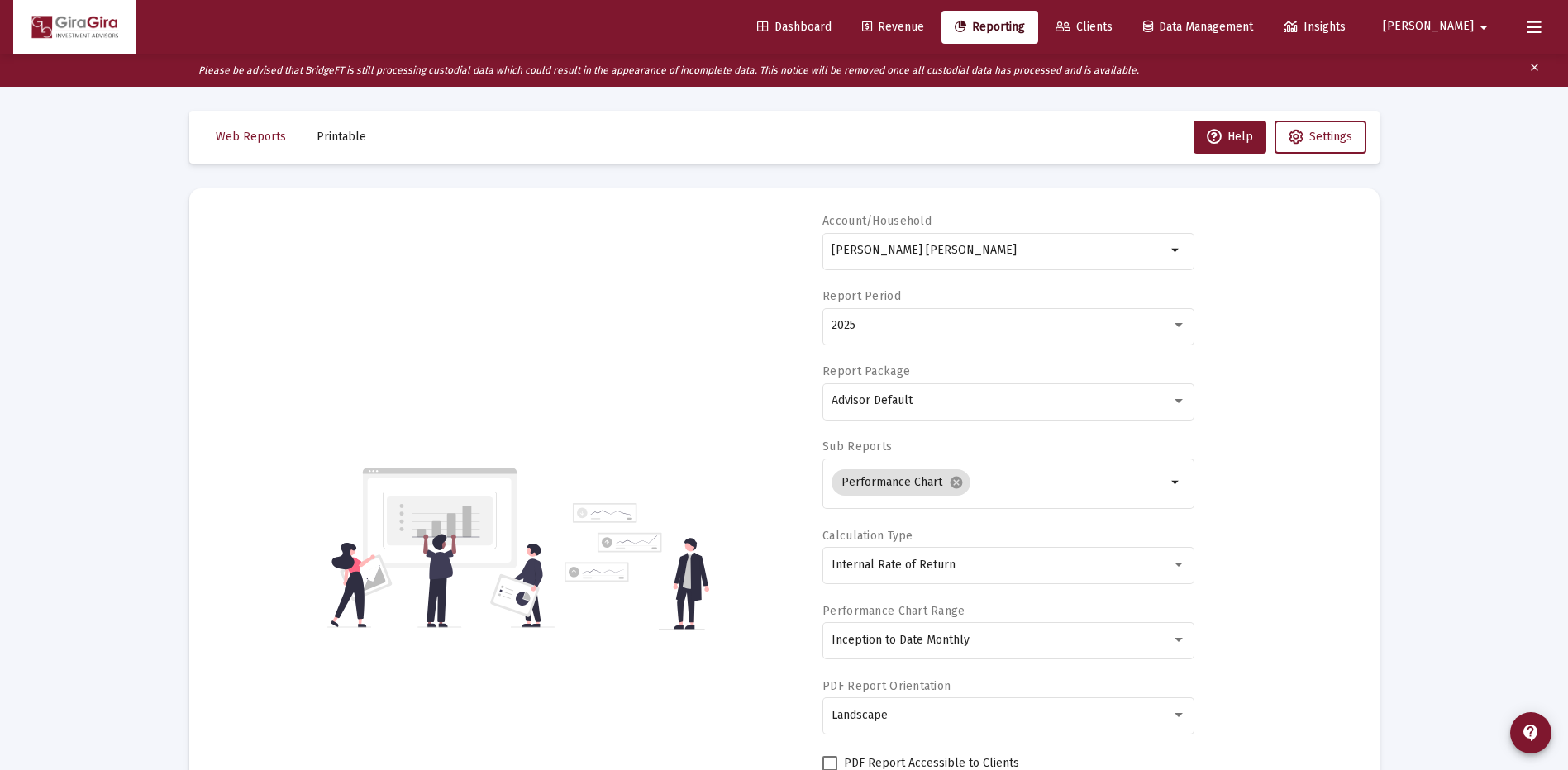
scroll to position [0, 0]
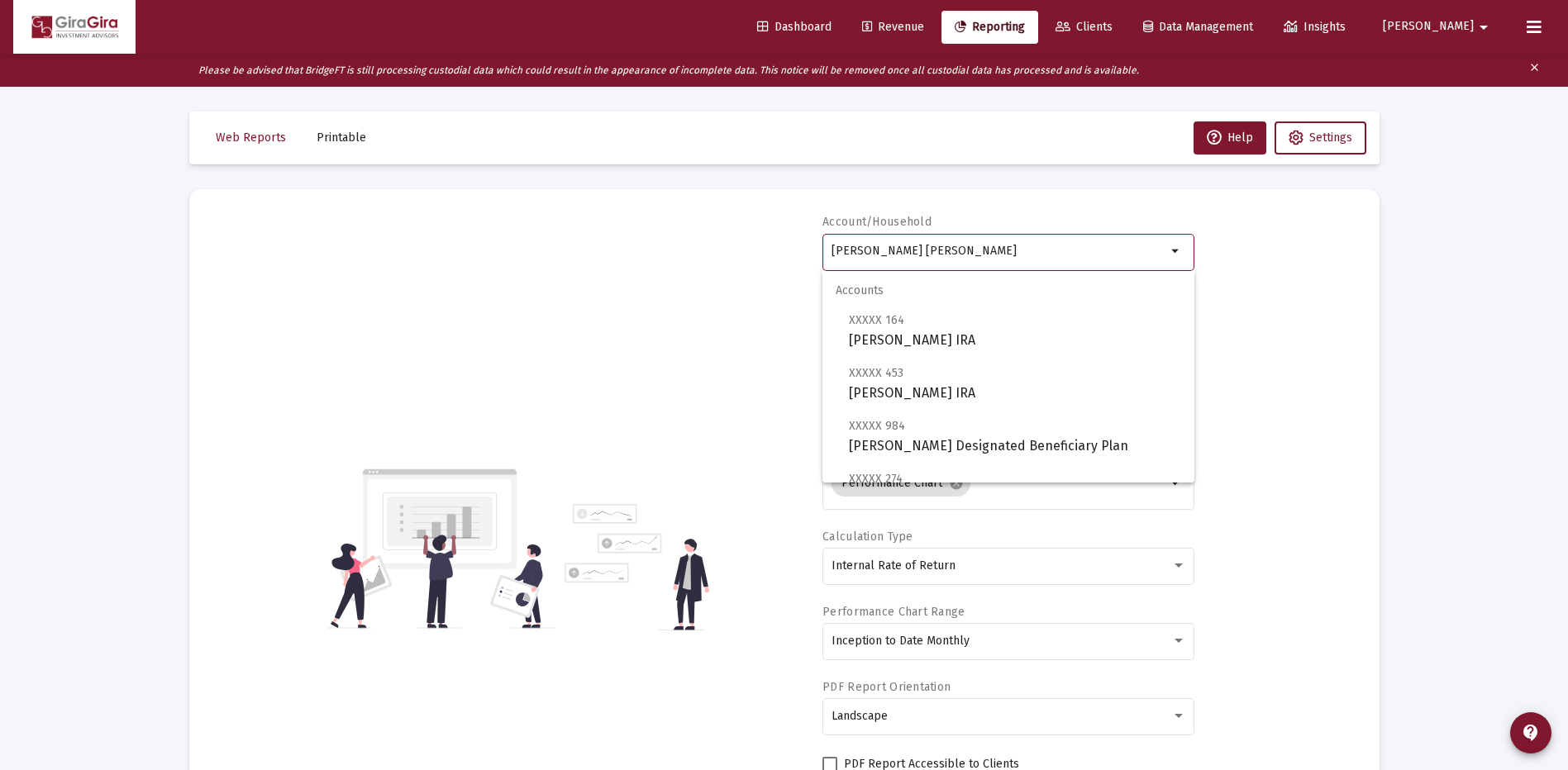
click at [925, 248] on input "[PERSON_NAME] [PERSON_NAME]" at bounding box center [999, 251] width 335 height 13
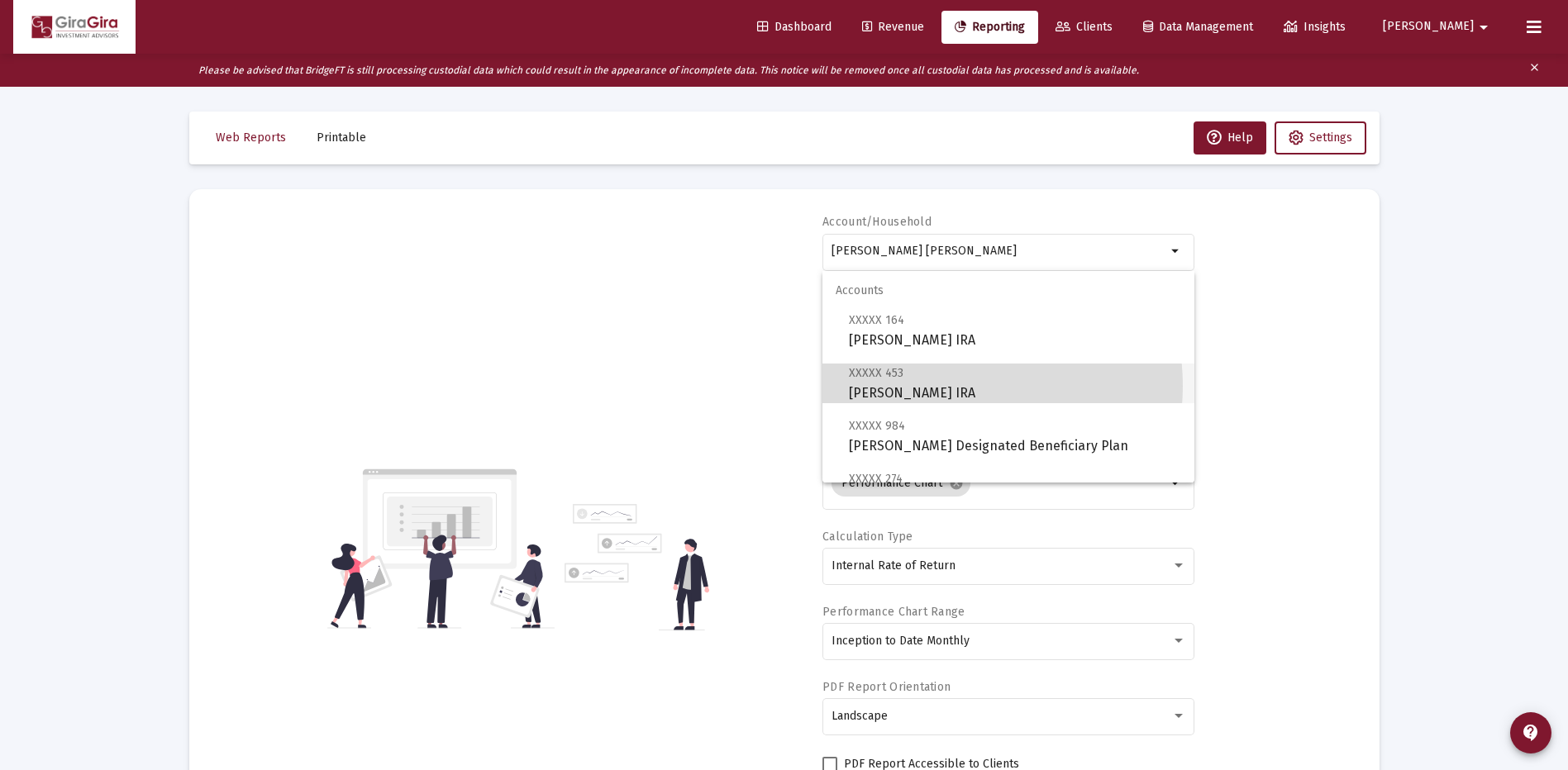
click at [947, 385] on span "XXXXX 453 [PERSON_NAME] IRA" at bounding box center [1015, 383] width 332 height 40
type input "[PERSON_NAME] IRA"
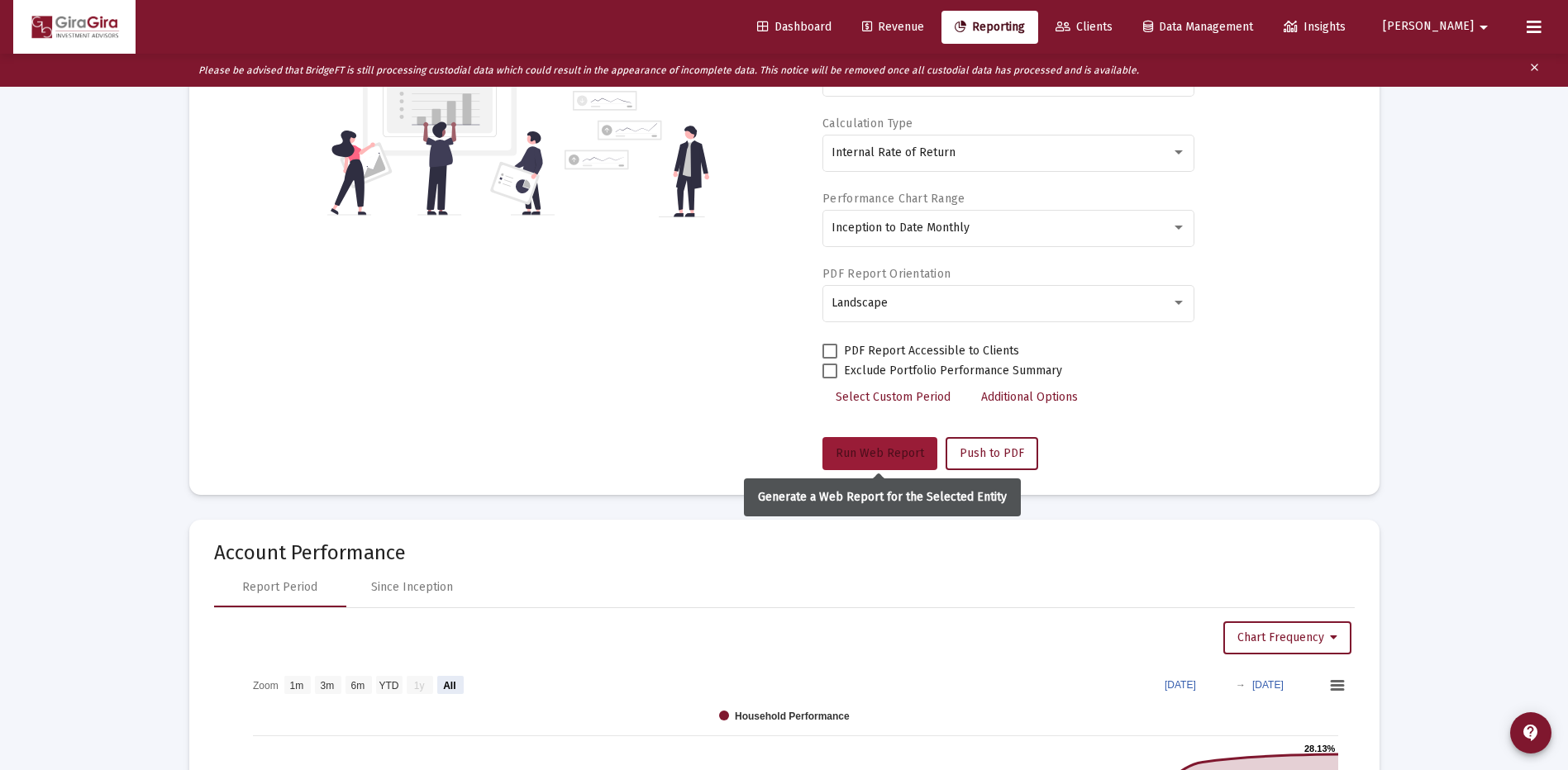
click at [904, 447] on span "Run Web Report" at bounding box center [880, 453] width 89 height 14
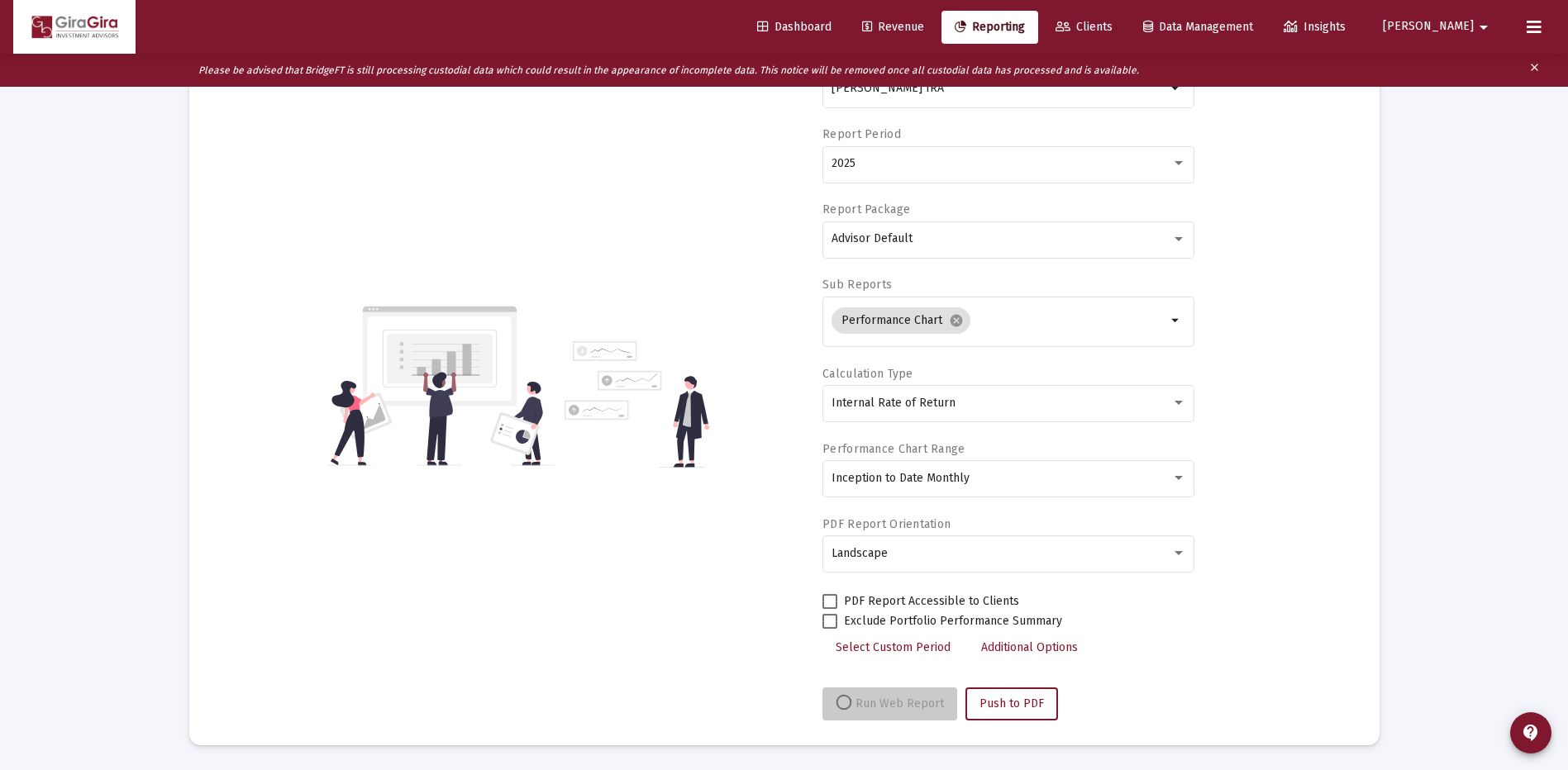
scroll to position [162, 0]
select select "View all"
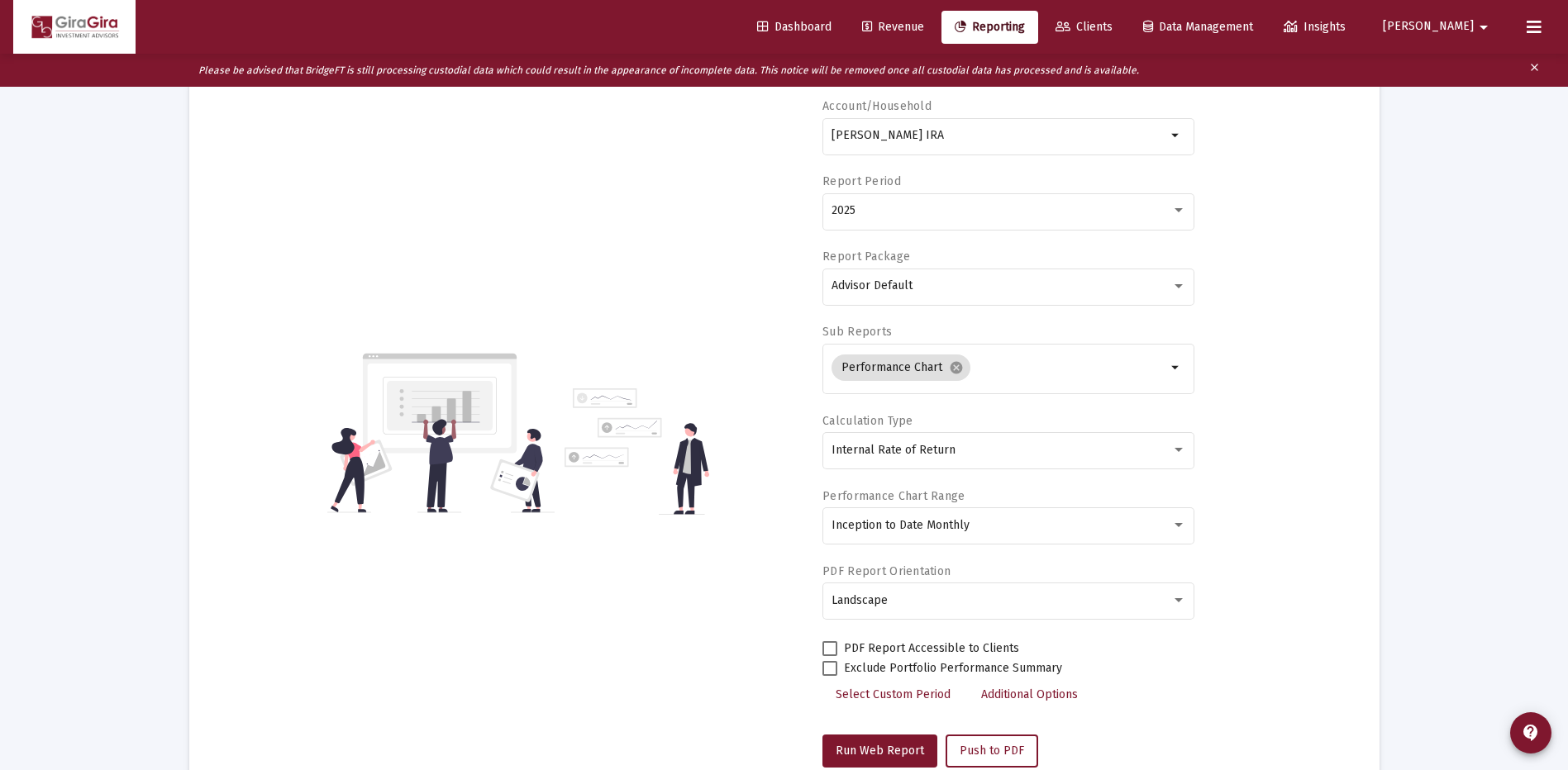
scroll to position [0, 0]
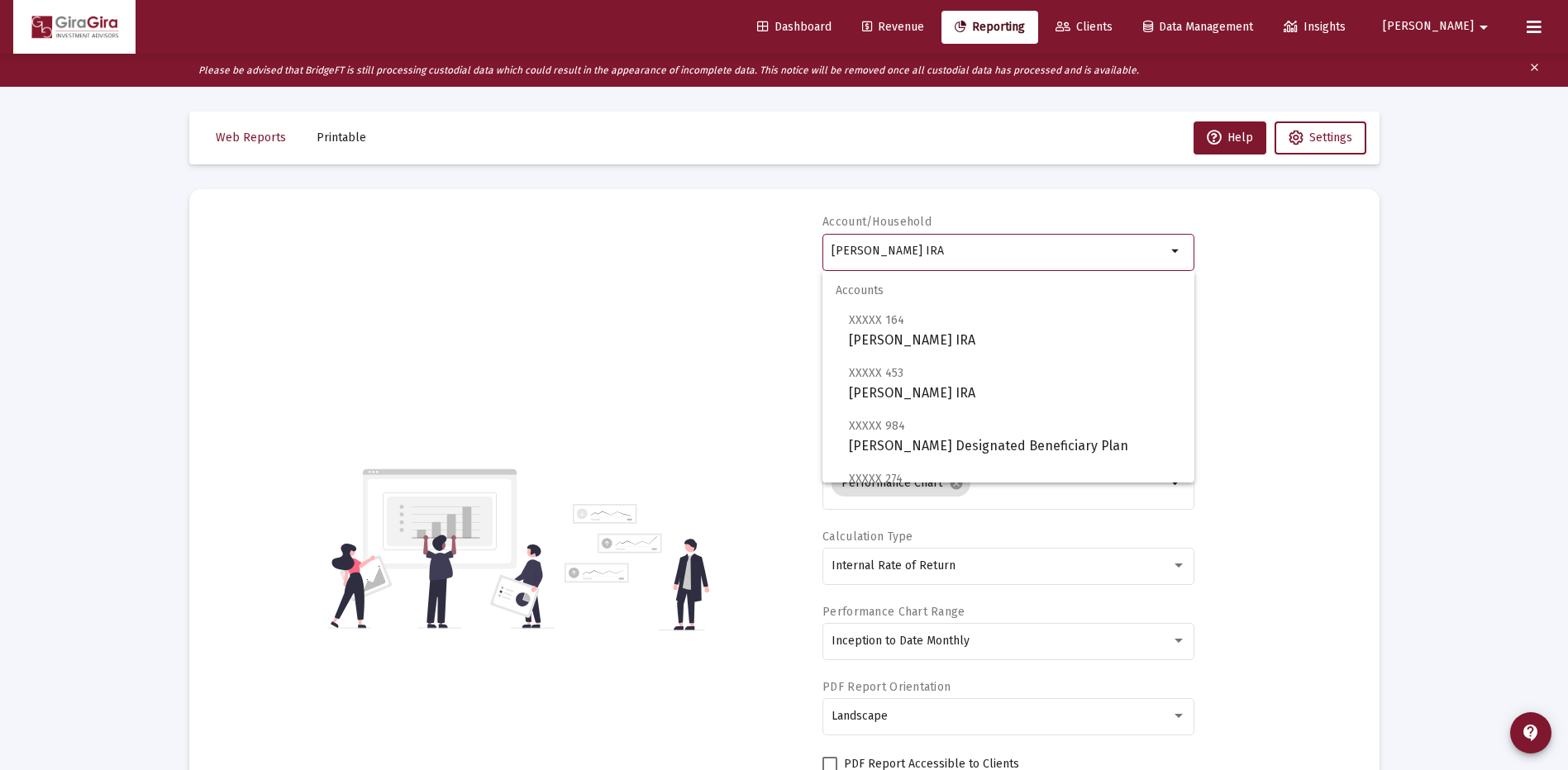
click at [909, 245] on input "[PERSON_NAME] IRA" at bounding box center [999, 251] width 335 height 13
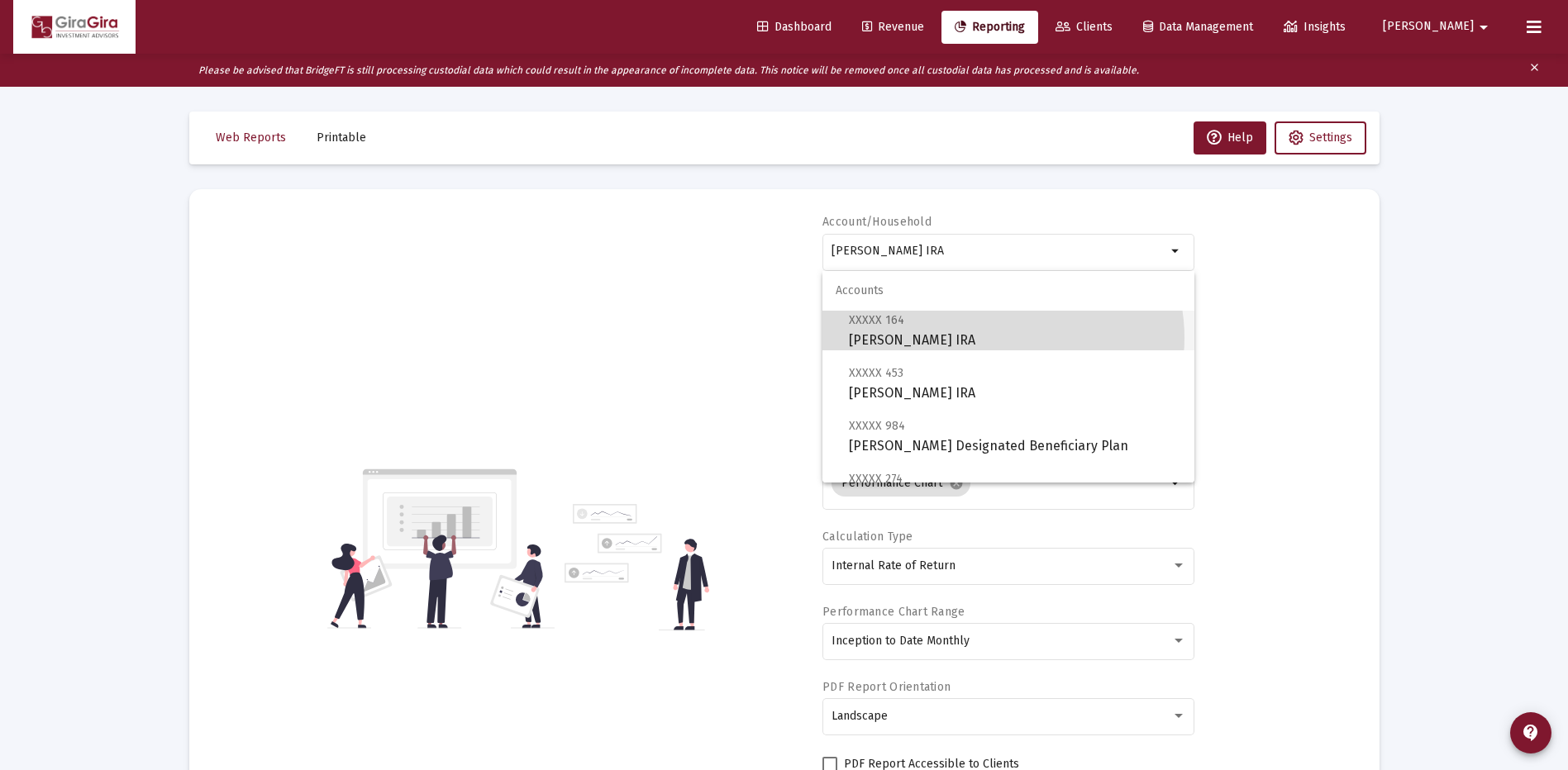
click at [1002, 338] on span "XXXXX 164 [PERSON_NAME] Inherited [PERSON_NAME]" at bounding box center [1015, 329] width 332 height 40
type input "[PERSON_NAME] IRA"
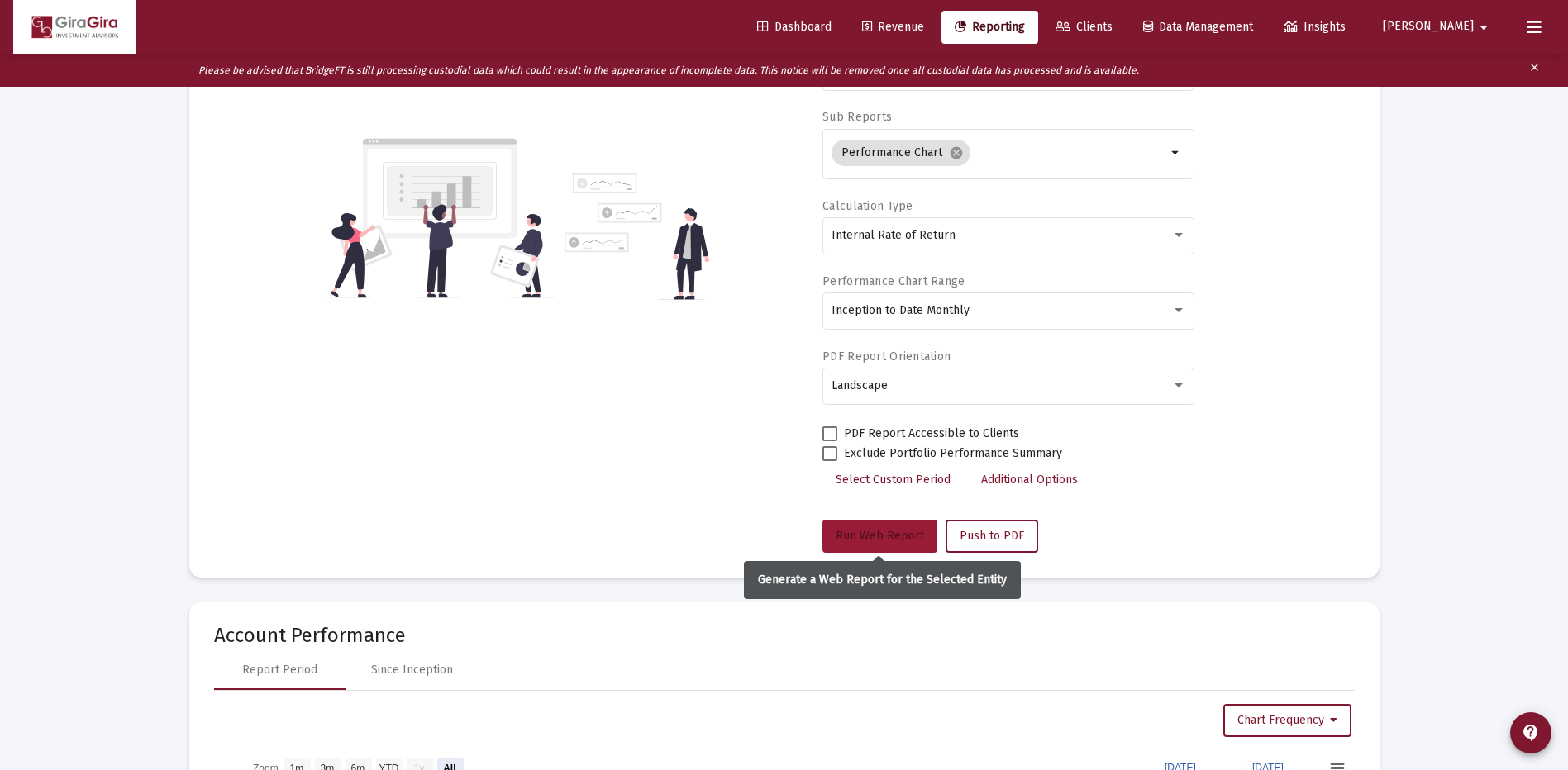
click at [882, 536] on span "Run Web Report" at bounding box center [880, 536] width 89 height 14
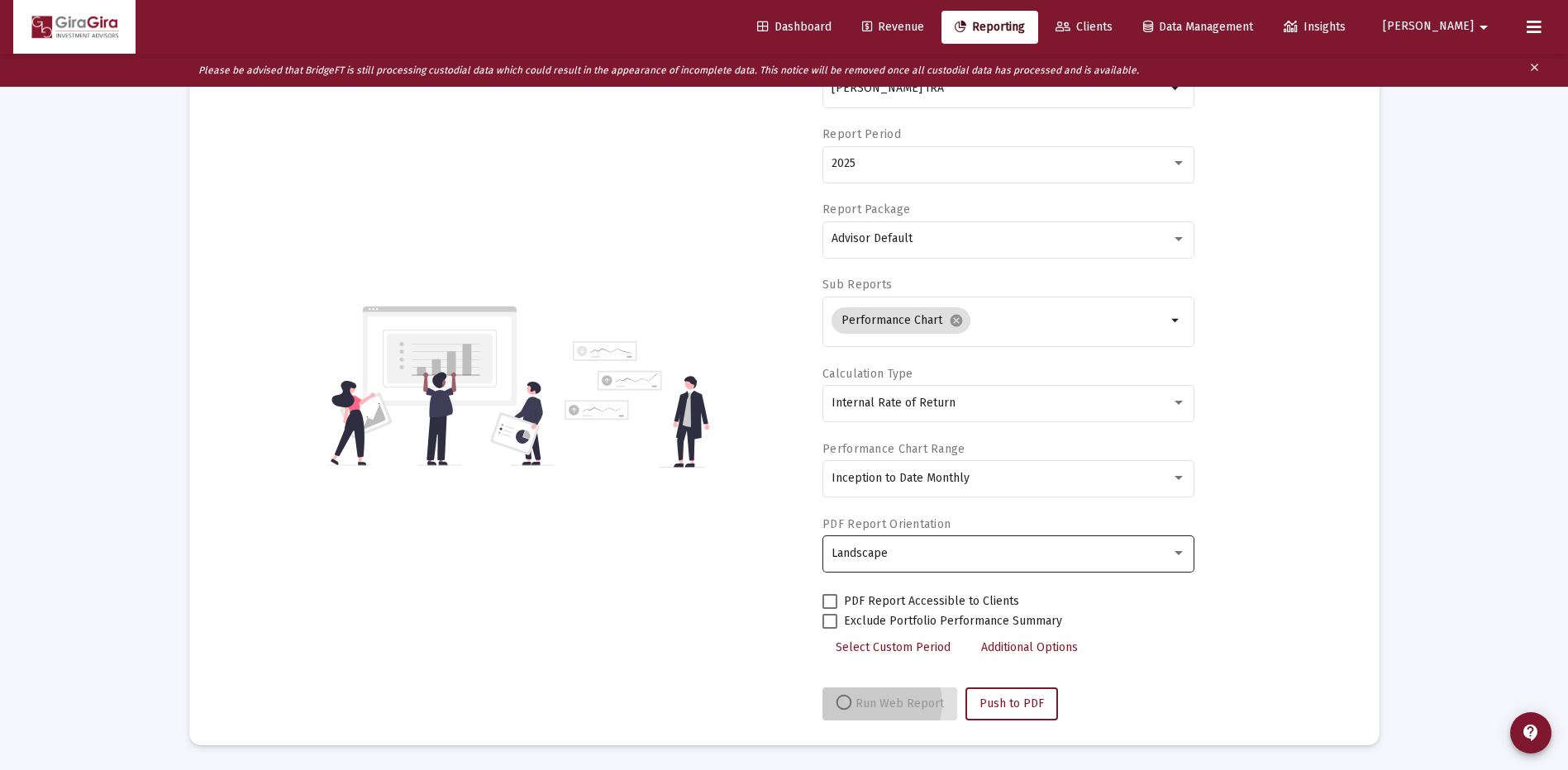
scroll to position [162, 0]
select select "View all"
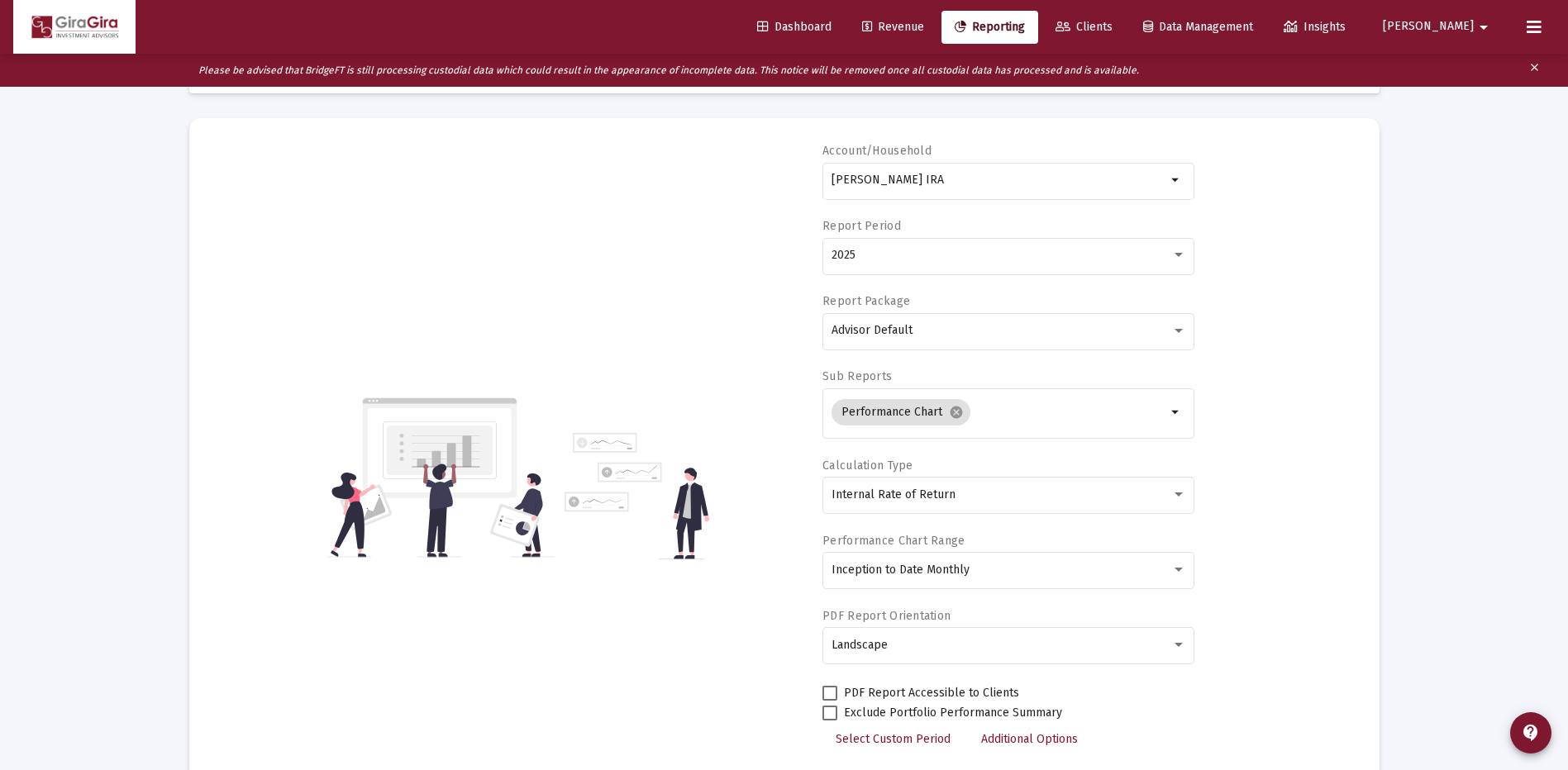
scroll to position [0, 0]
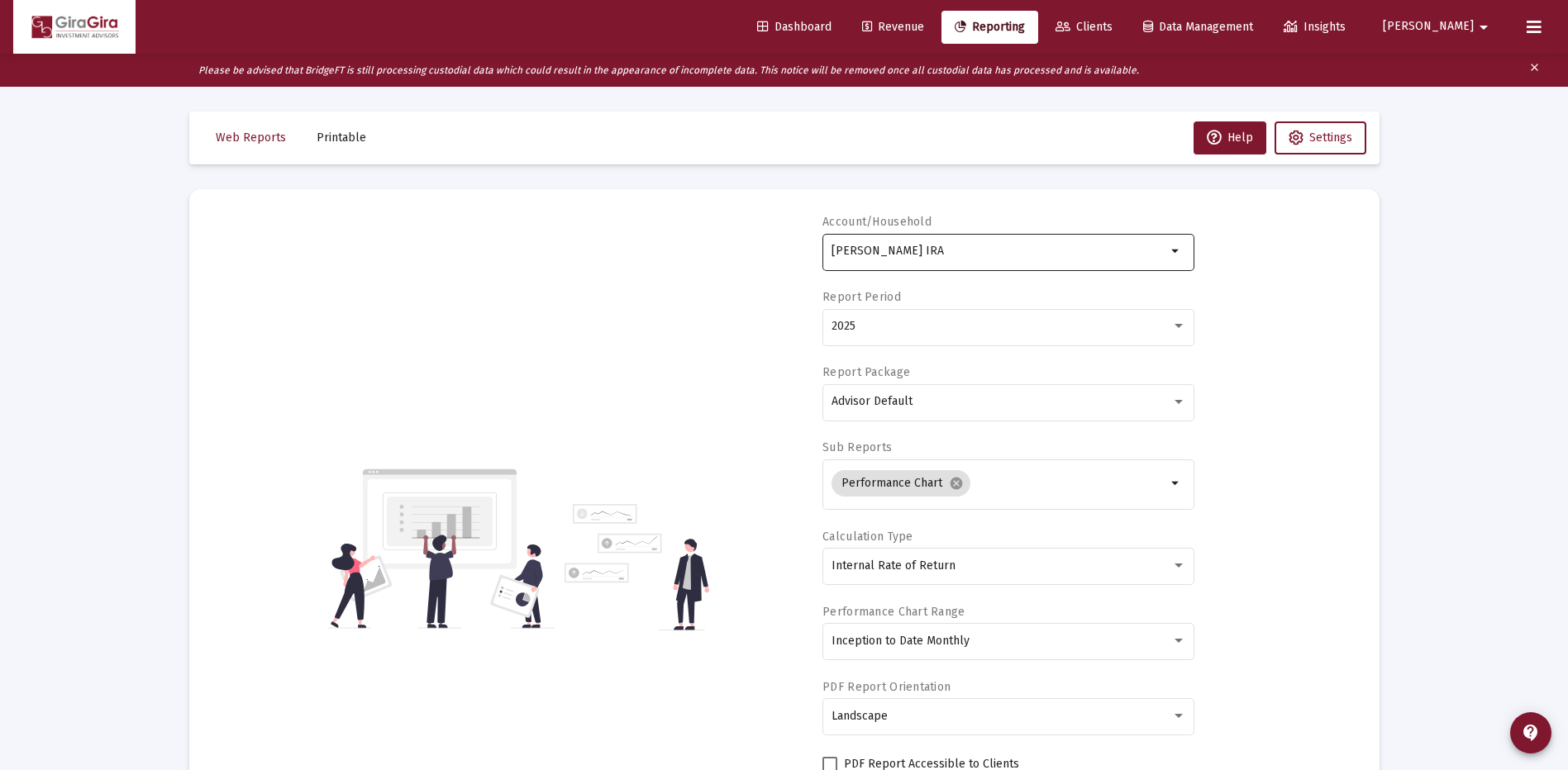
click at [911, 245] on input "[PERSON_NAME] IRA" at bounding box center [999, 251] width 335 height 13
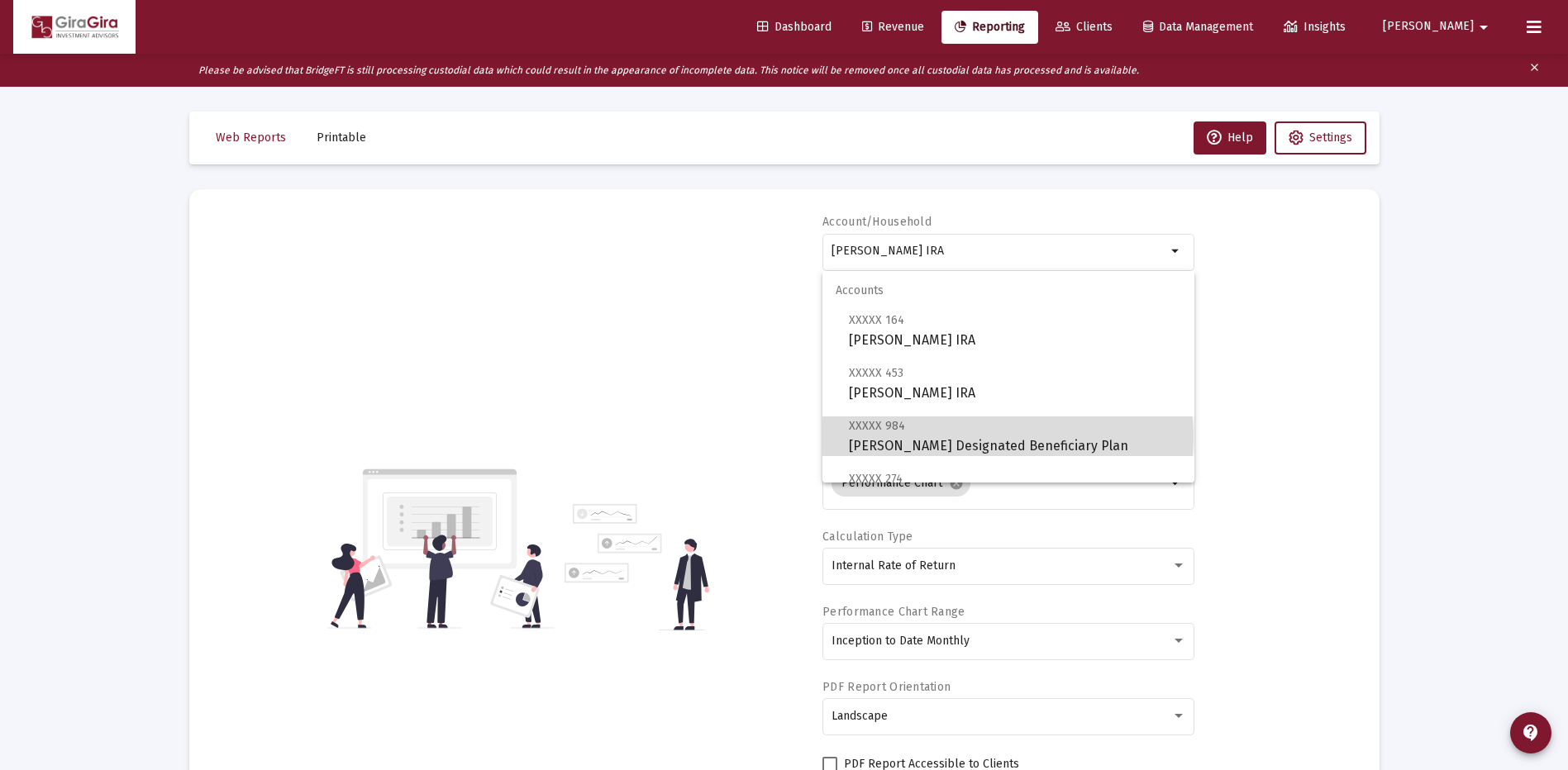
click at [1008, 437] on span "XXXXX 984 [PERSON_NAME] Designated Beneficiary Plan" at bounding box center [1015, 435] width 332 height 40
type input "[PERSON_NAME] Designated Beneficiary Plan"
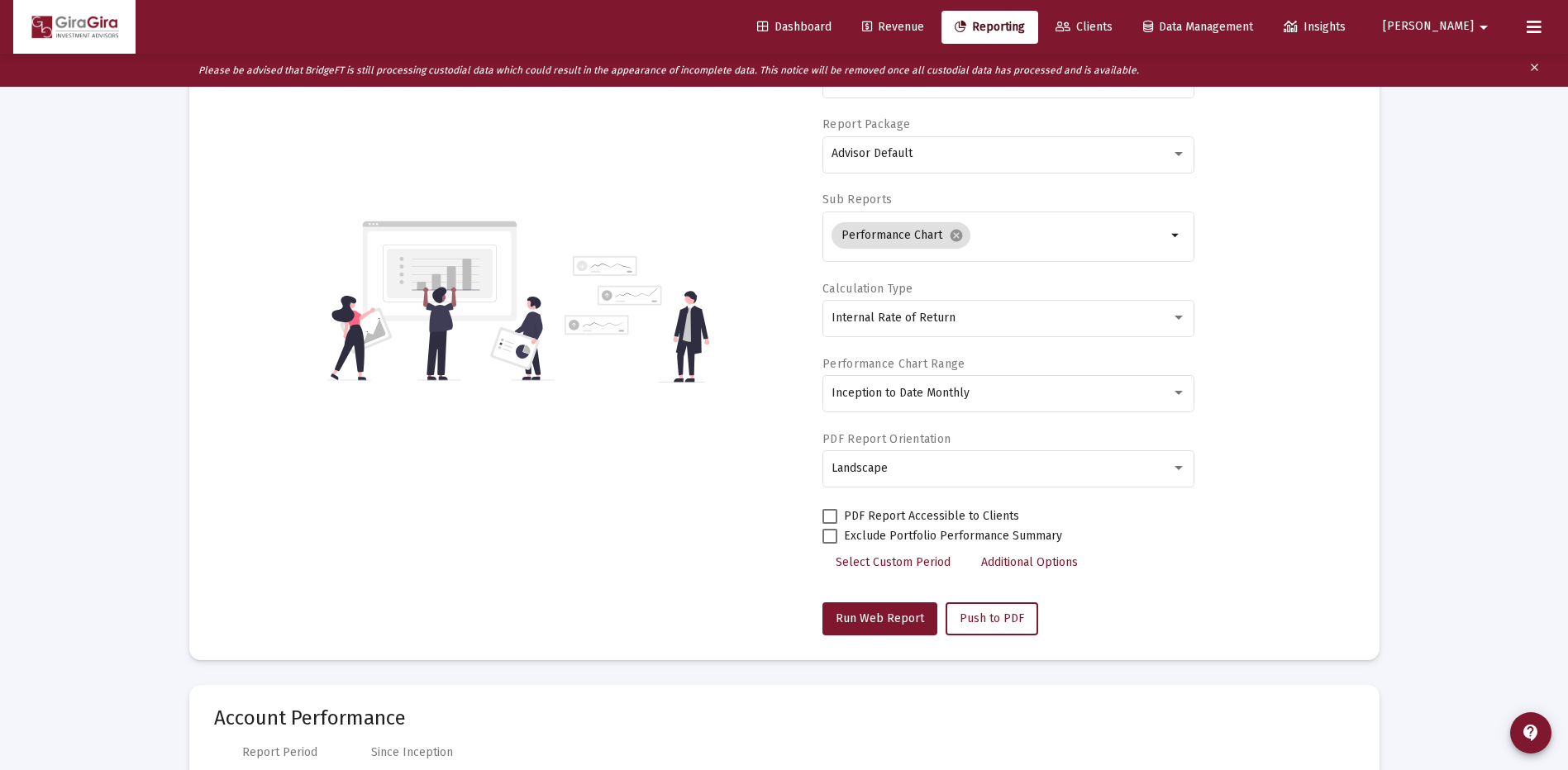
scroll to position [330, 0]
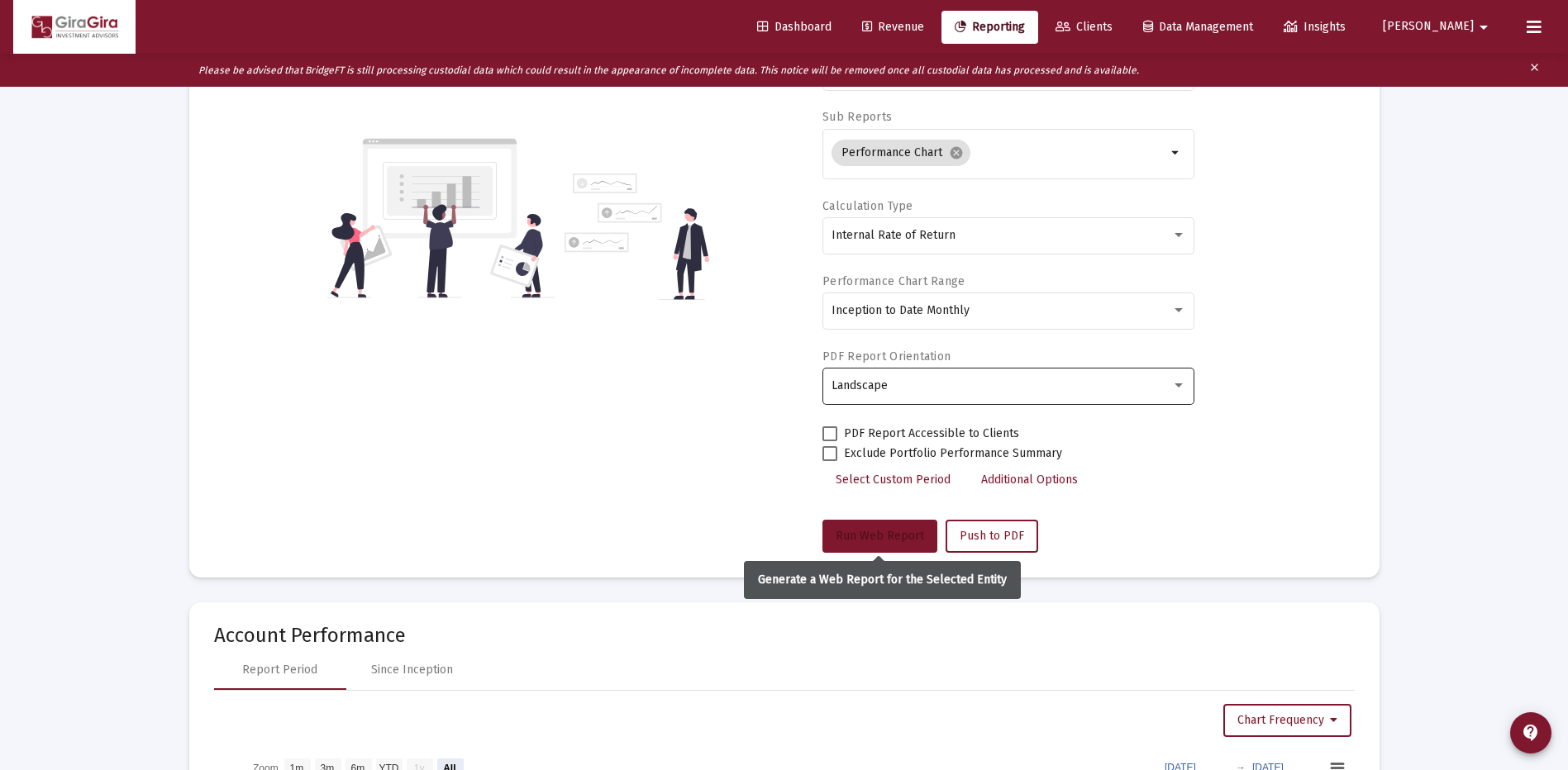
click at [869, 537] on span "Run Web Report" at bounding box center [880, 536] width 89 height 14
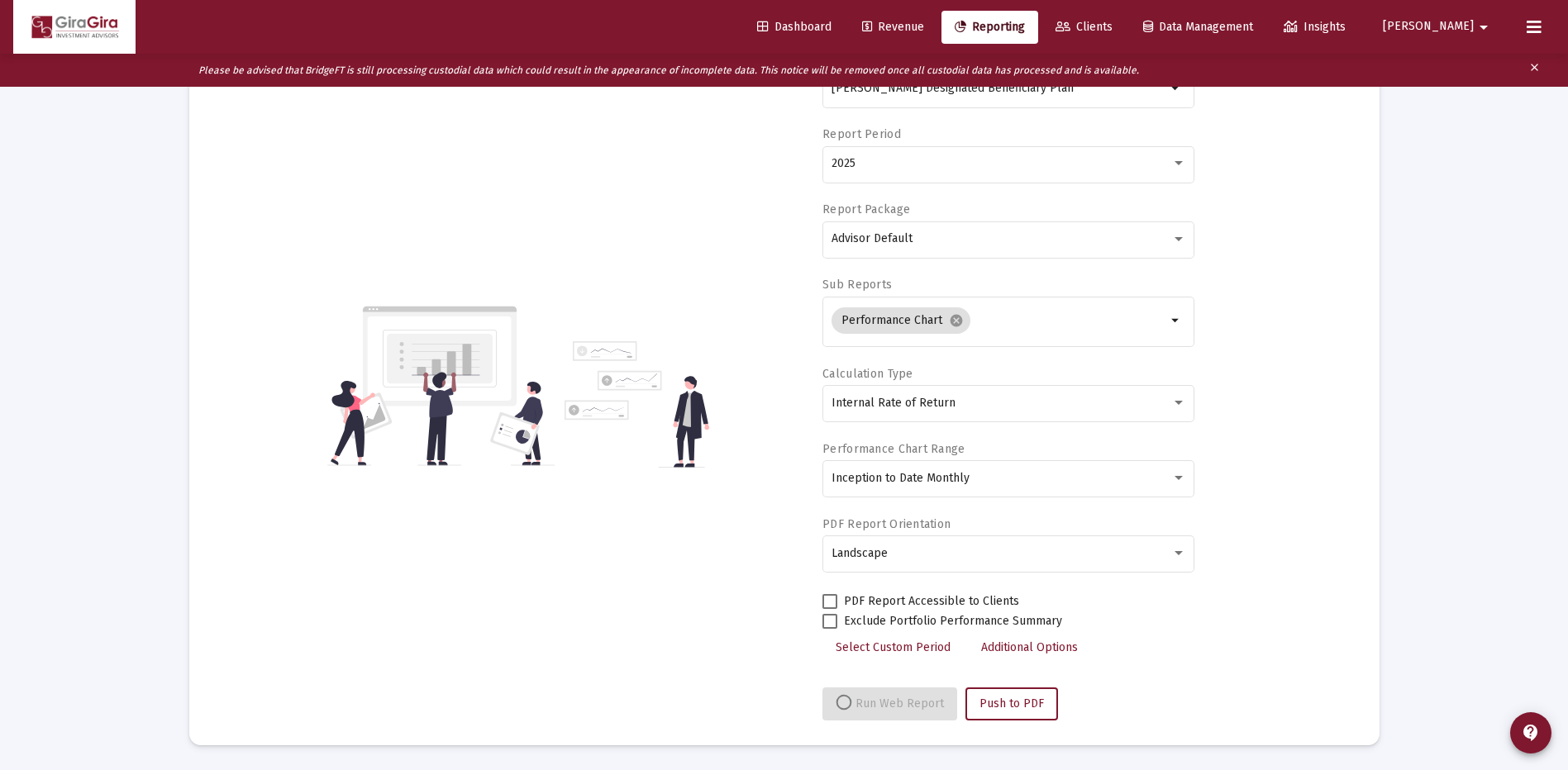
select select "View all"
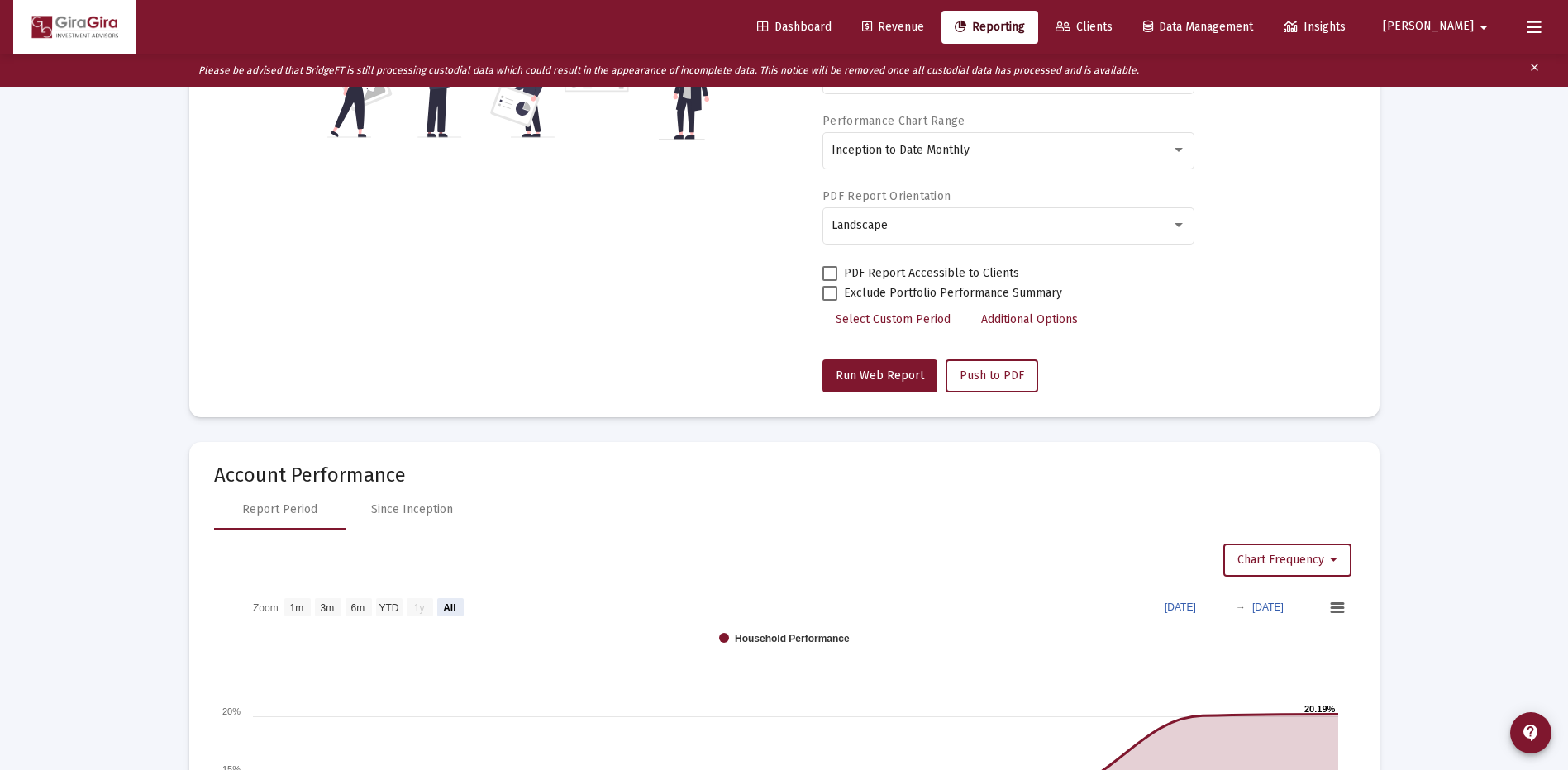
scroll to position [496, 0]
